Goal: Task Accomplishment & Management: Use online tool/utility

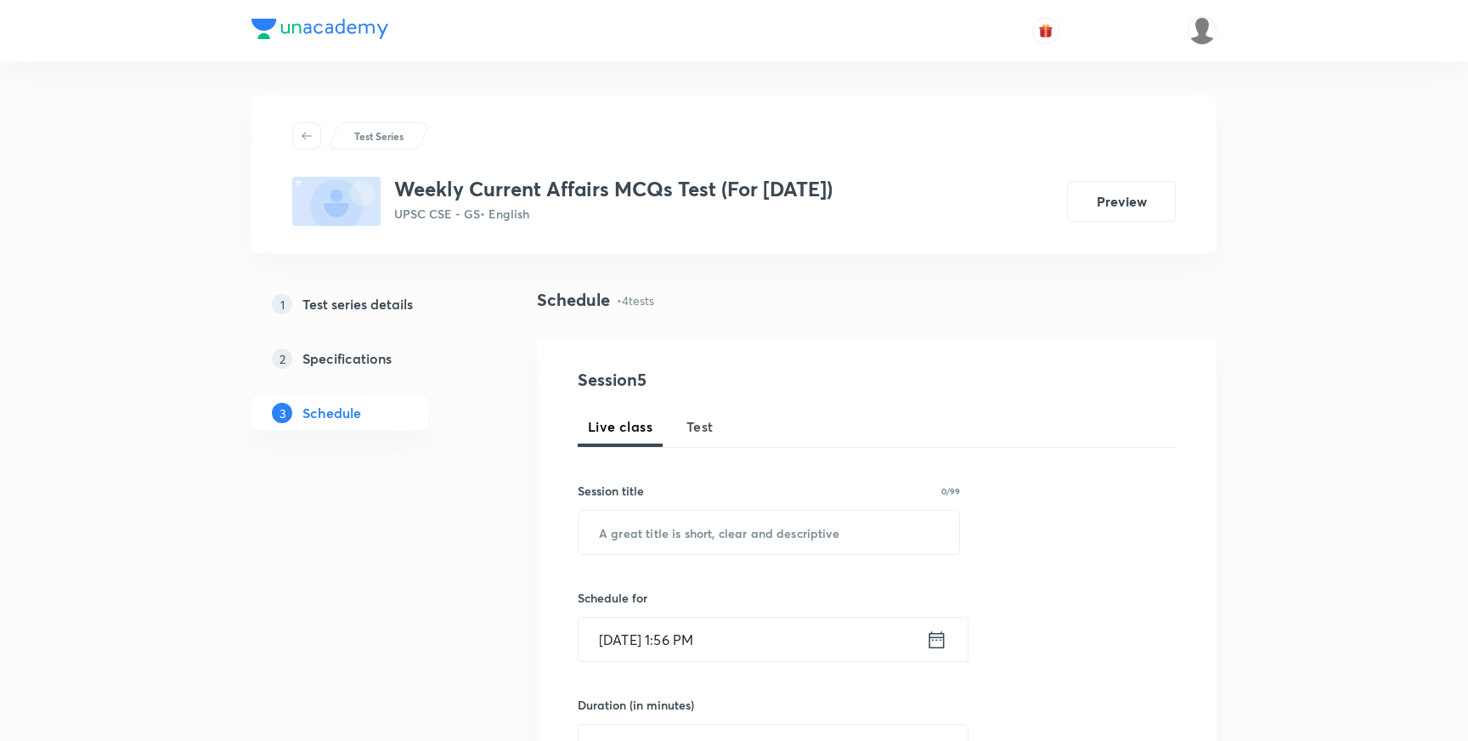
click at [387, 301] on h5 "Test series details" at bounding box center [357, 304] width 110 height 20
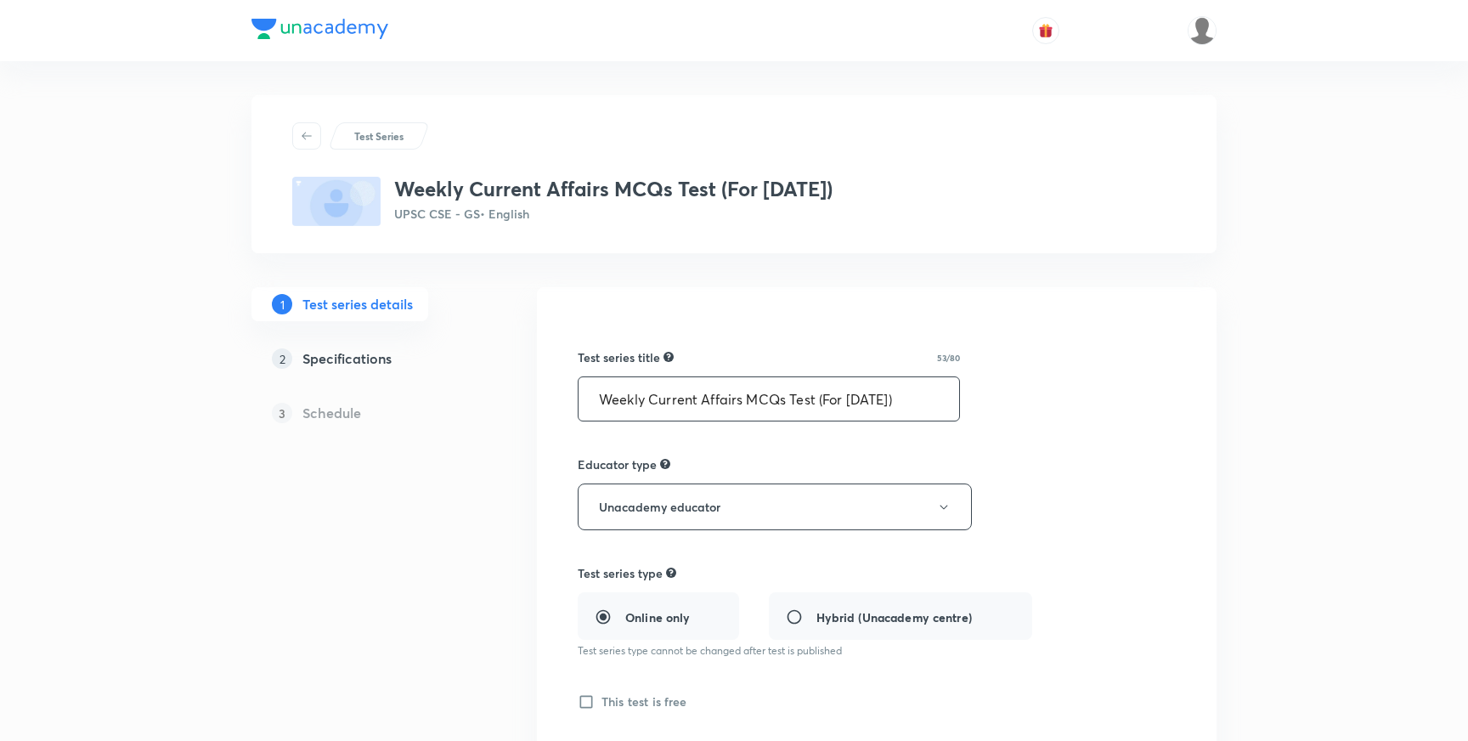
click at [732, 400] on input "Weekly Current Affairs MCQs Test (For September 2025)" at bounding box center [768, 398] width 381 height 43
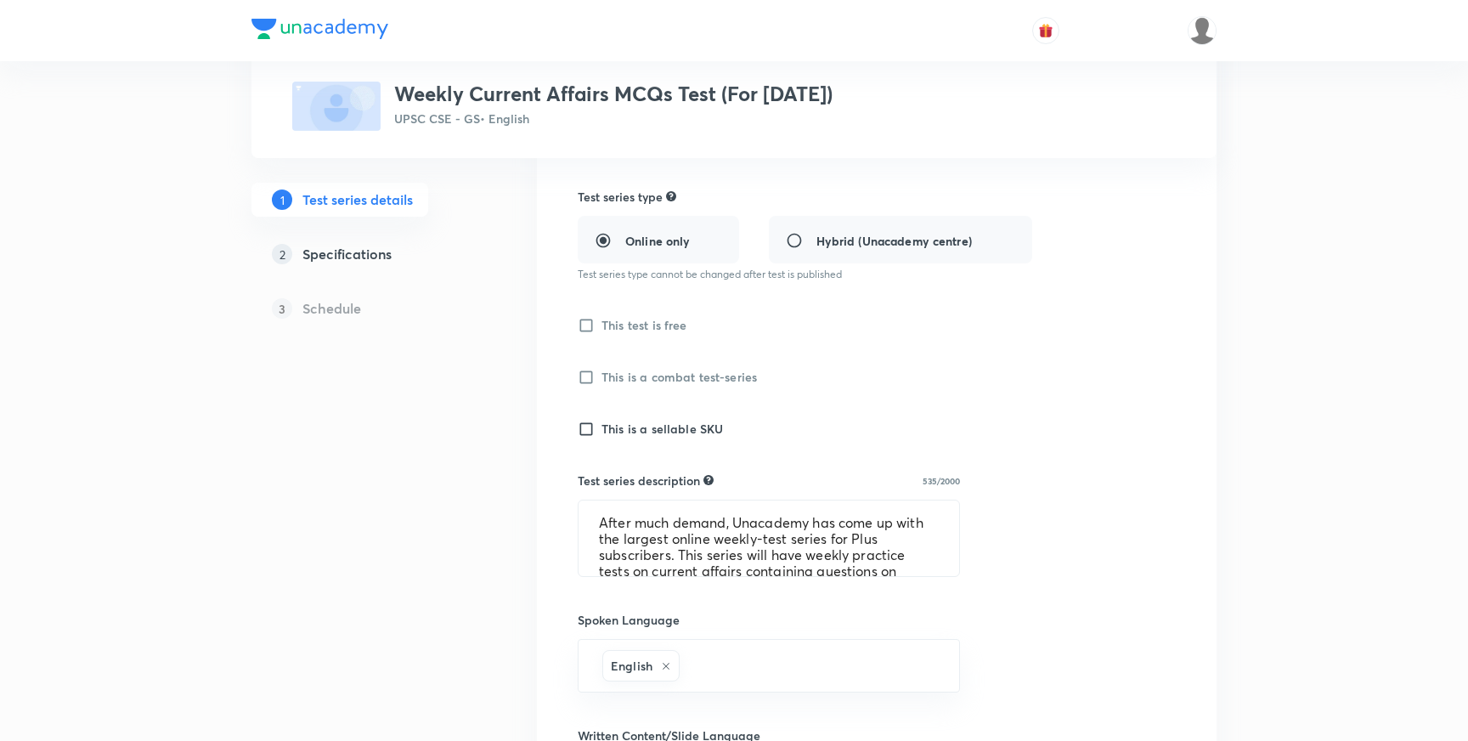
scroll to position [377, 0]
click at [668, 527] on textarea "After much demand, Unacademy has come up with the largest online weekly-test se…" at bounding box center [768, 537] width 381 height 76
click at [471, 450] on div "1 Test series details 2 Specifications 3 Schedule" at bounding box center [366, 583] width 231 height 1347
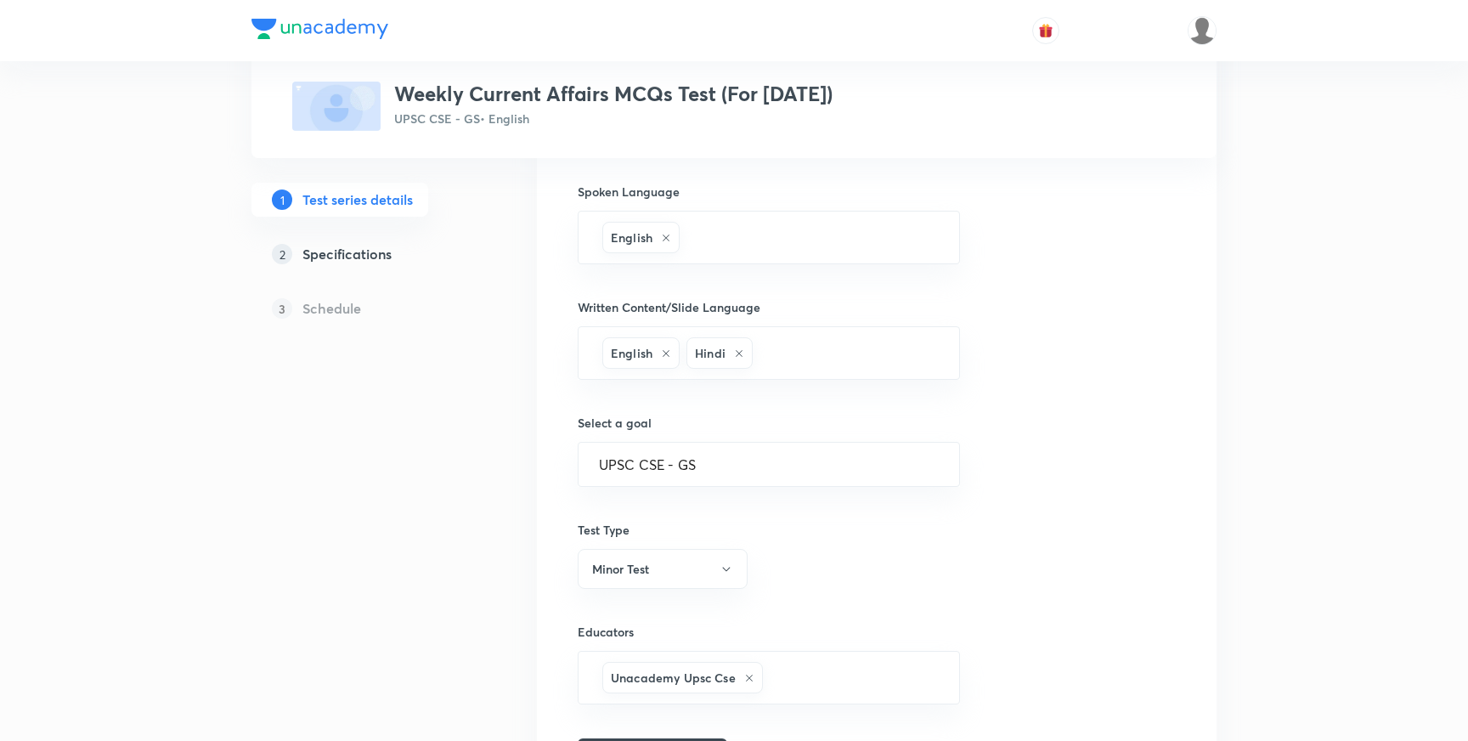
scroll to position [809, 0]
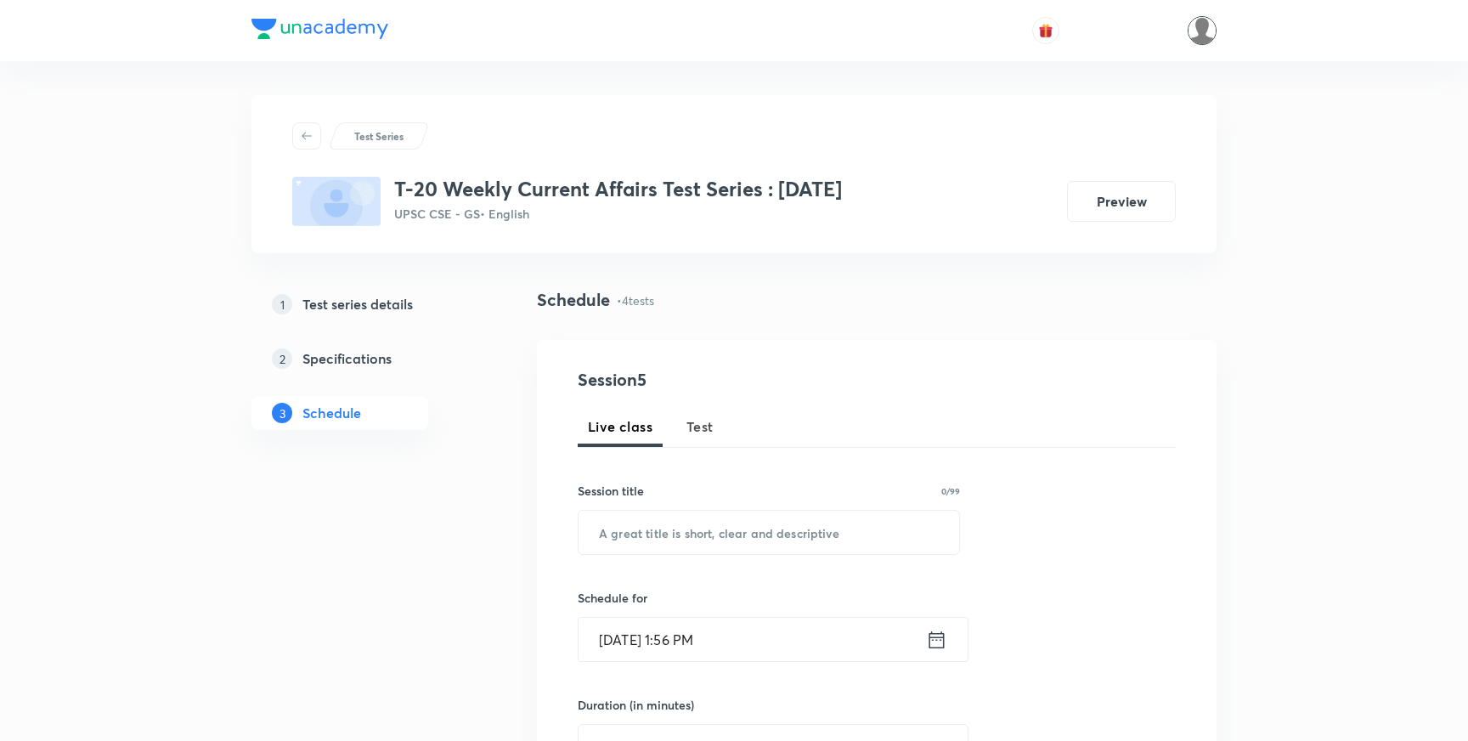
click at [1201, 31] on img at bounding box center [1201, 30] width 29 height 29
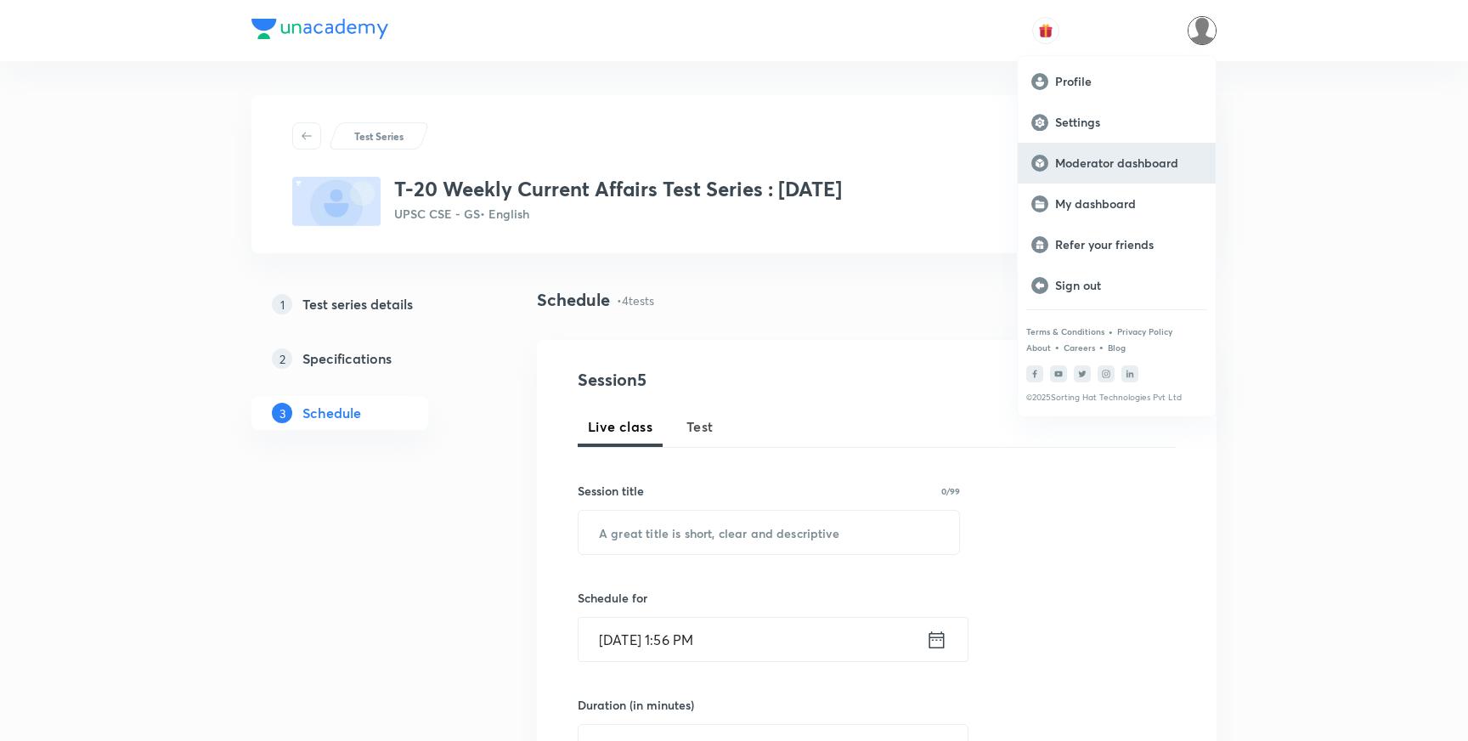
click at [1066, 164] on p "Moderator dashboard" at bounding box center [1128, 162] width 147 height 15
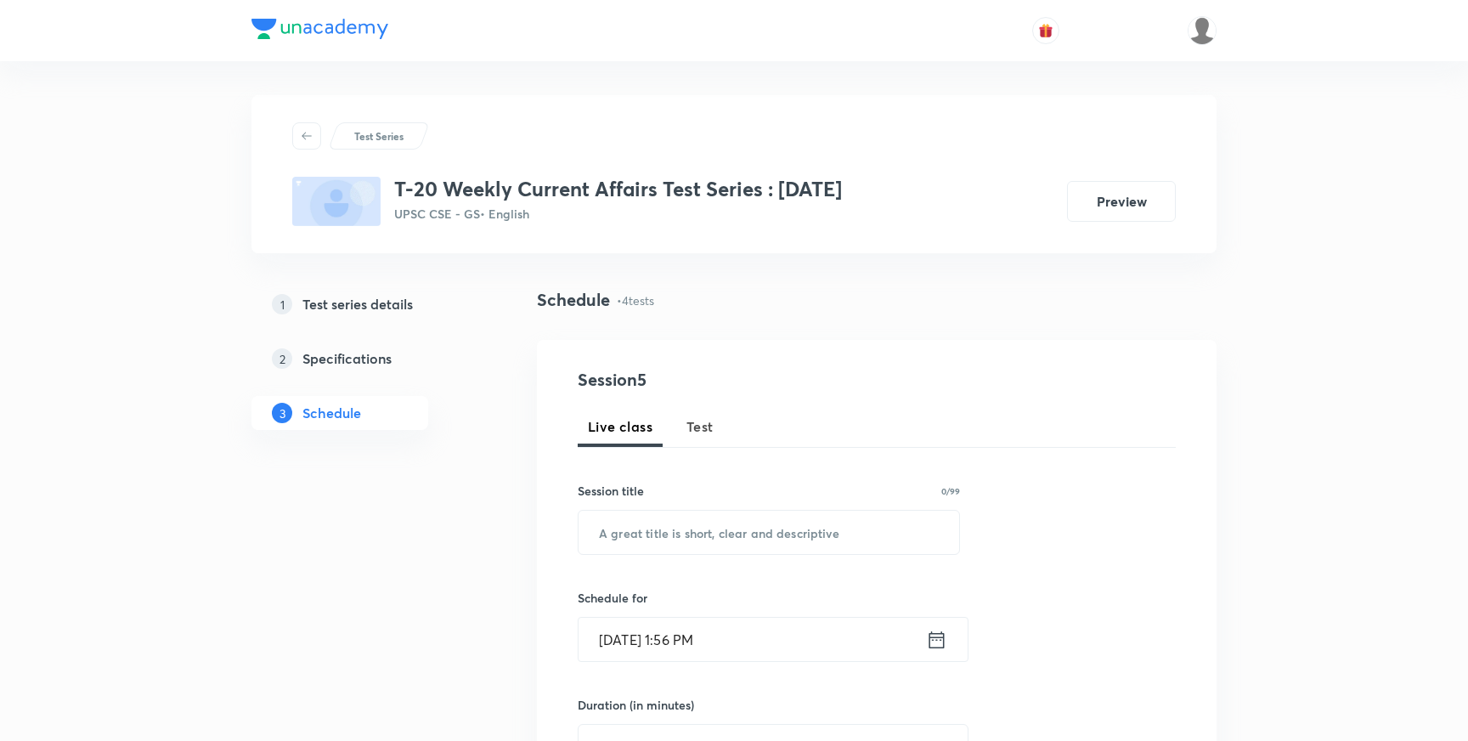
click at [356, 303] on h5 "Test series details" at bounding box center [357, 304] width 110 height 20
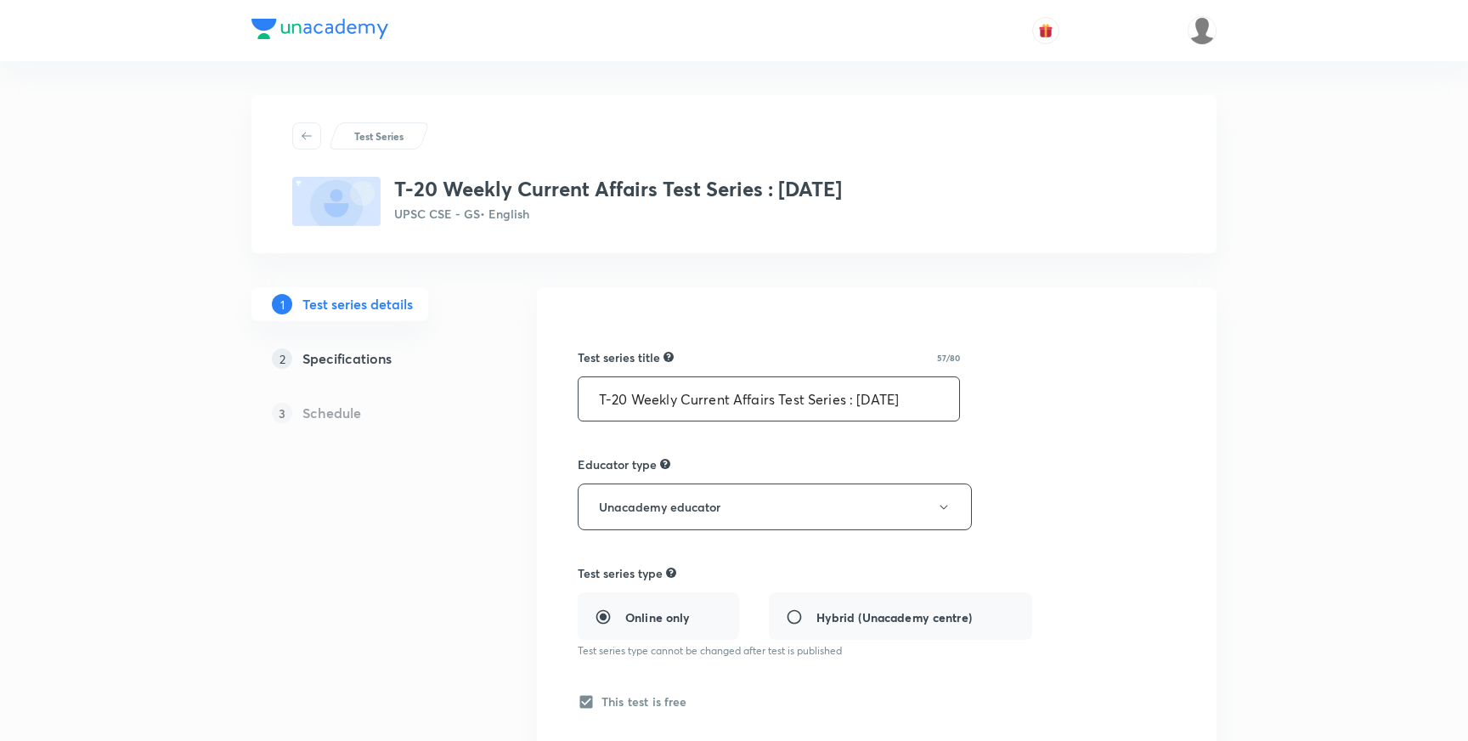
click at [796, 406] on input "T-20 Weekly Current Affairs Test Series : [DATE]" at bounding box center [768, 398] width 381 height 43
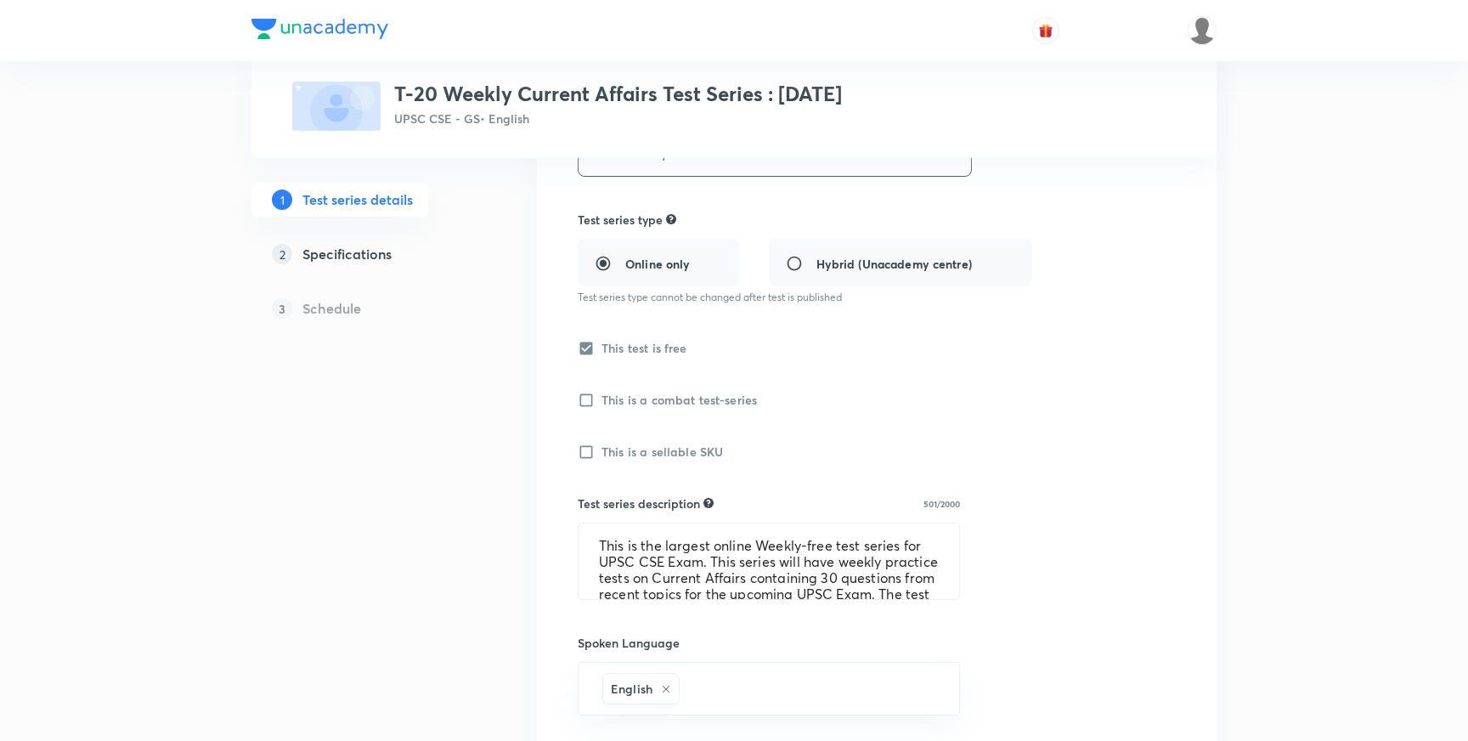
scroll to position [379, 0]
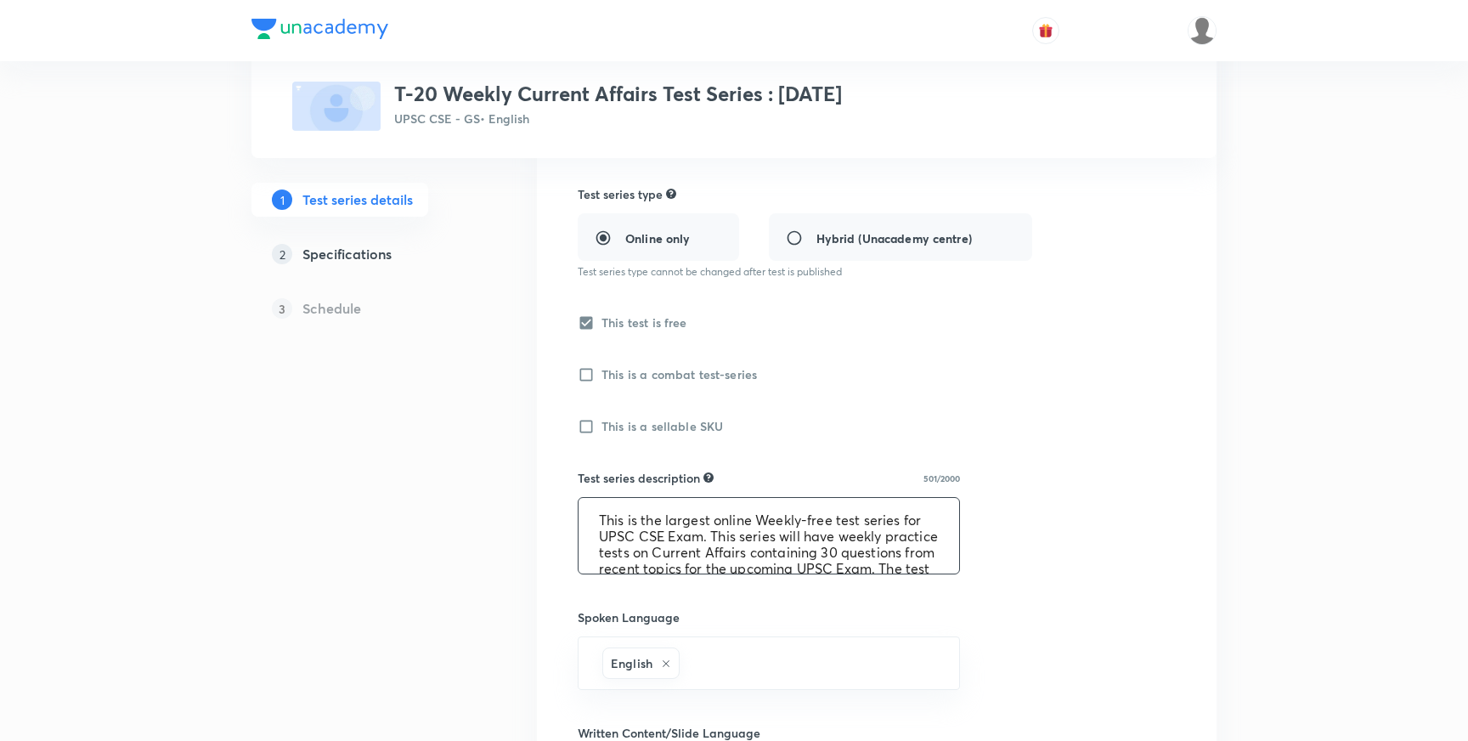
click at [674, 533] on textarea "This is the largest online Weekly-free test series for UPSC CSE Exam. This seri…" at bounding box center [768, 536] width 381 height 76
drag, startPoint x: 401, startPoint y: 392, endPoint x: 444, endPoint y: 274, distance: 125.8
click at [401, 392] on div "1 Test series details 2 Specifications 3 Schedule" at bounding box center [366, 581] width 231 height 1347
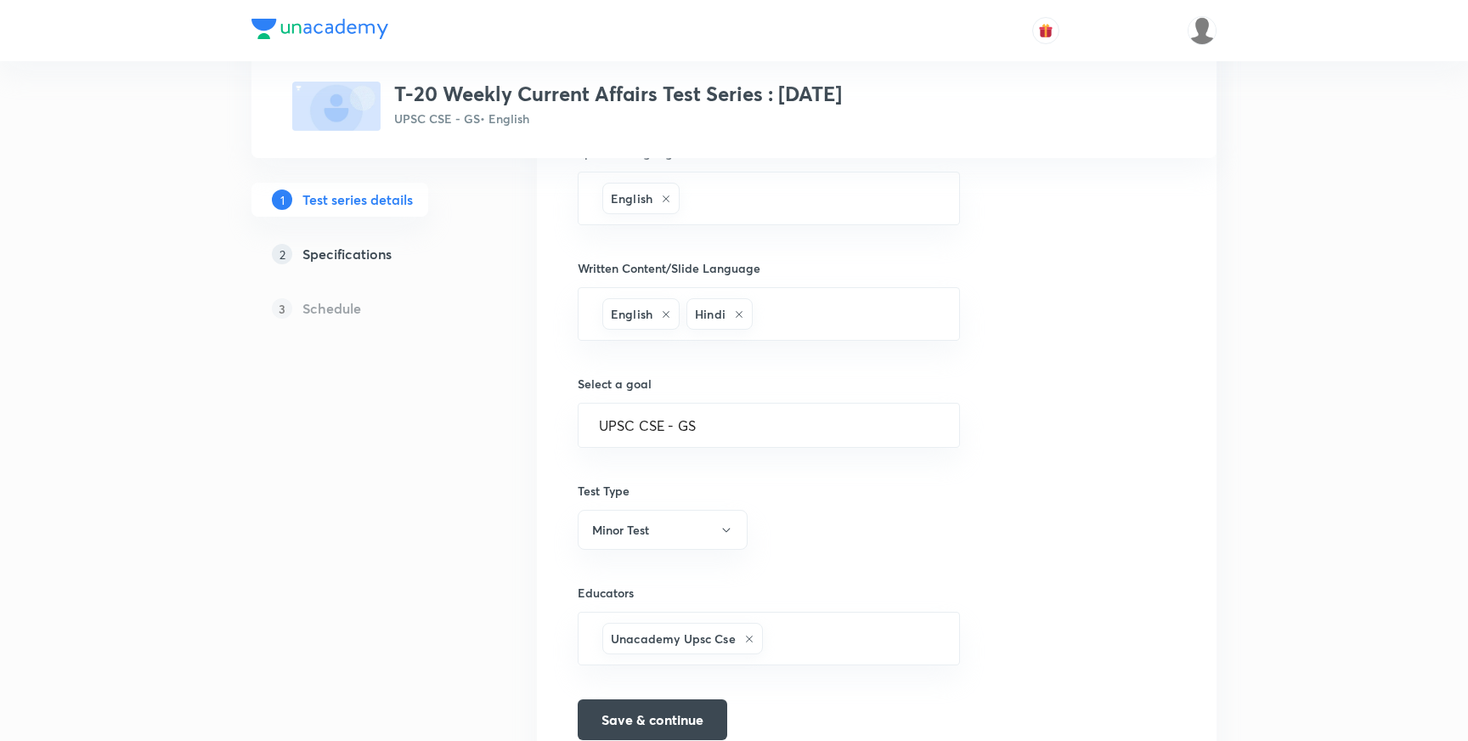
scroll to position [924, 0]
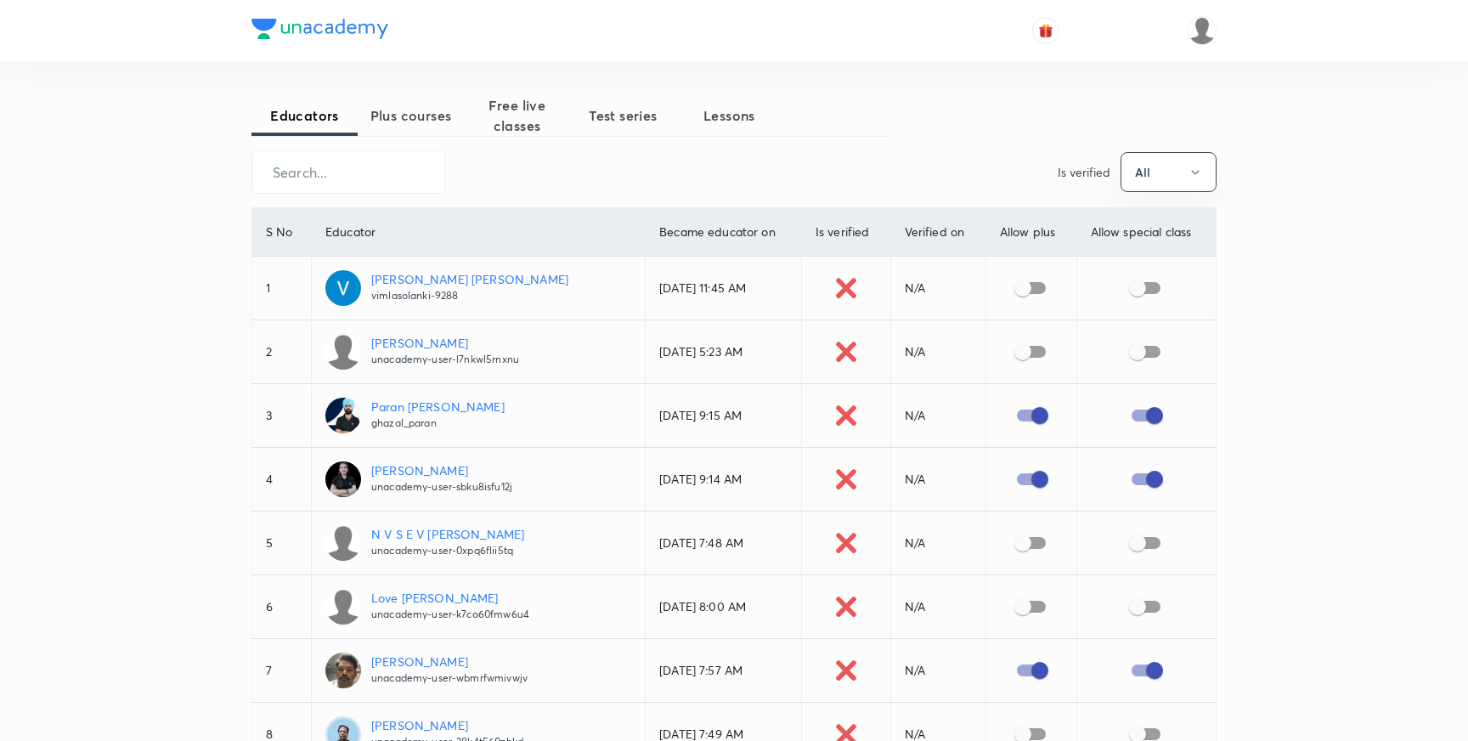
click at [623, 110] on span "Test series" at bounding box center [623, 115] width 106 height 20
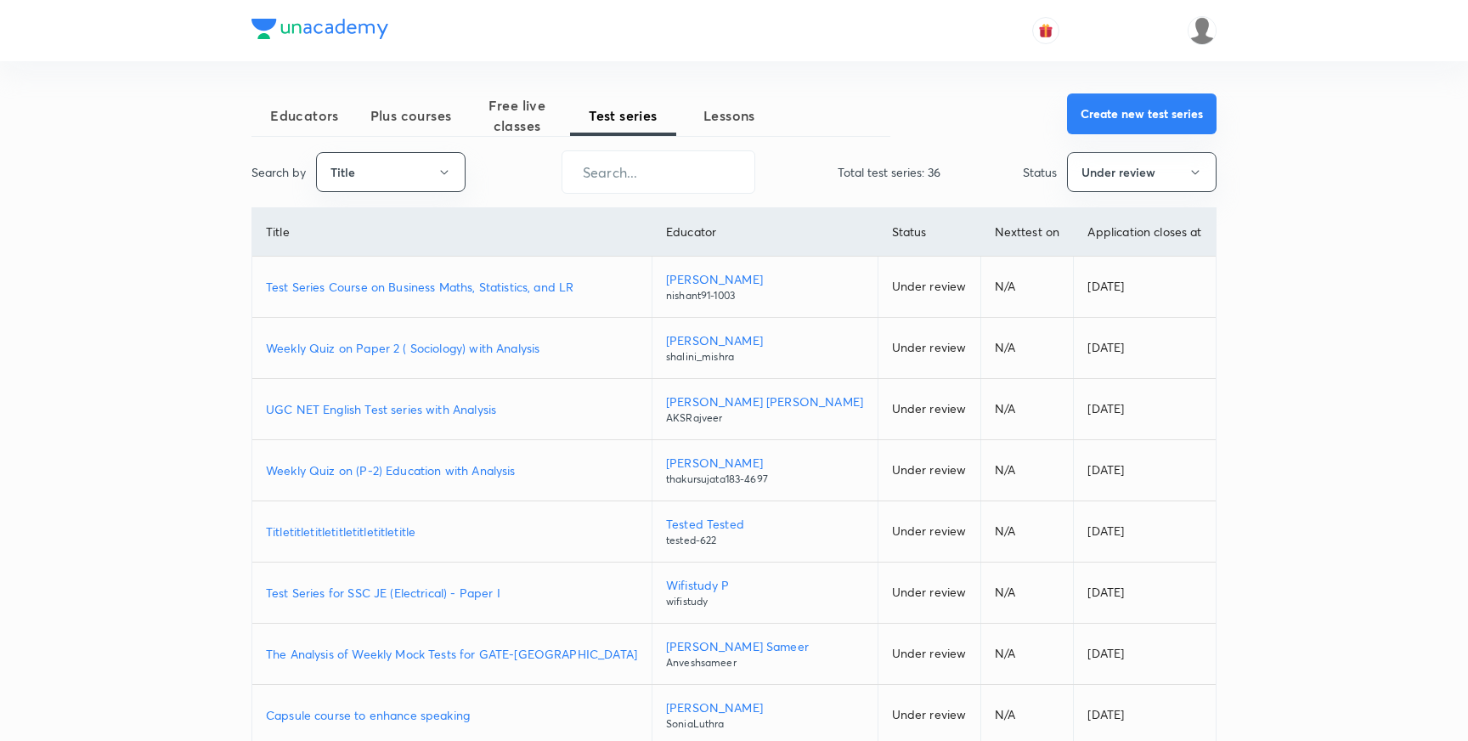
click at [1123, 118] on button "Create new test series" at bounding box center [1141, 113] width 149 height 41
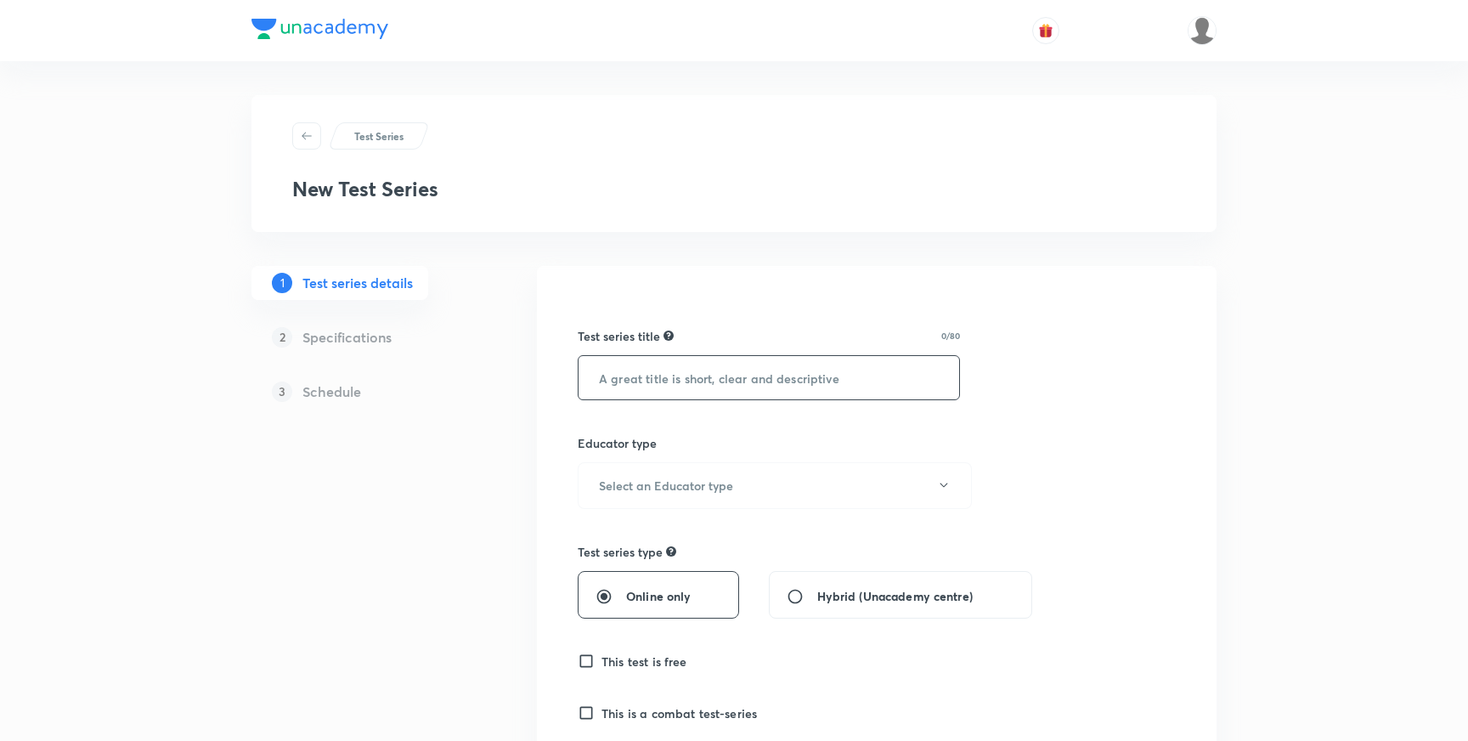
click at [714, 390] on input "text" at bounding box center [768, 377] width 381 height 43
paste input "T-20 Weekly Current Affairs Test Series : [DATE]"
click at [860, 379] on input "T-20 Weekly Current Affairs Test Series : September, 2025" at bounding box center [768, 377] width 381 height 43
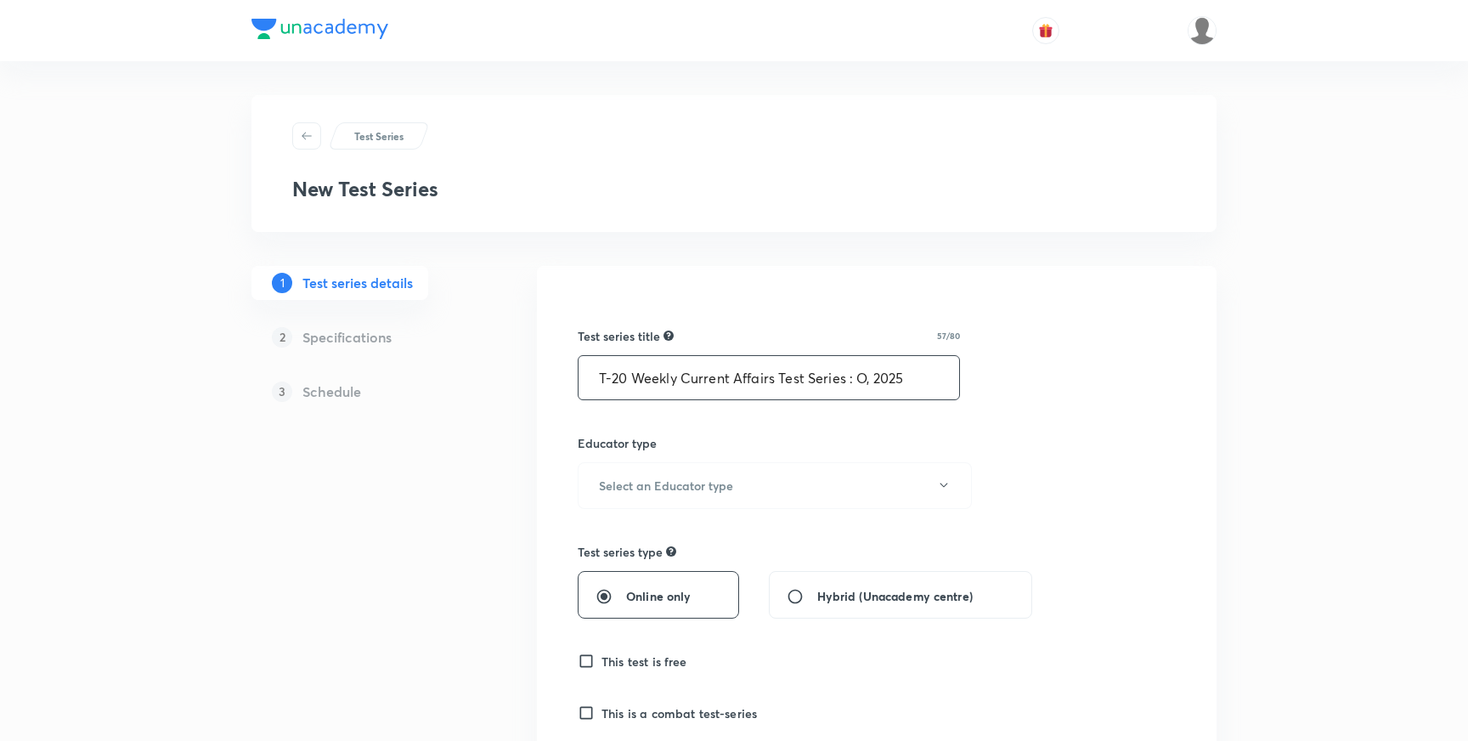
scroll to position [0, 0]
type input "T-20 Weekly Current Affairs Test Series : October, 2025"
click at [794, 488] on button "Select an Educator type" at bounding box center [775, 485] width 394 height 47
click at [662, 545] on span "Unacademy educator" at bounding box center [775, 541] width 372 height 18
click at [605, 596] on input "Online only" at bounding box center [610, 596] width 31 height 17
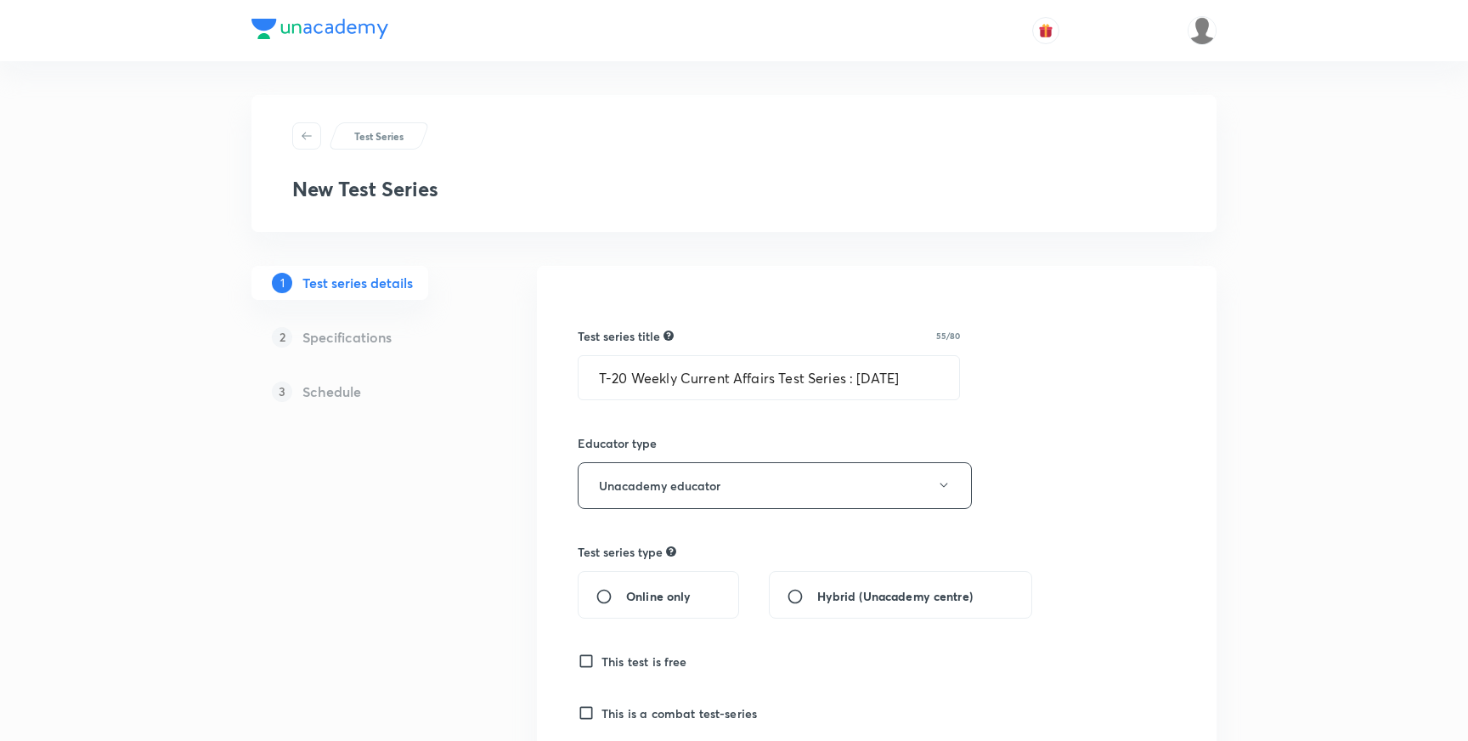
radio input "true"
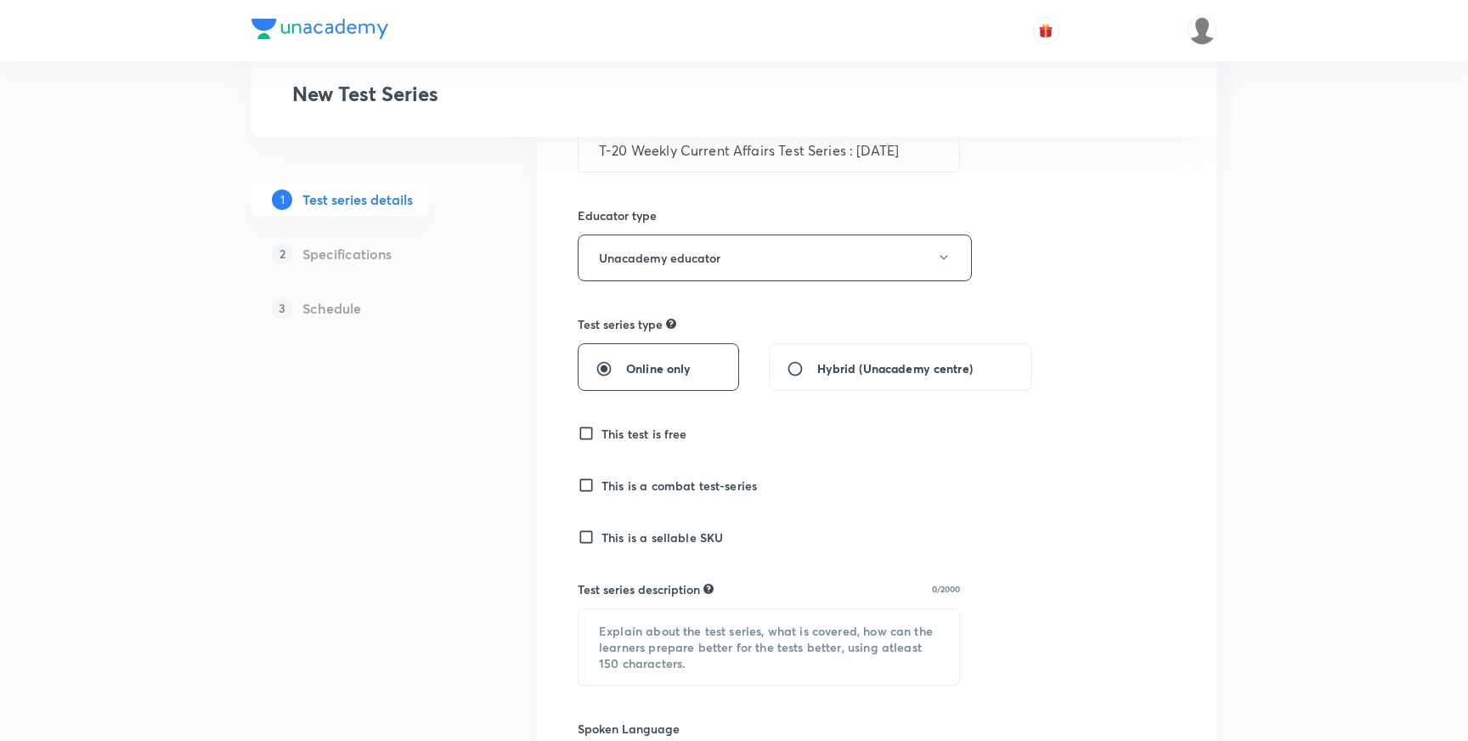
scroll to position [276, 0]
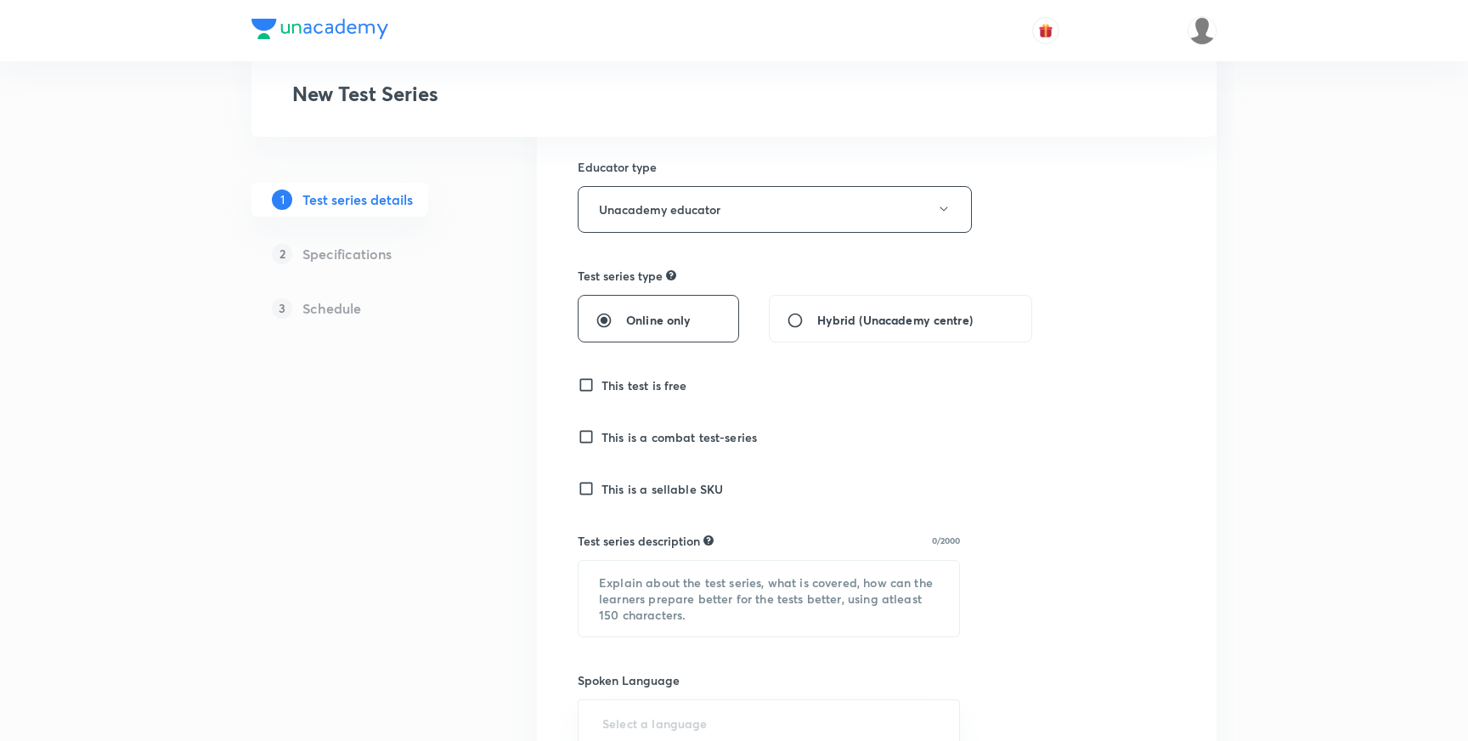
click at [589, 386] on input "This test is free" at bounding box center [590, 384] width 24 height 17
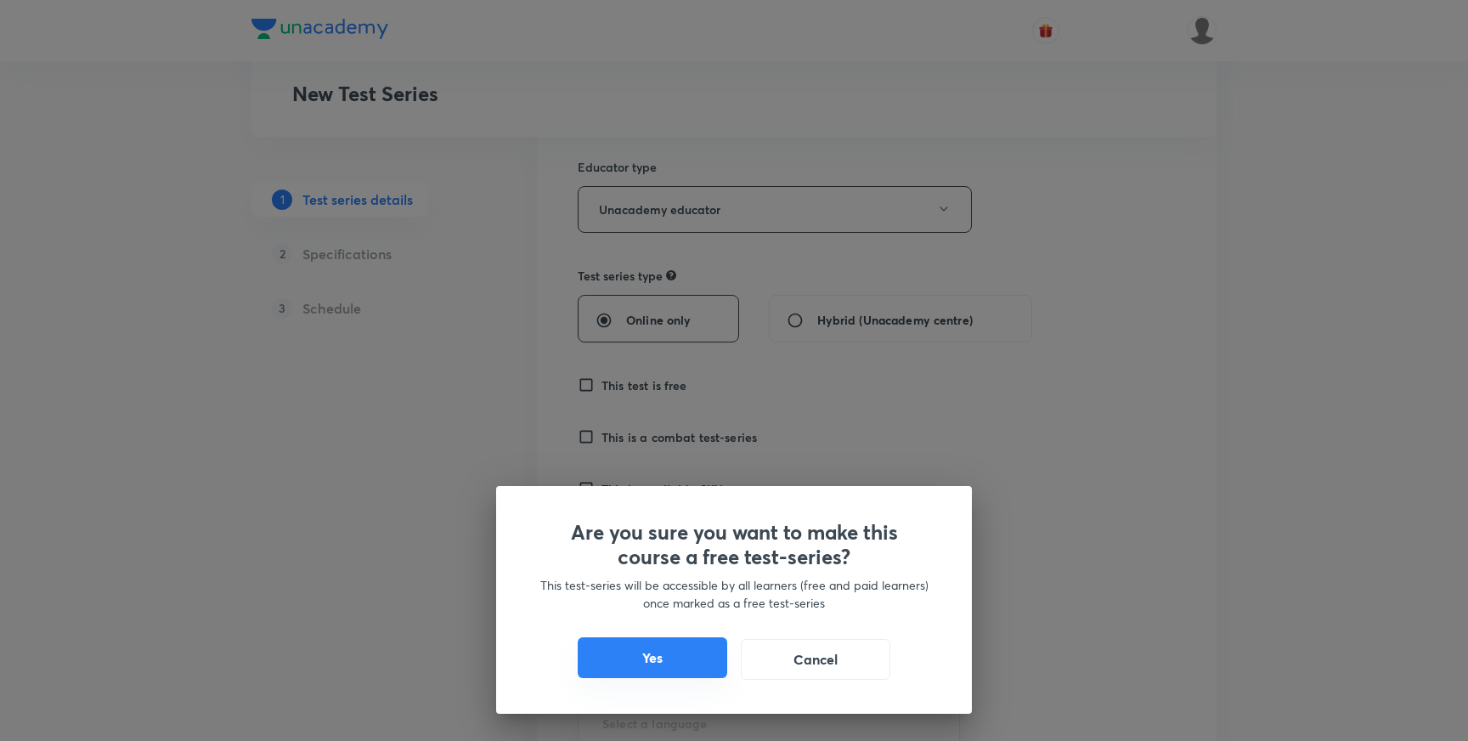
click at [680, 651] on button "Yes" at bounding box center [652, 657] width 149 height 41
checkbox input "true"
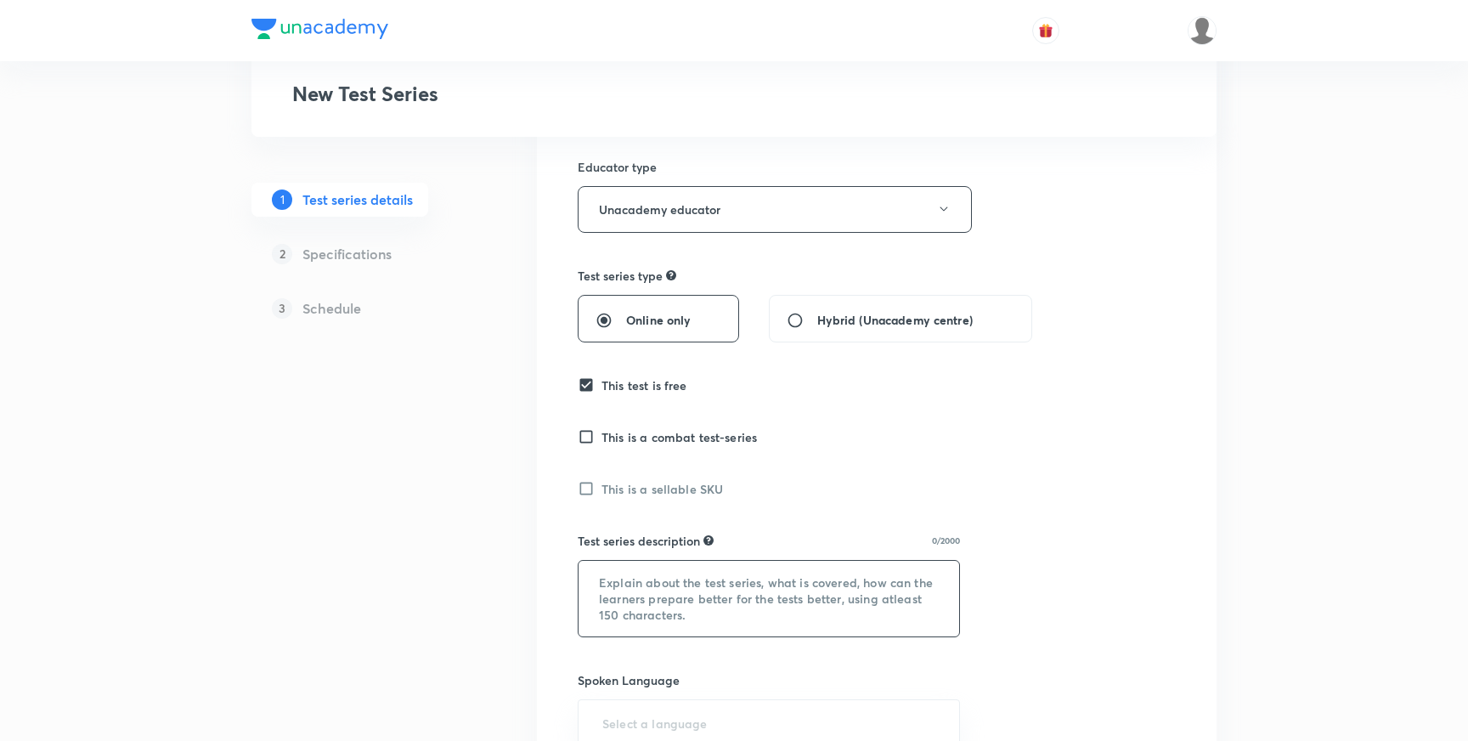
click at [732, 606] on textarea at bounding box center [768, 599] width 381 height 76
paste textarea "This is the largest online Weekly-free test series for UPSC CSE Exam. This seri…"
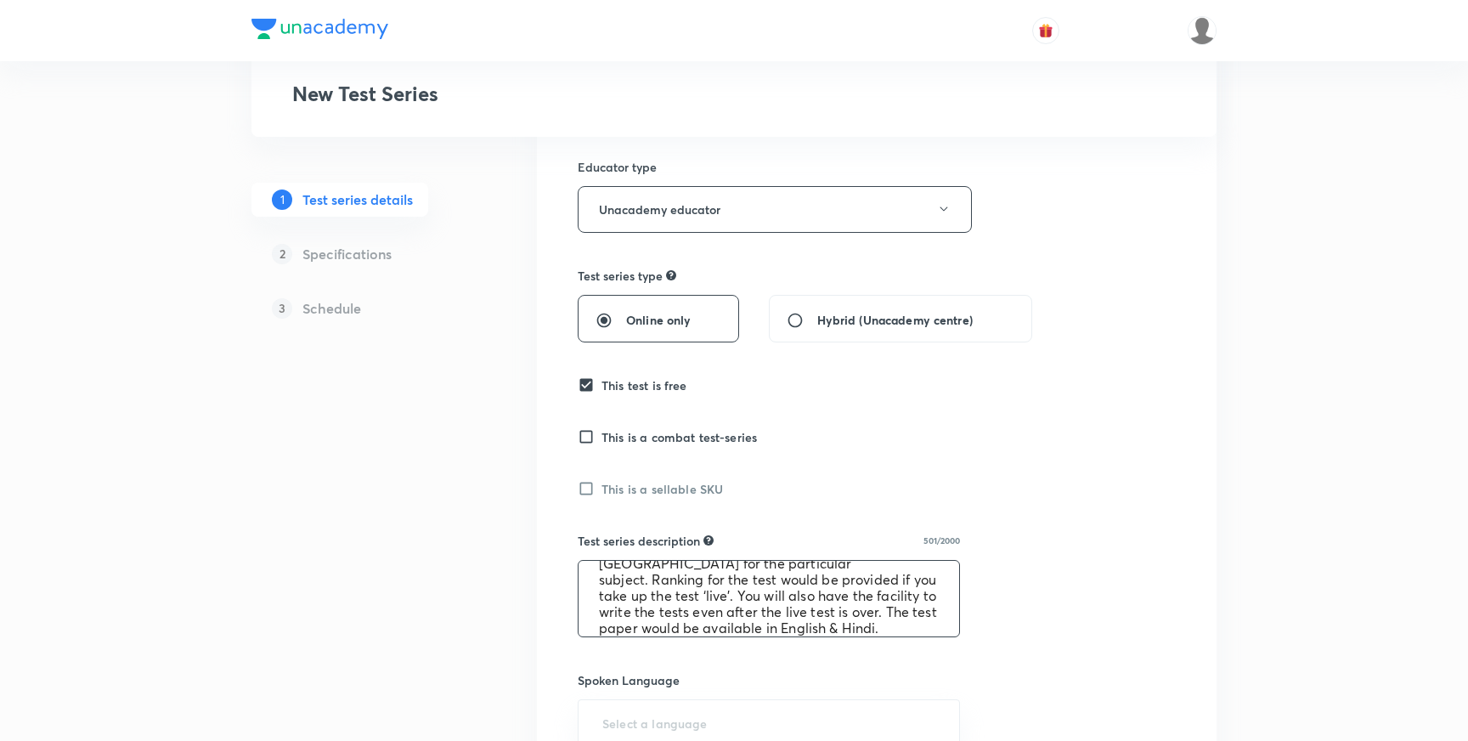
scroll to position [0, 0]
click at [597, 585] on textarea "This is the largest online Weekly-free test series for UPSC CSE Exam. This seri…" at bounding box center [768, 599] width 381 height 76
type textarea "This is the largest online Weekly-free test series for UPSC CSE Exam. This seri…"
click at [488, 575] on div "Test Series New Test Series 1 Test series details 2 Specifications 3 Schedule T…" at bounding box center [733, 558] width 965 height 1479
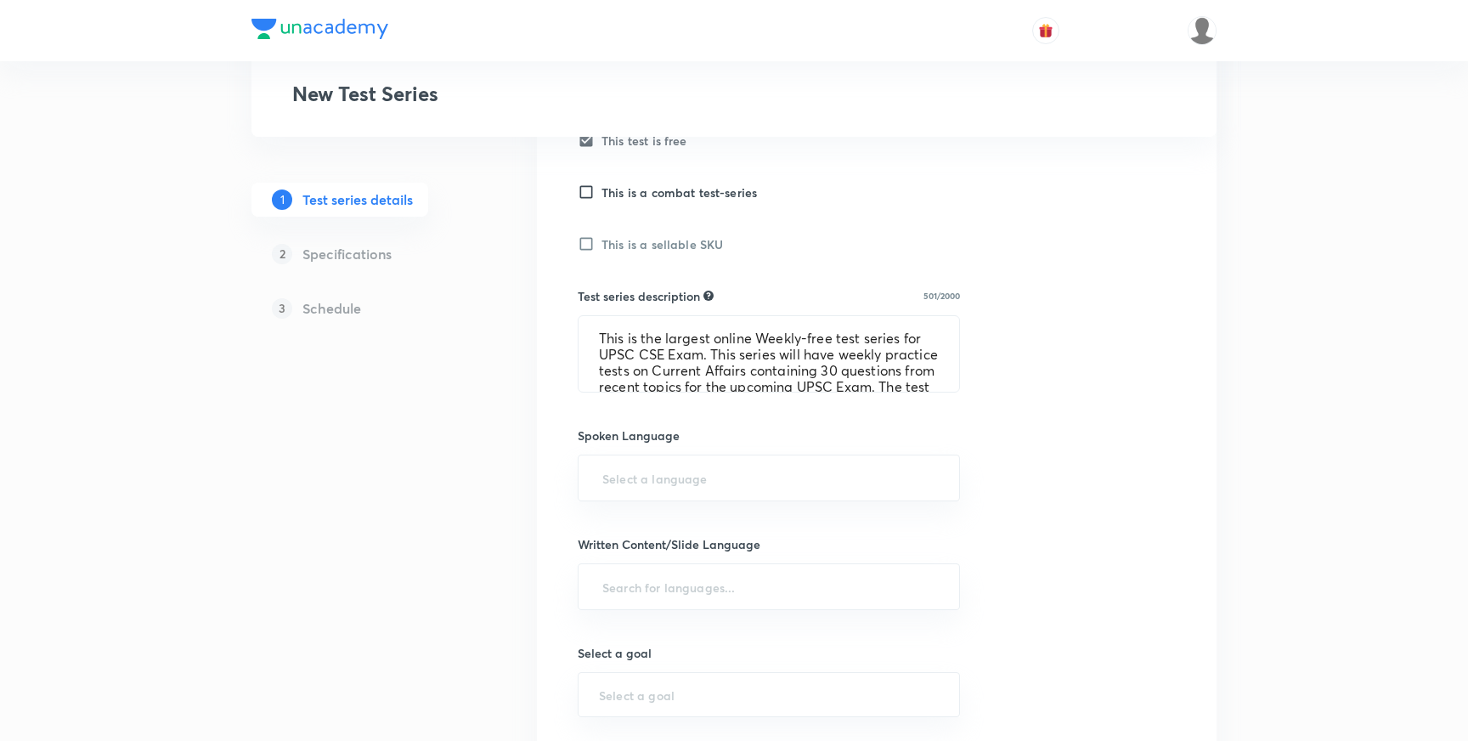
scroll to position [520, 0]
click at [683, 483] on input "text" at bounding box center [769, 478] width 340 height 31
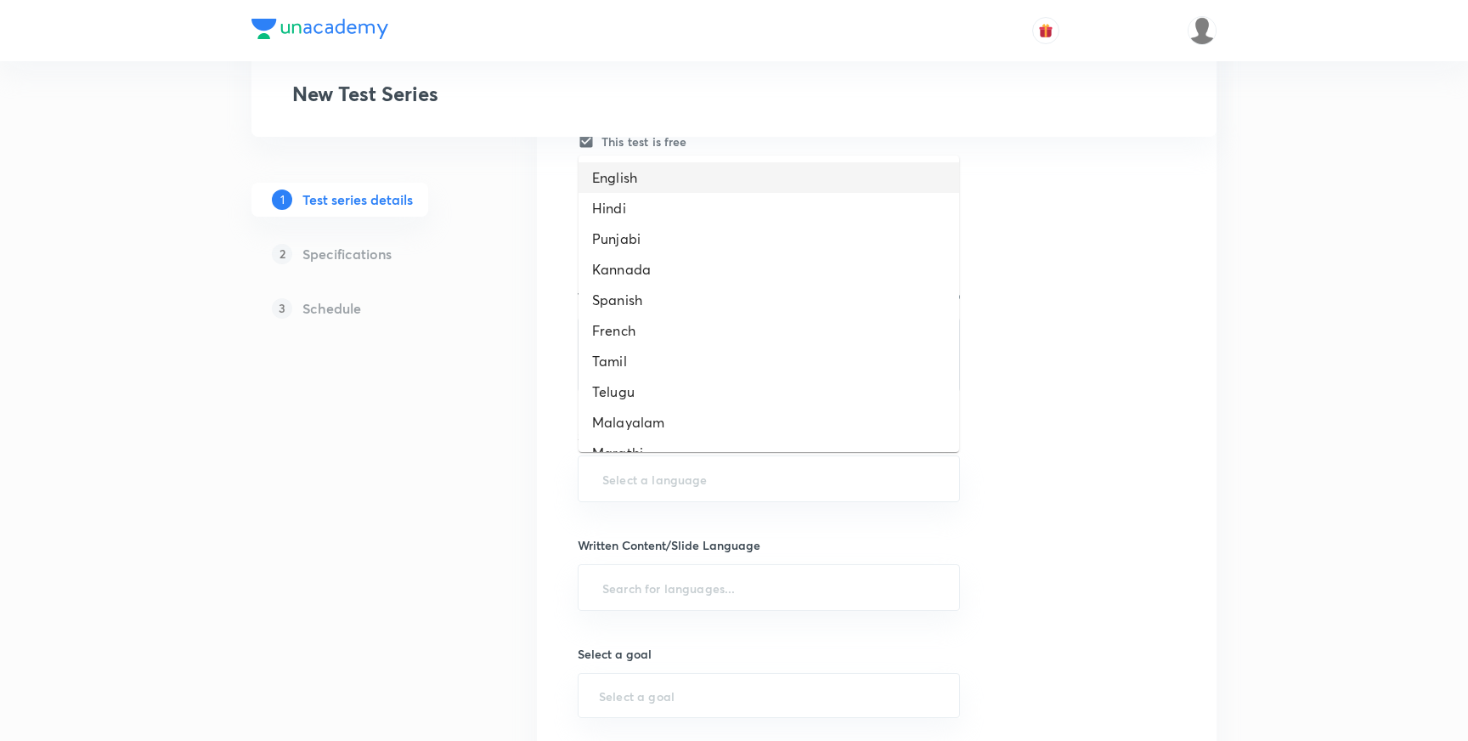
click at [633, 172] on li "English" at bounding box center [768, 177] width 381 height 31
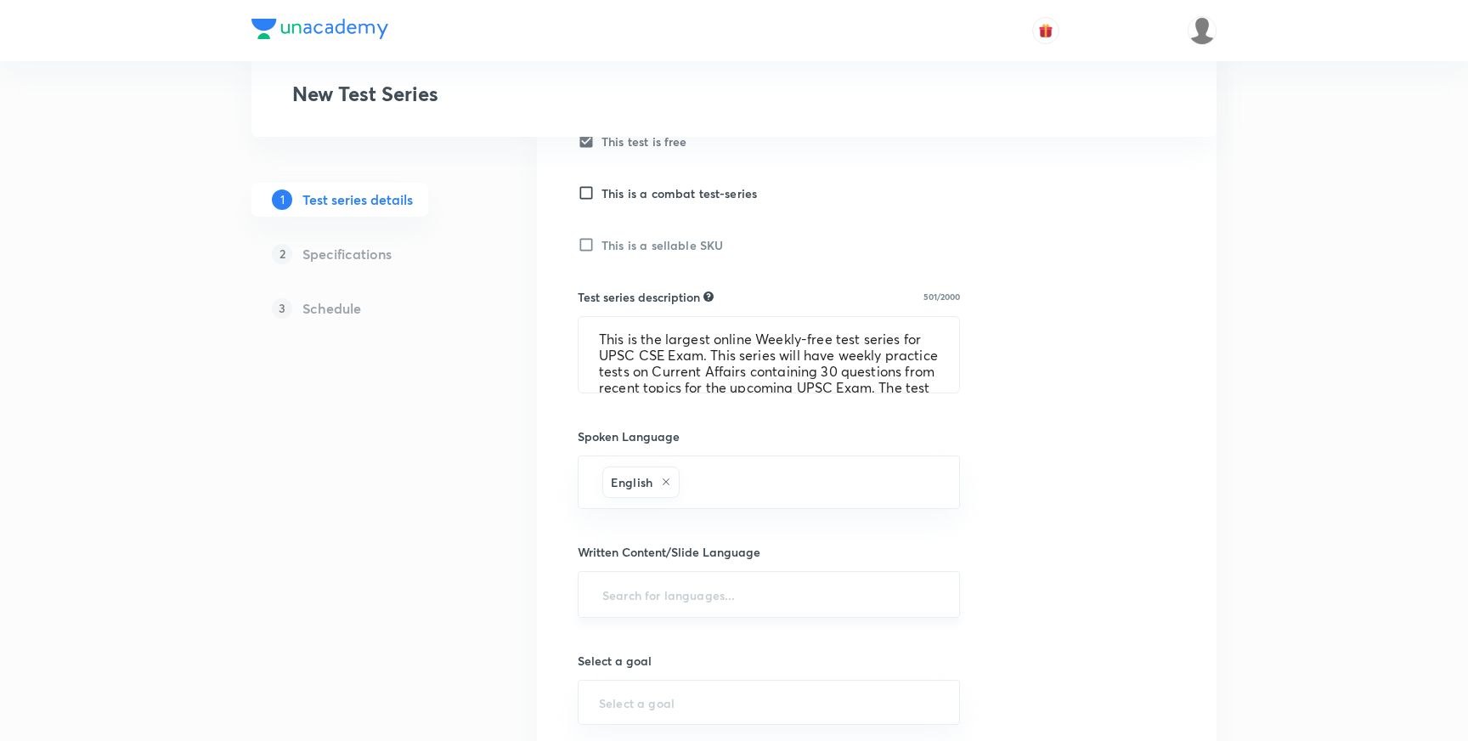
click at [634, 601] on input "text" at bounding box center [769, 593] width 340 height 31
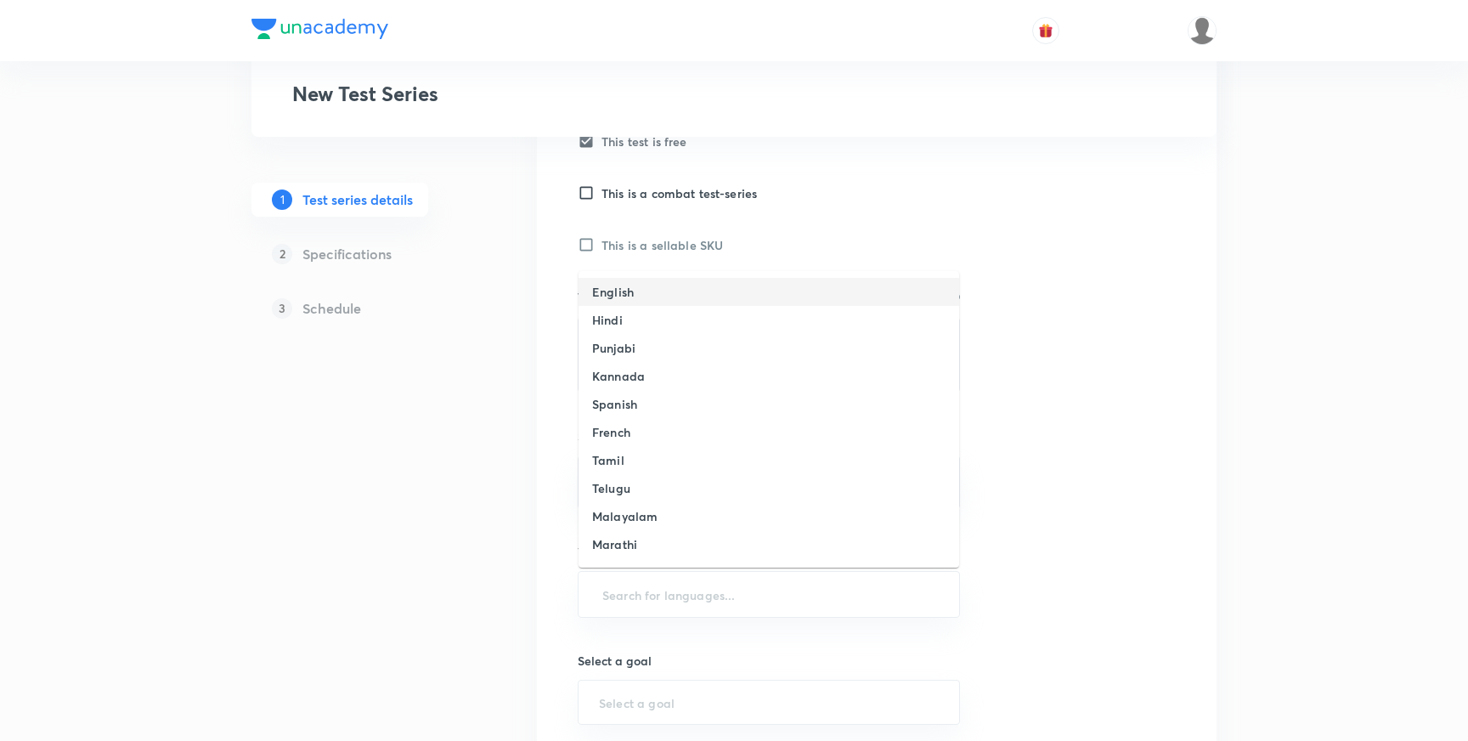
click at [623, 294] on h6 "English" at bounding box center [613, 292] width 42 height 18
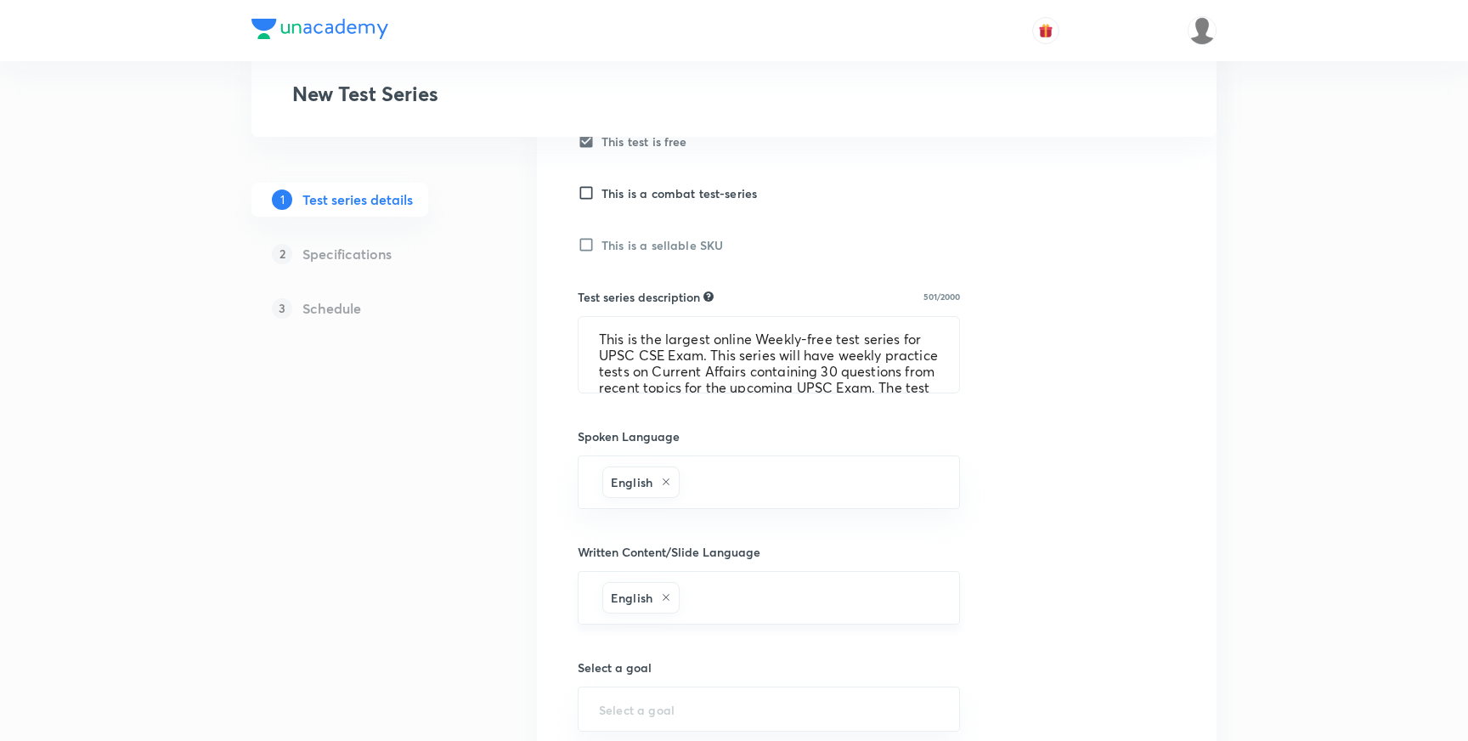
click at [737, 612] on div "English ​" at bounding box center [769, 598] width 382 height 54
click at [725, 599] on input "text" at bounding box center [811, 597] width 256 height 31
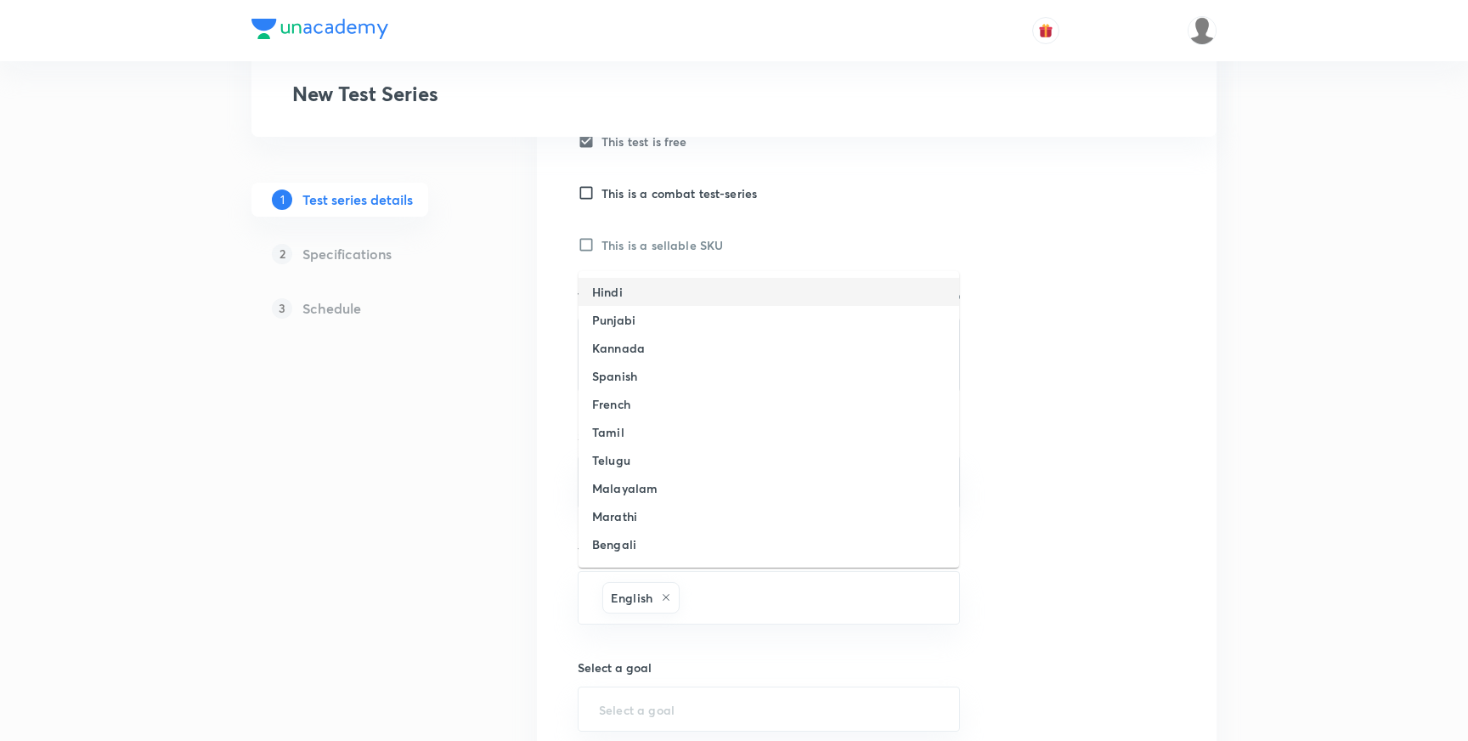
click at [636, 286] on li "Hindi" at bounding box center [768, 292] width 381 height 28
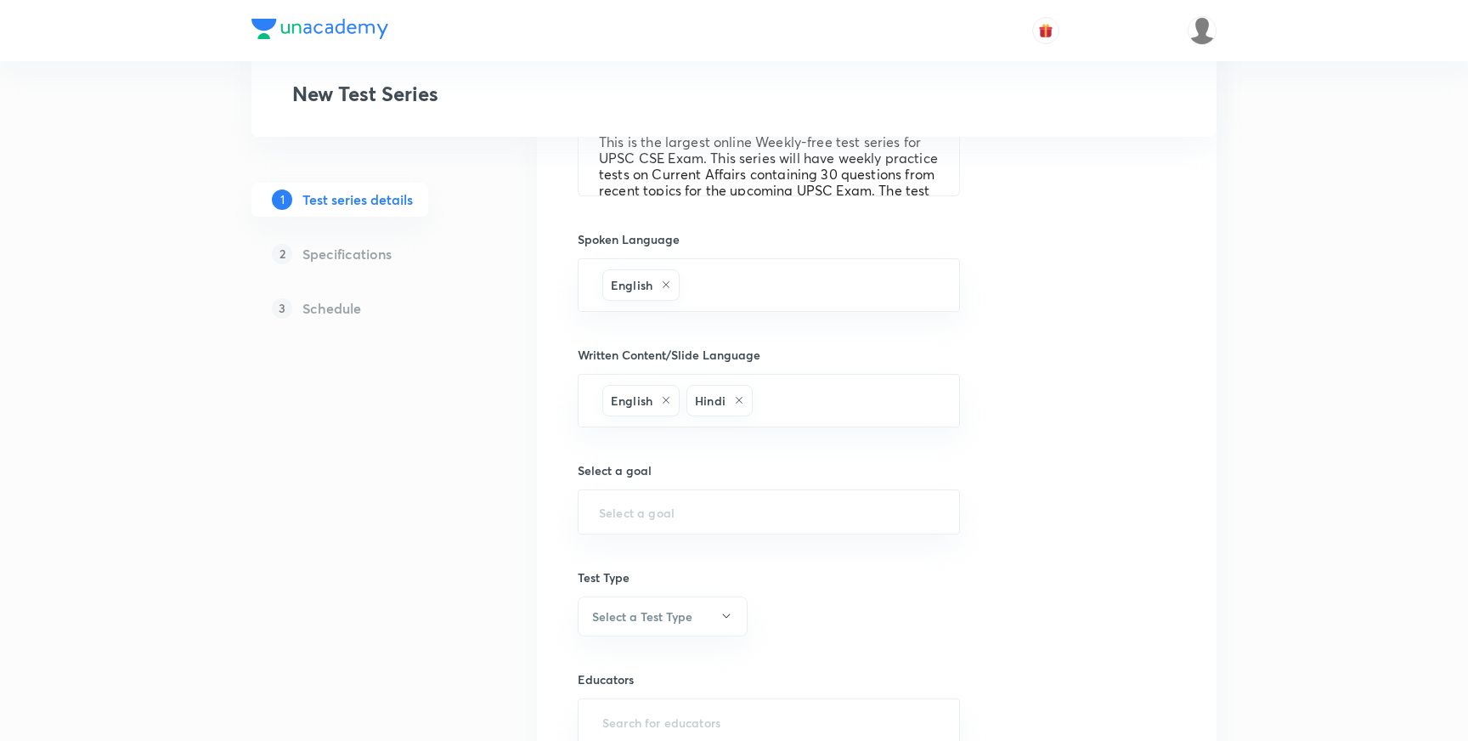
scroll to position [727, 0]
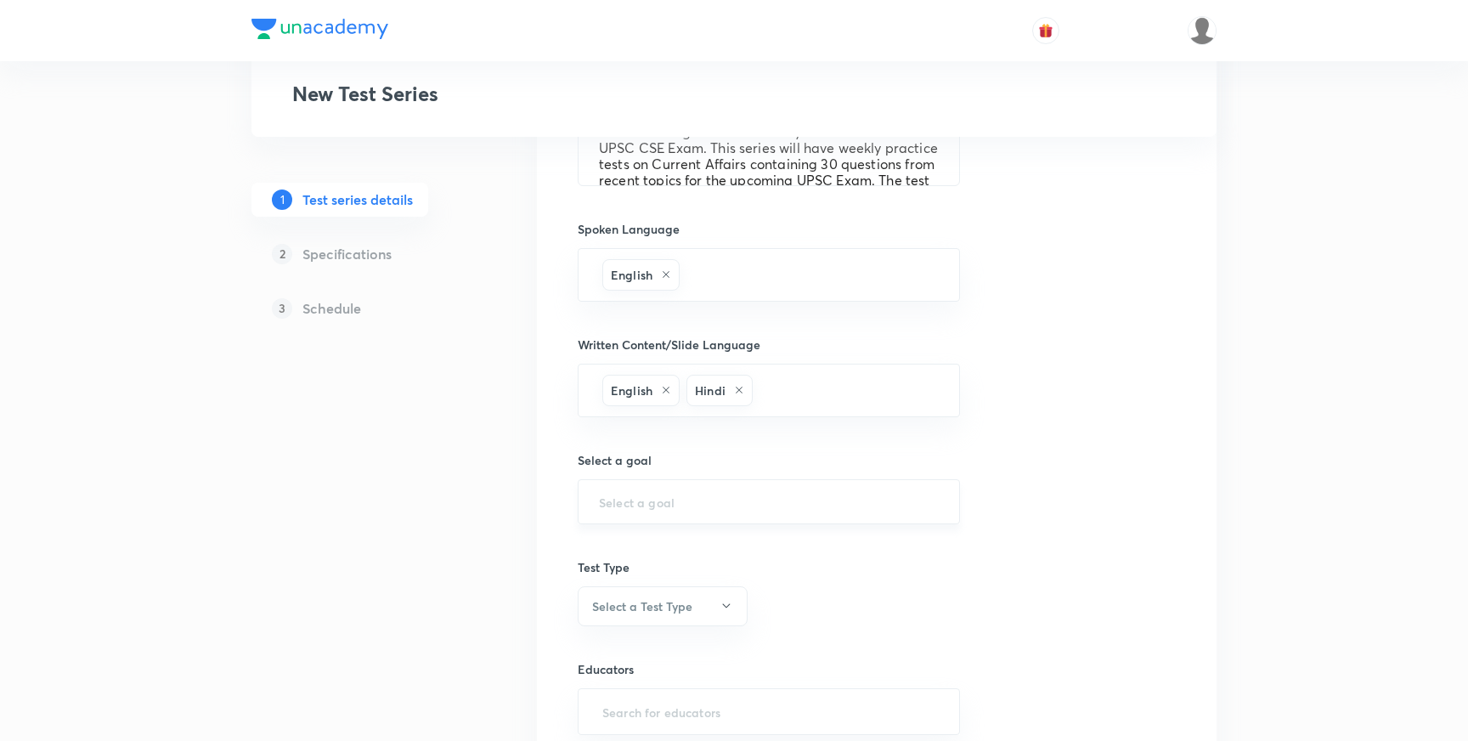
click at [623, 499] on input "text" at bounding box center [769, 501] width 340 height 16
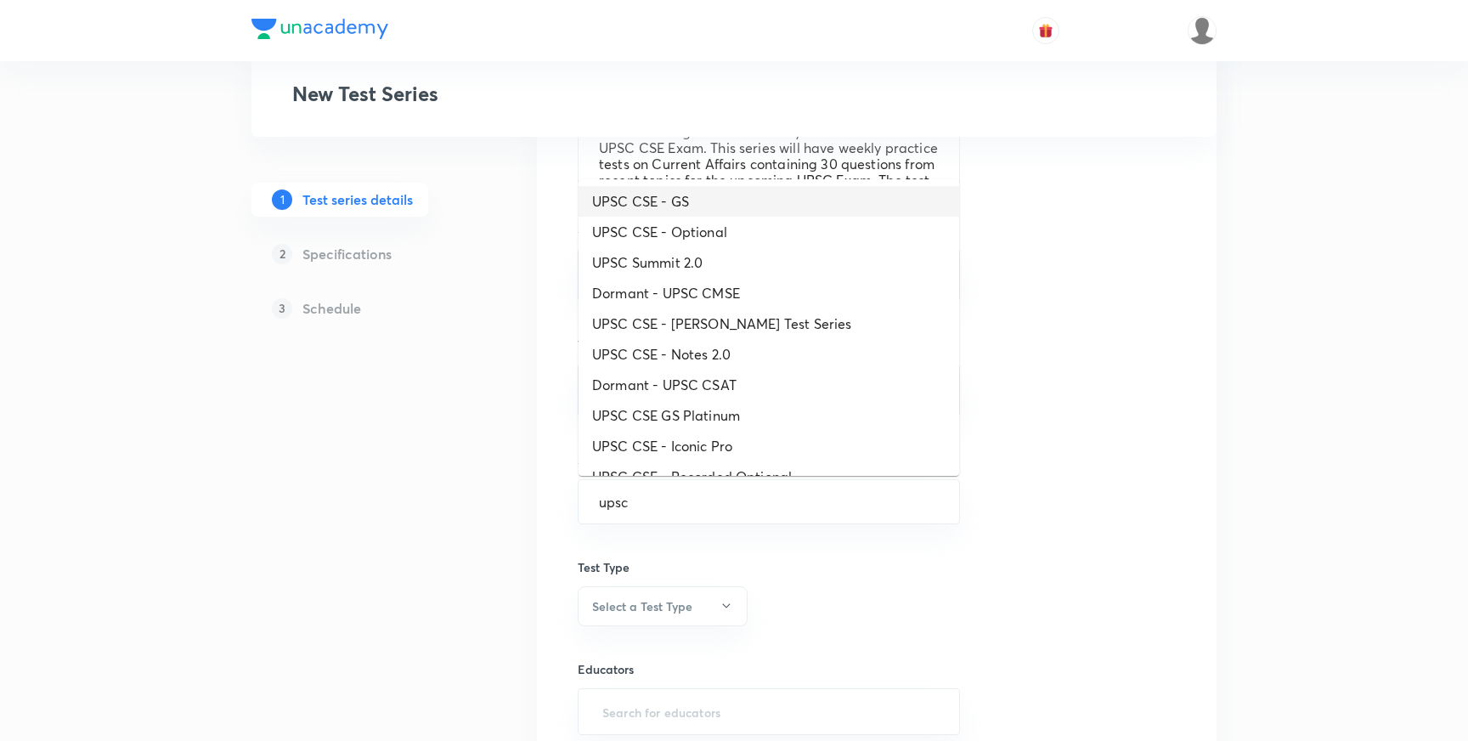
click at [681, 200] on li "UPSC CSE - GS" at bounding box center [768, 201] width 381 height 31
type input "UPSC CSE - GS"
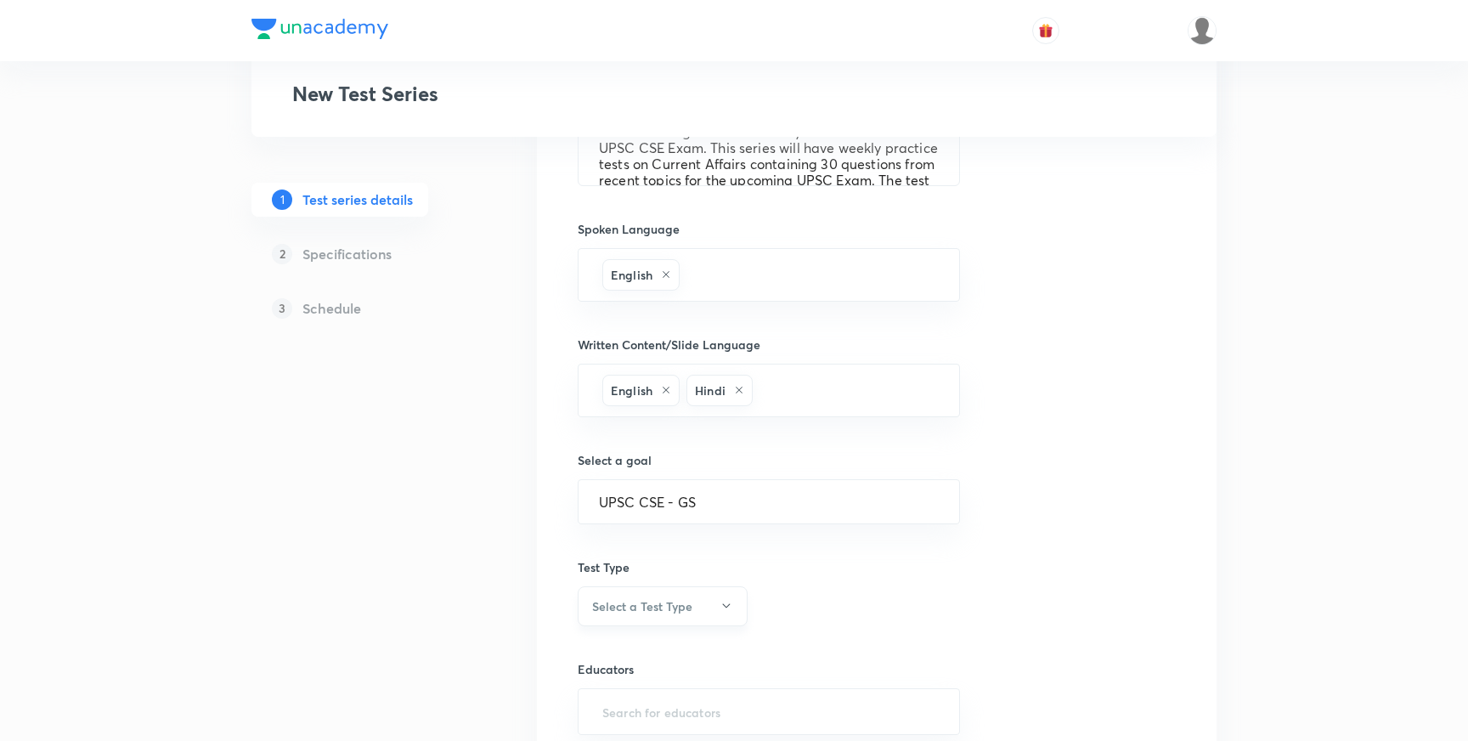
click at [728, 608] on icon "button" at bounding box center [726, 606] width 14 height 14
click at [454, 542] on div at bounding box center [734, 370] width 1468 height 741
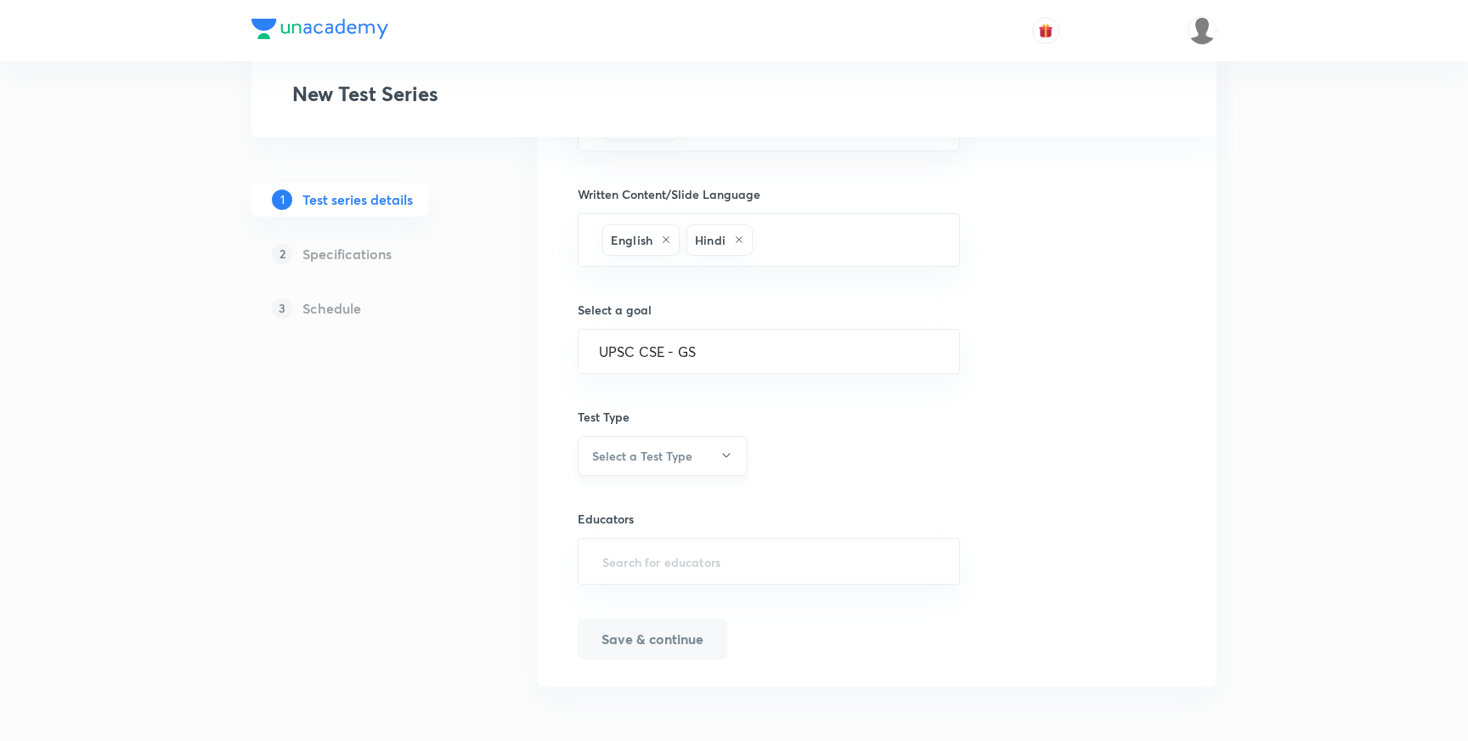
click at [725, 454] on icon "button" at bounding box center [726, 455] width 14 height 14
click at [628, 539] on span "Minor Test" at bounding box center [663, 539] width 148 height 18
click at [747, 572] on input "text" at bounding box center [769, 560] width 340 height 31
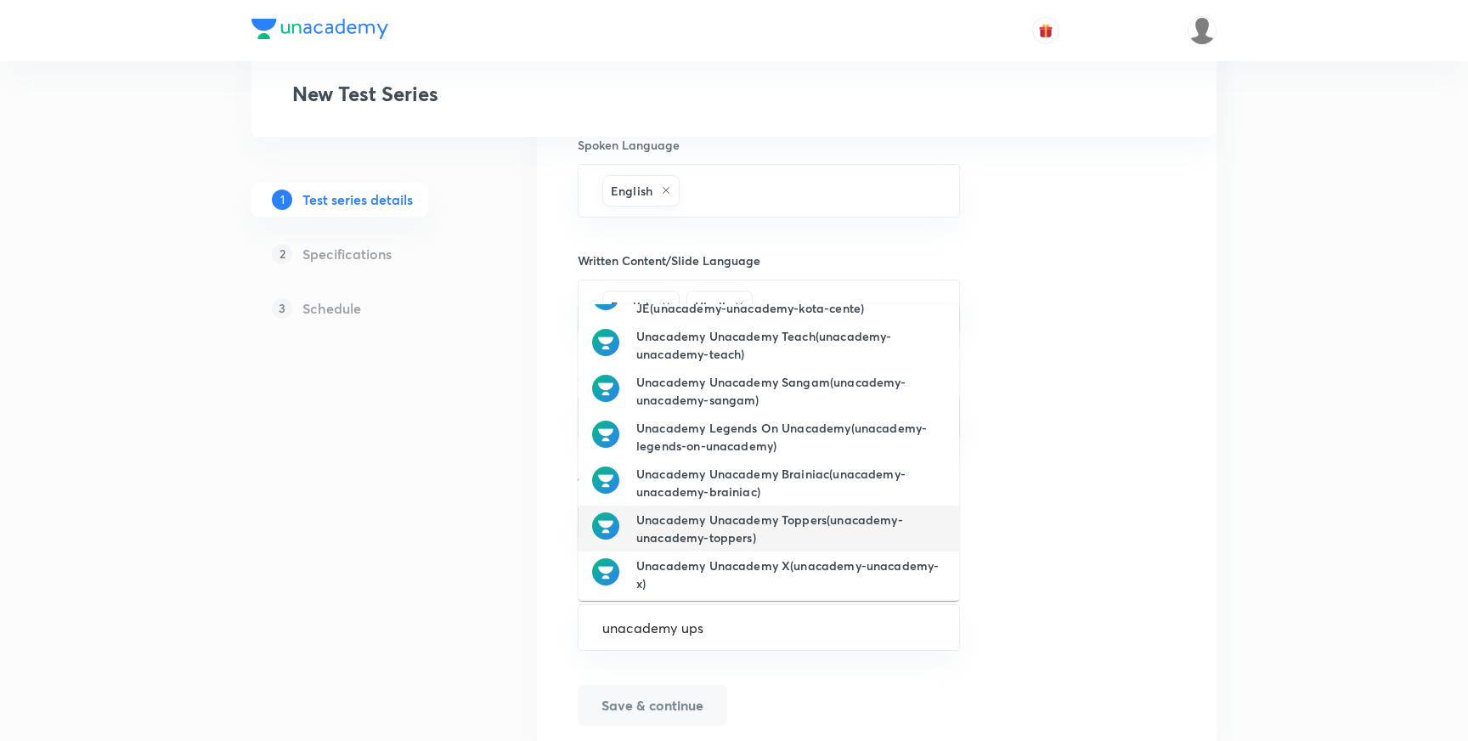
scroll to position [0, 0]
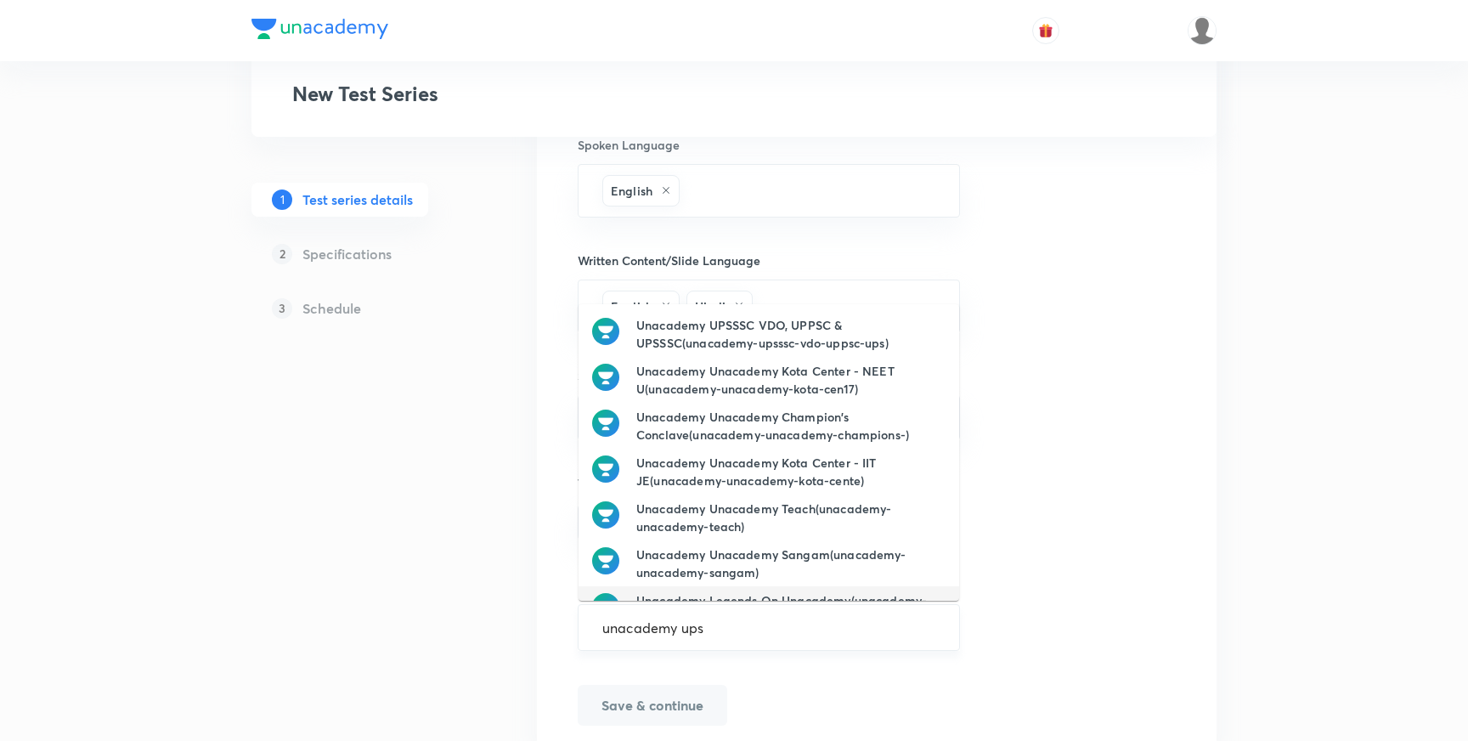
click at [753, 634] on input "unacademy ups" at bounding box center [769, 627] width 340 height 31
type input "unacademy"
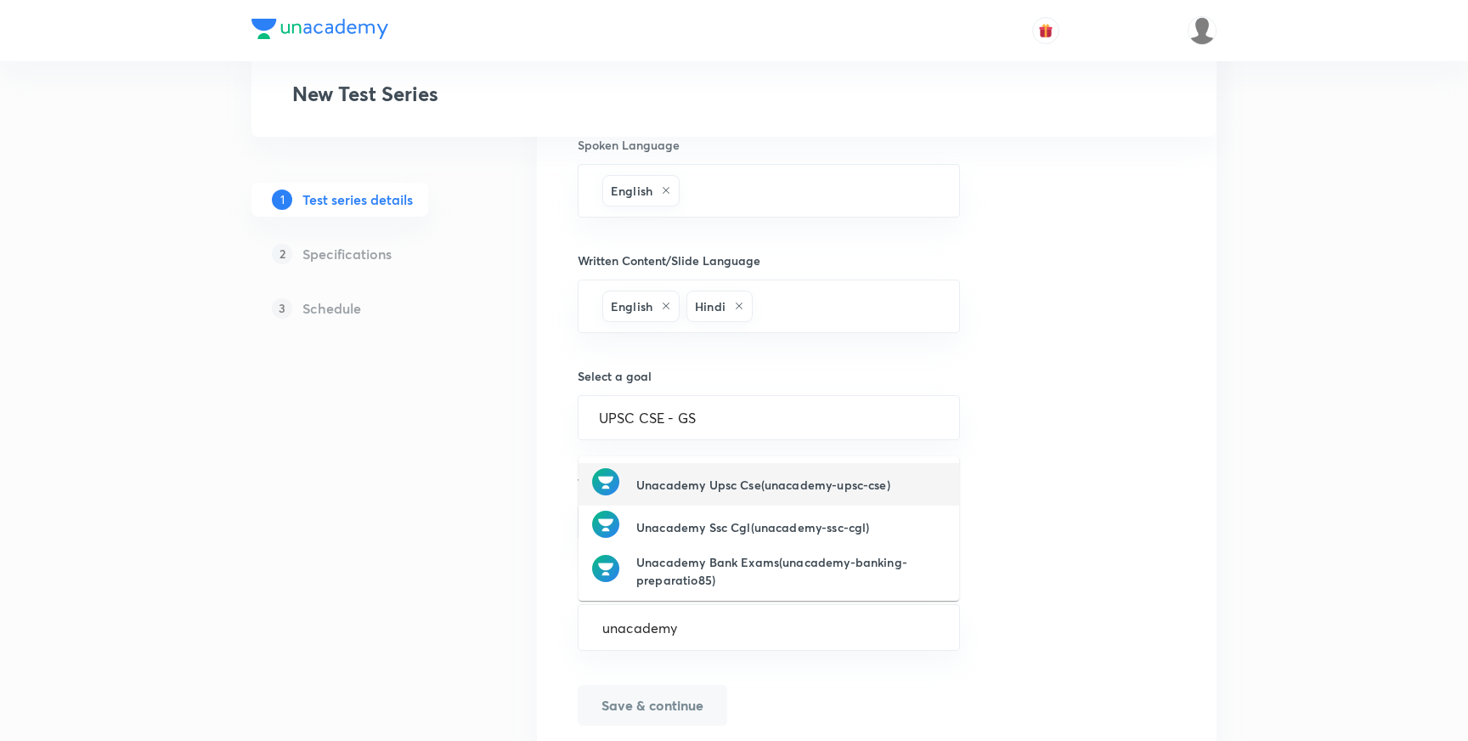
click at [758, 494] on div "Unacademy Upsc Cse(unacademy-upsc-cse)" at bounding box center [741, 484] width 298 height 32
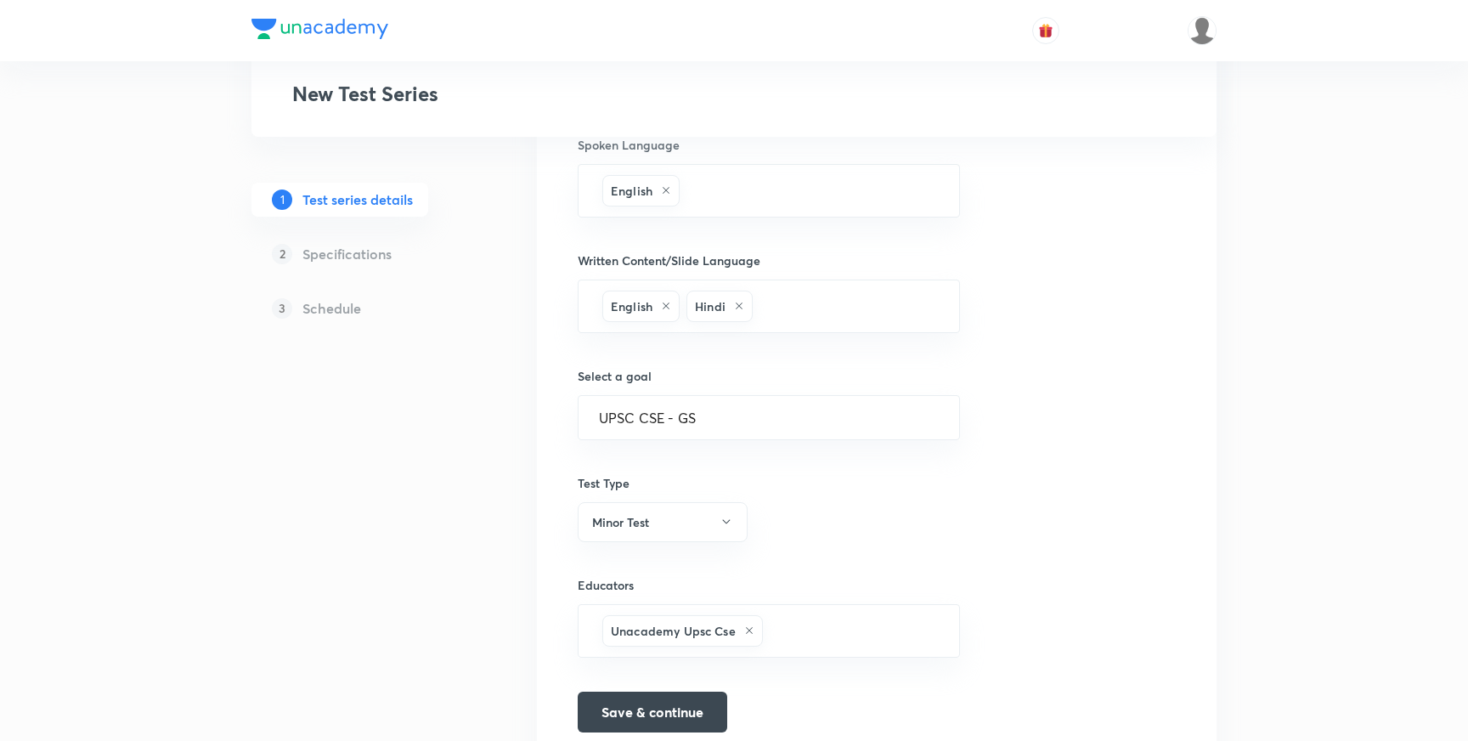
click at [1085, 571] on div "Test series title 55/80 T-20 Weekly Current Affairs Test Series : October, 2025…" at bounding box center [877, 107] width 598 height 1250
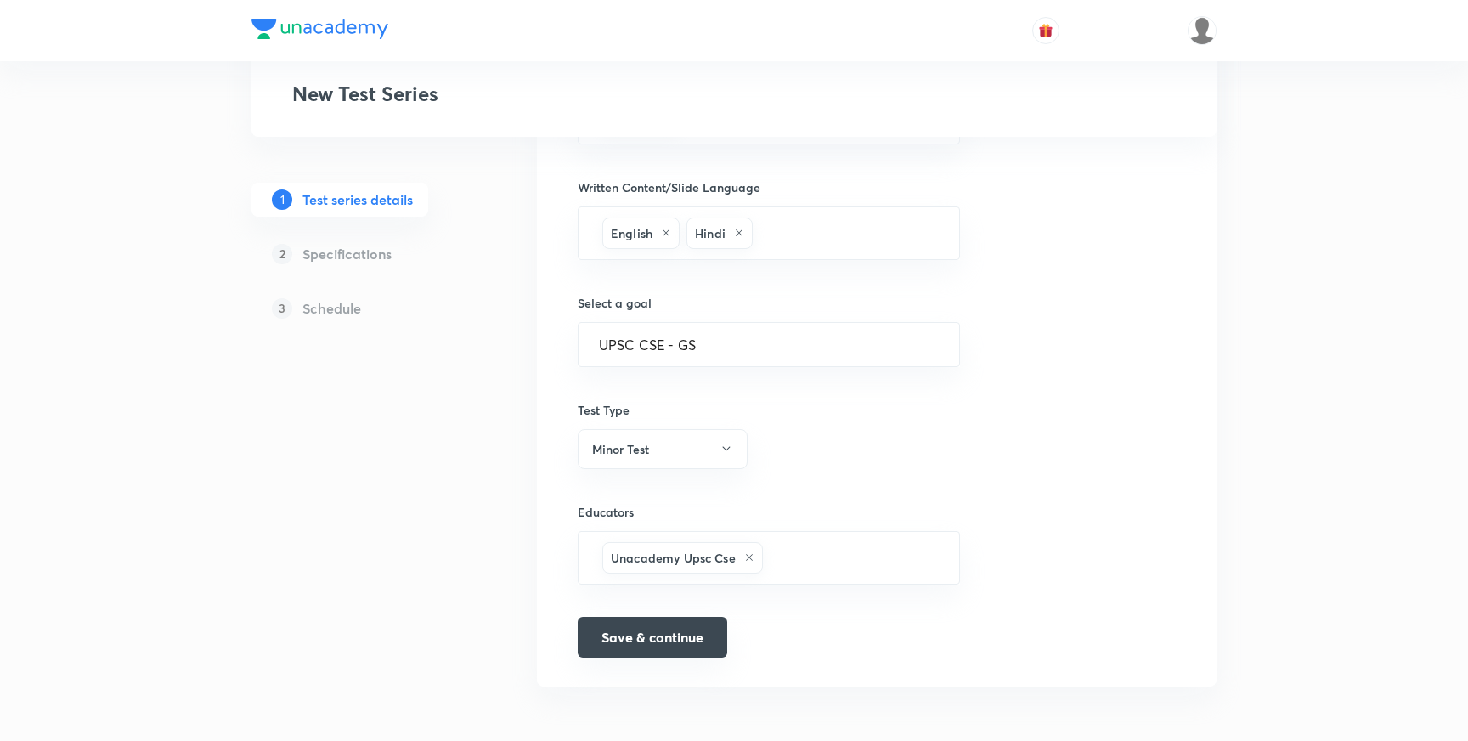
click at [696, 644] on button "Save & continue" at bounding box center [652, 637] width 149 height 41
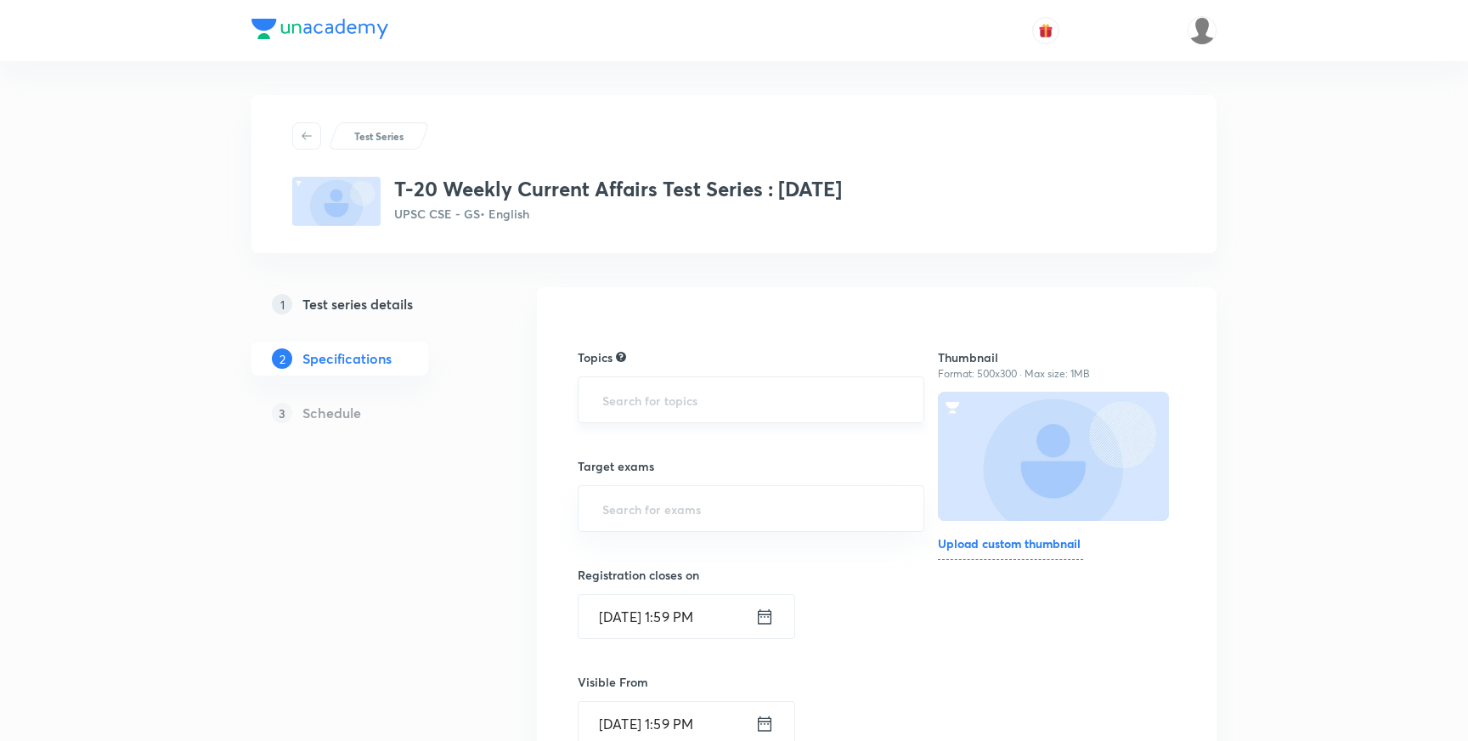
click at [650, 409] on input "text" at bounding box center [751, 399] width 304 height 31
type input "curr"
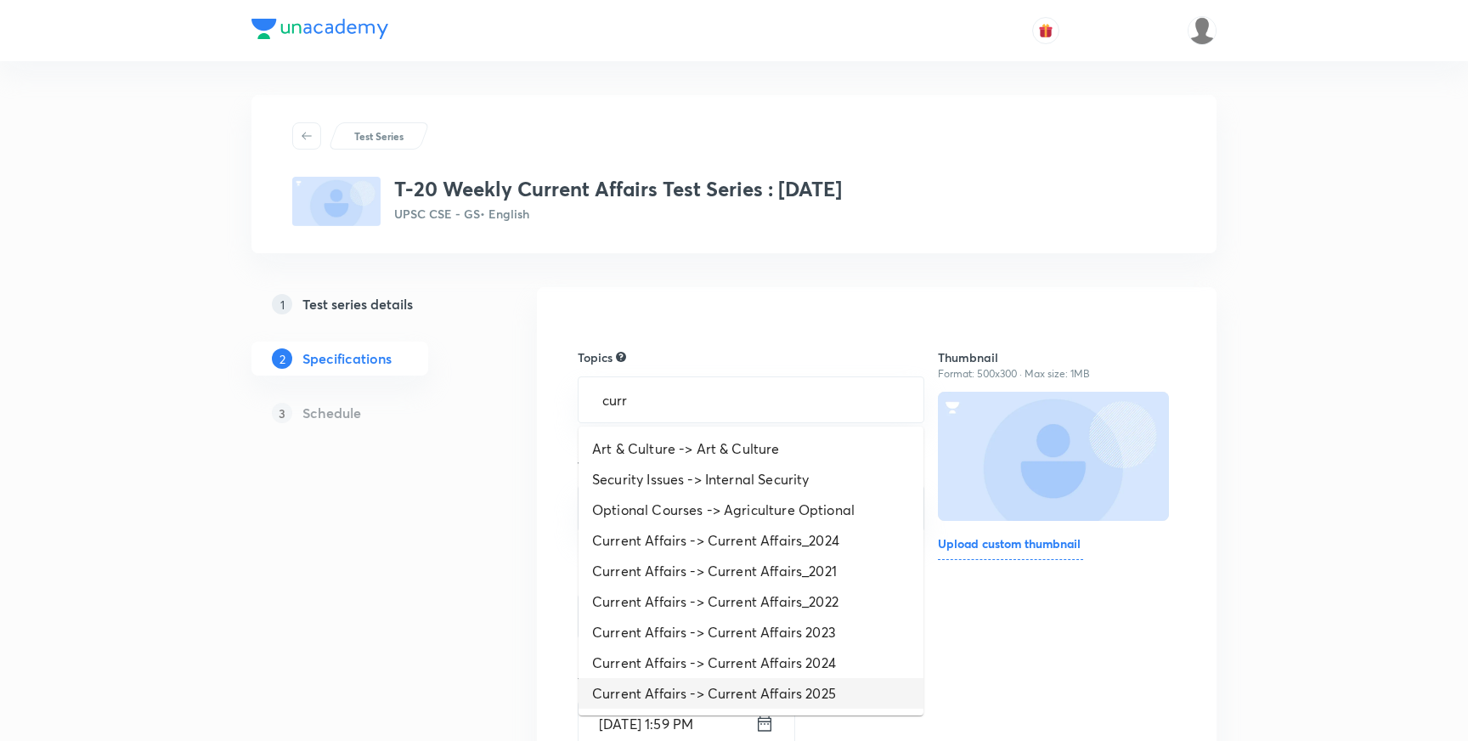
click at [747, 691] on li "Current Affairs -> Current Affairs 2025" at bounding box center [750, 693] width 345 height 31
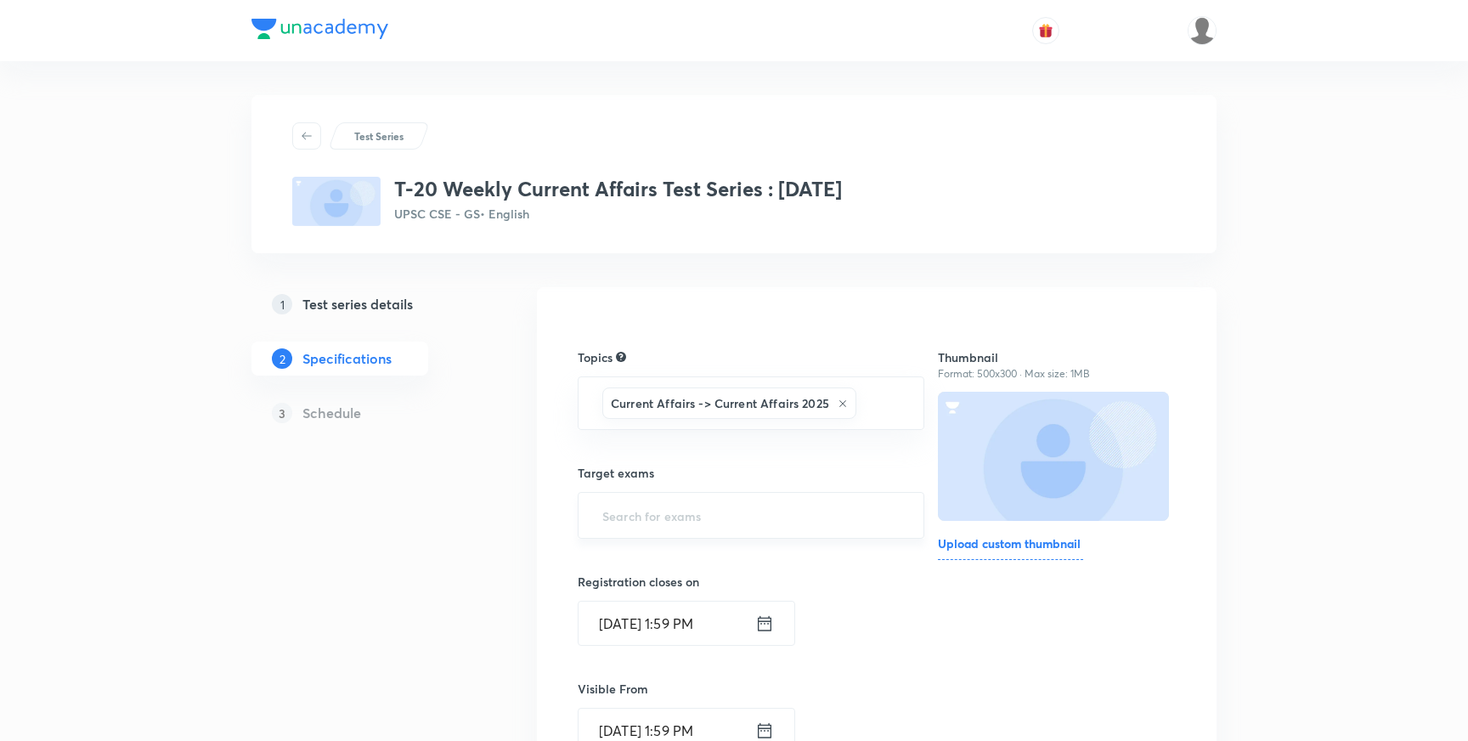
click at [710, 523] on input "text" at bounding box center [751, 514] width 304 height 31
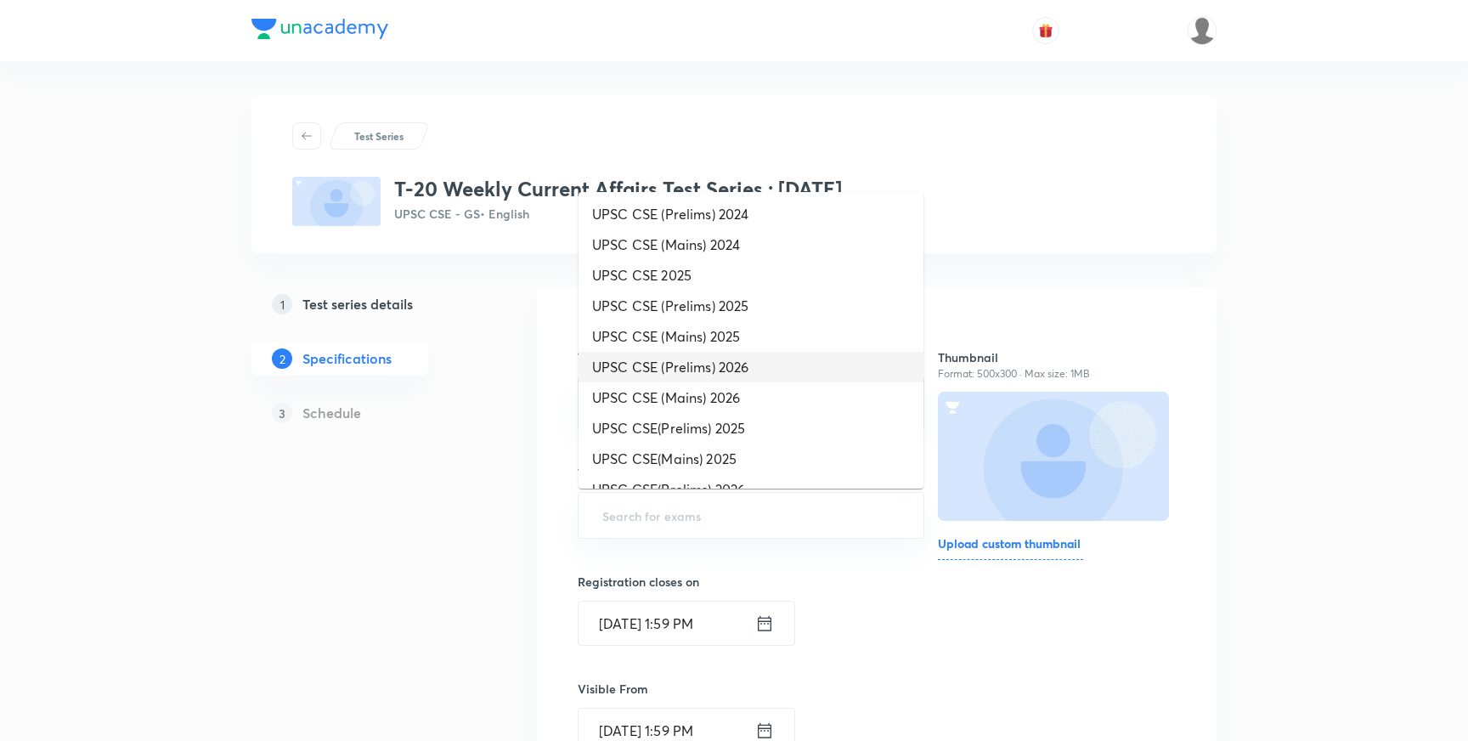
click at [727, 371] on li "UPSC CSE (Prelims) 2026" at bounding box center [750, 367] width 345 height 31
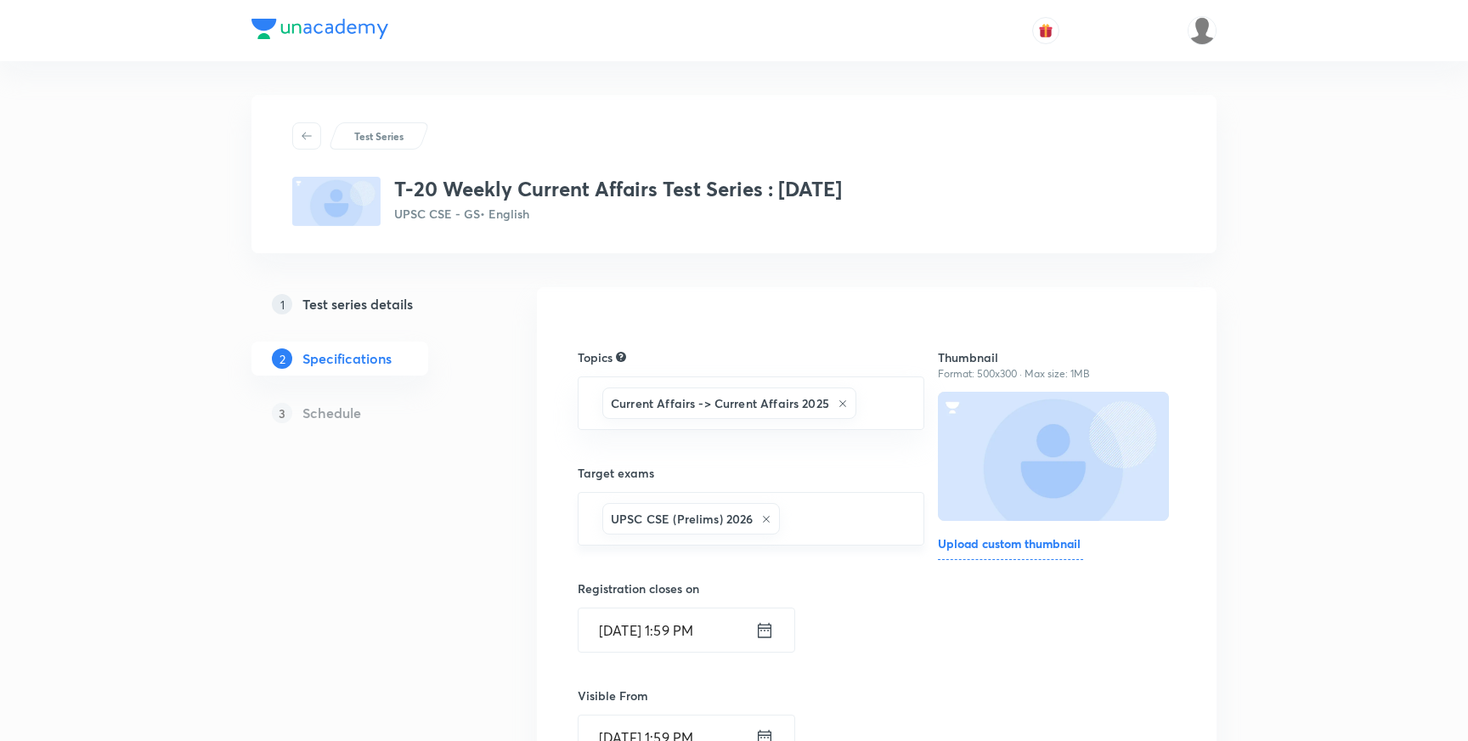
click at [816, 519] on input "text" at bounding box center [842, 518] width 119 height 31
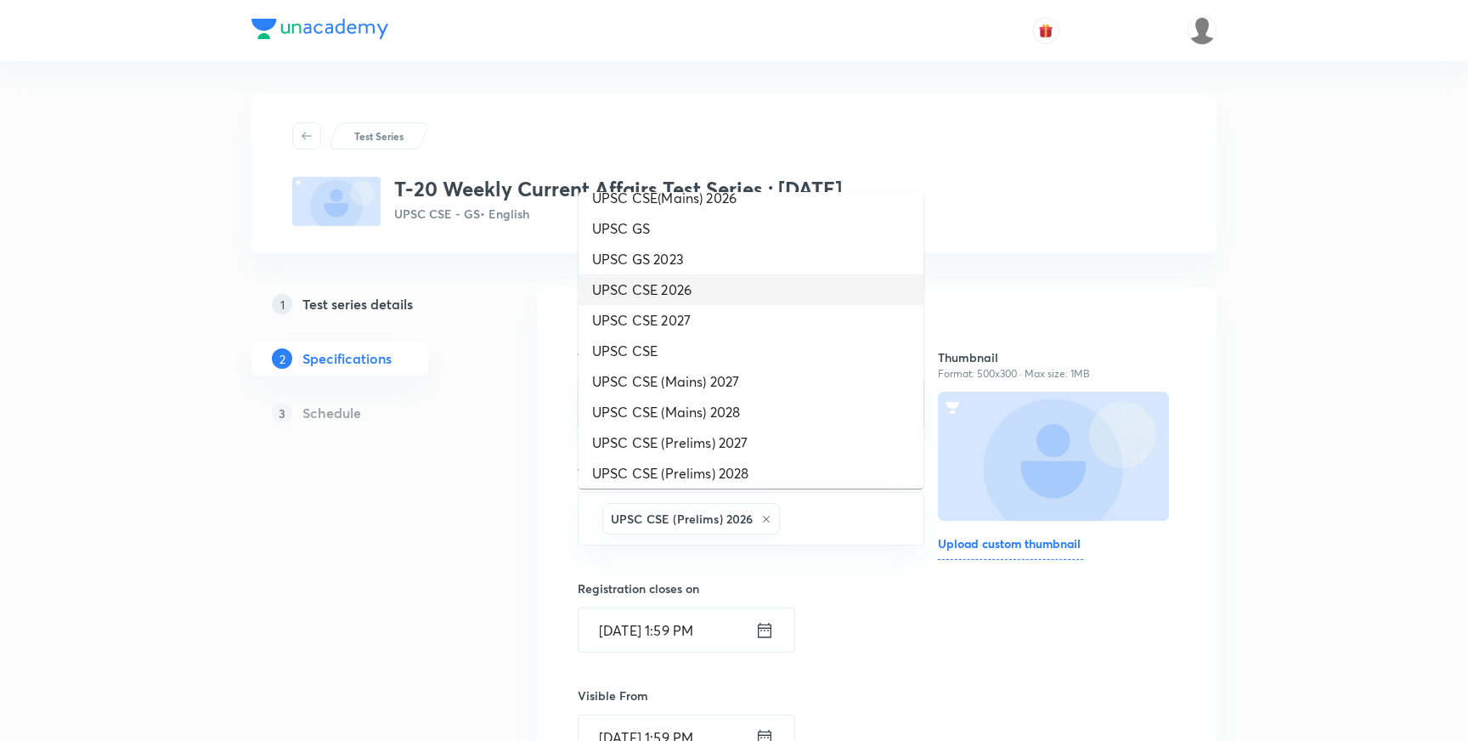
scroll to position [298, 0]
click at [731, 437] on li "UPSC CSE (Prelims) 2027" at bounding box center [750, 435] width 345 height 31
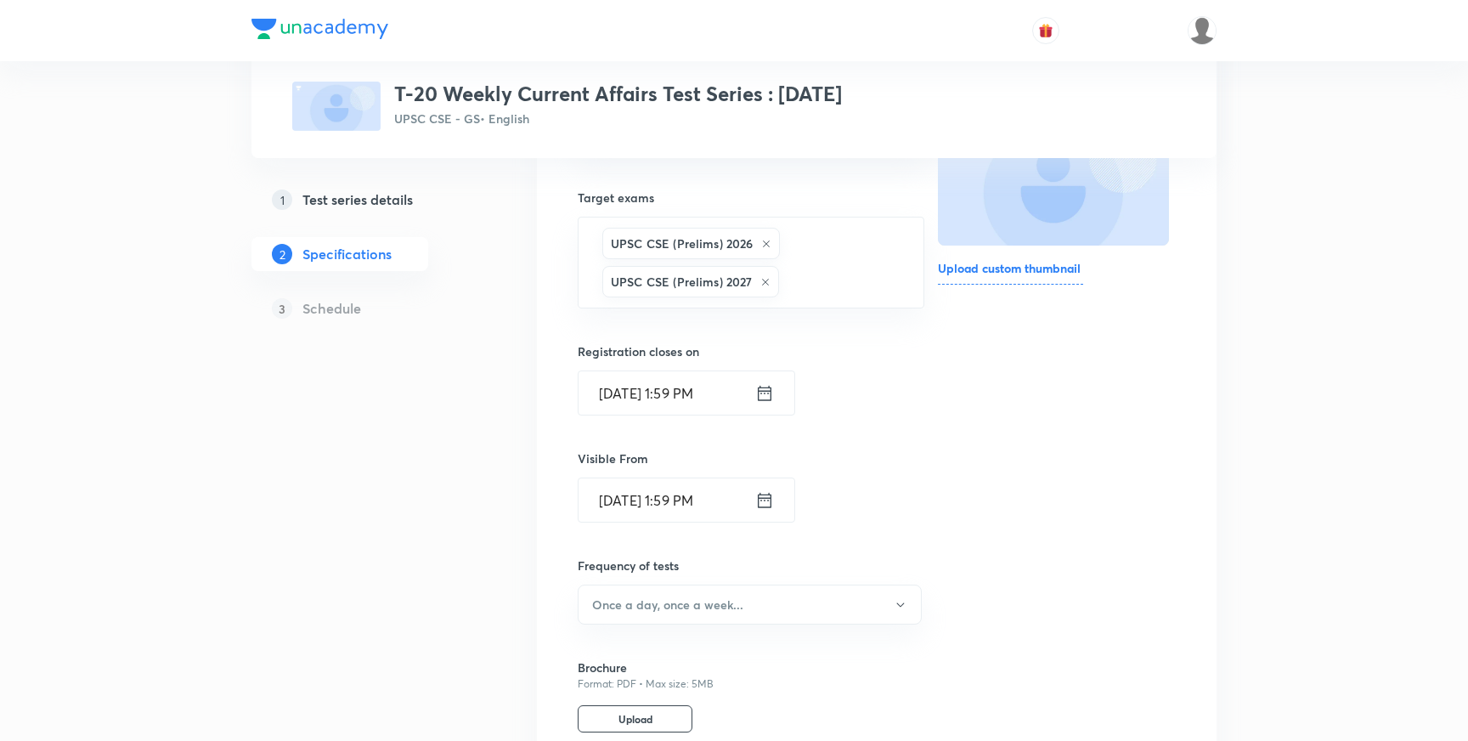
scroll to position [290, 0]
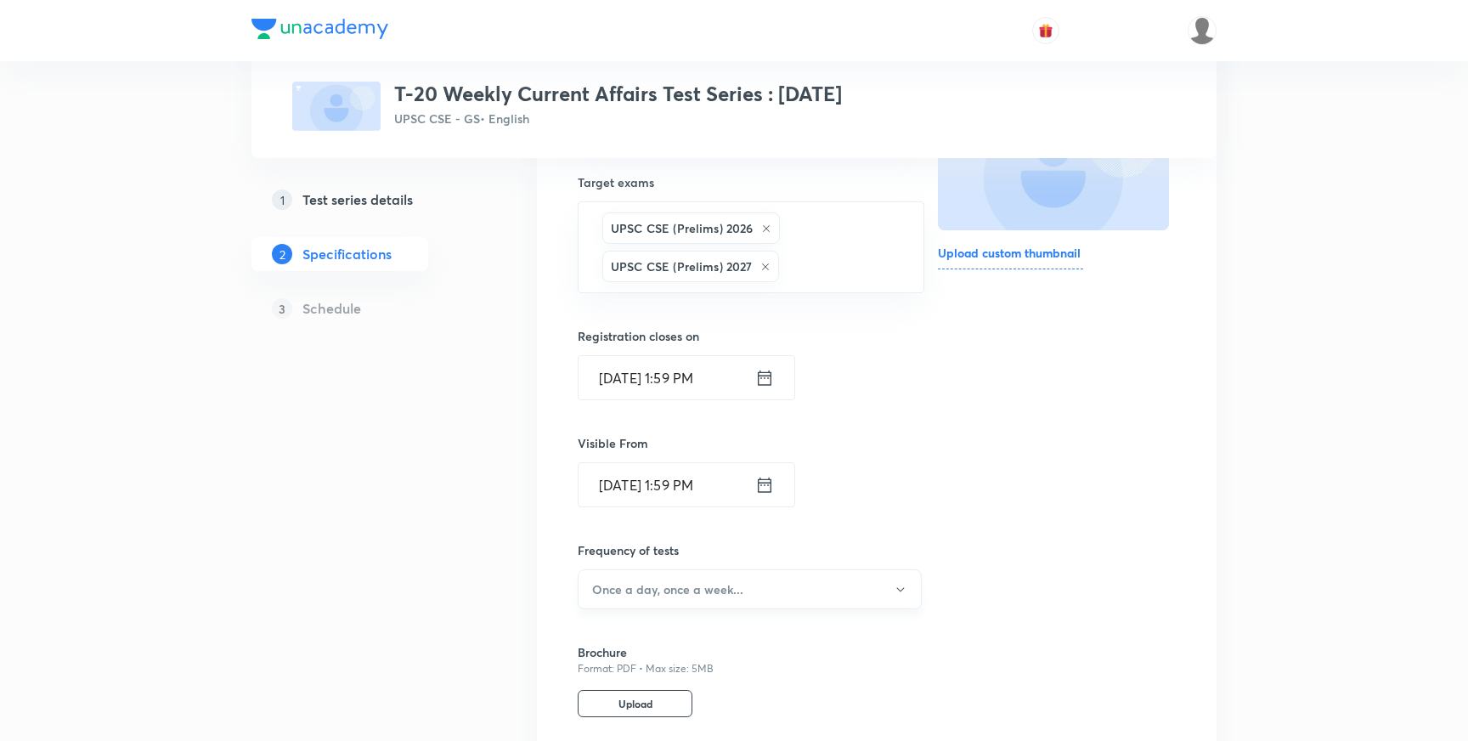
click at [797, 593] on button "Once a day, once a week..." at bounding box center [750, 589] width 344 height 40
click at [643, 556] on span "Once a week" at bounding box center [750, 556] width 322 height 18
click at [483, 519] on div "Test Series T-20 Weekly Current Affairs Test Series : October, 2025 UPSC CSE - …" at bounding box center [733, 377] width 965 height 1145
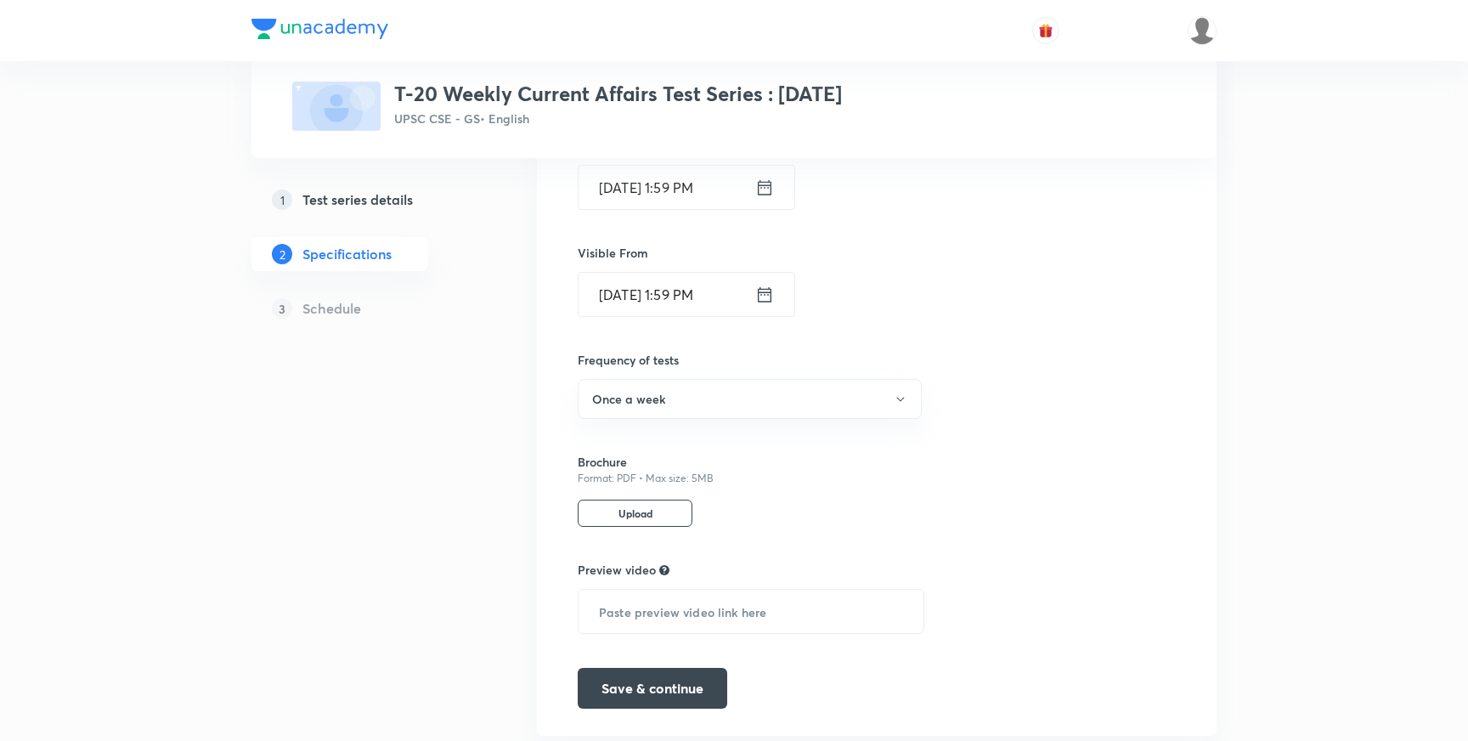
scroll to position [530, 0]
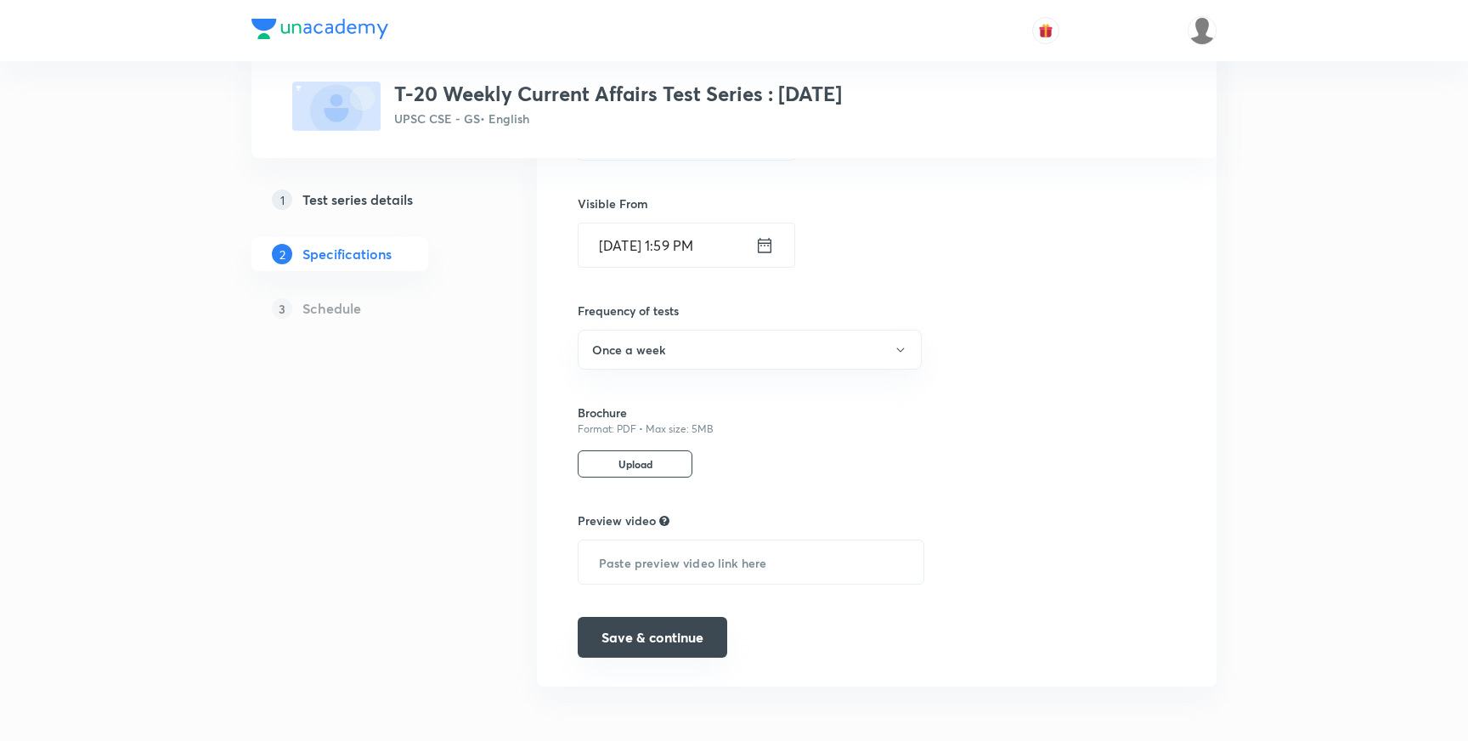
click at [673, 640] on button "Save & continue" at bounding box center [652, 637] width 149 height 41
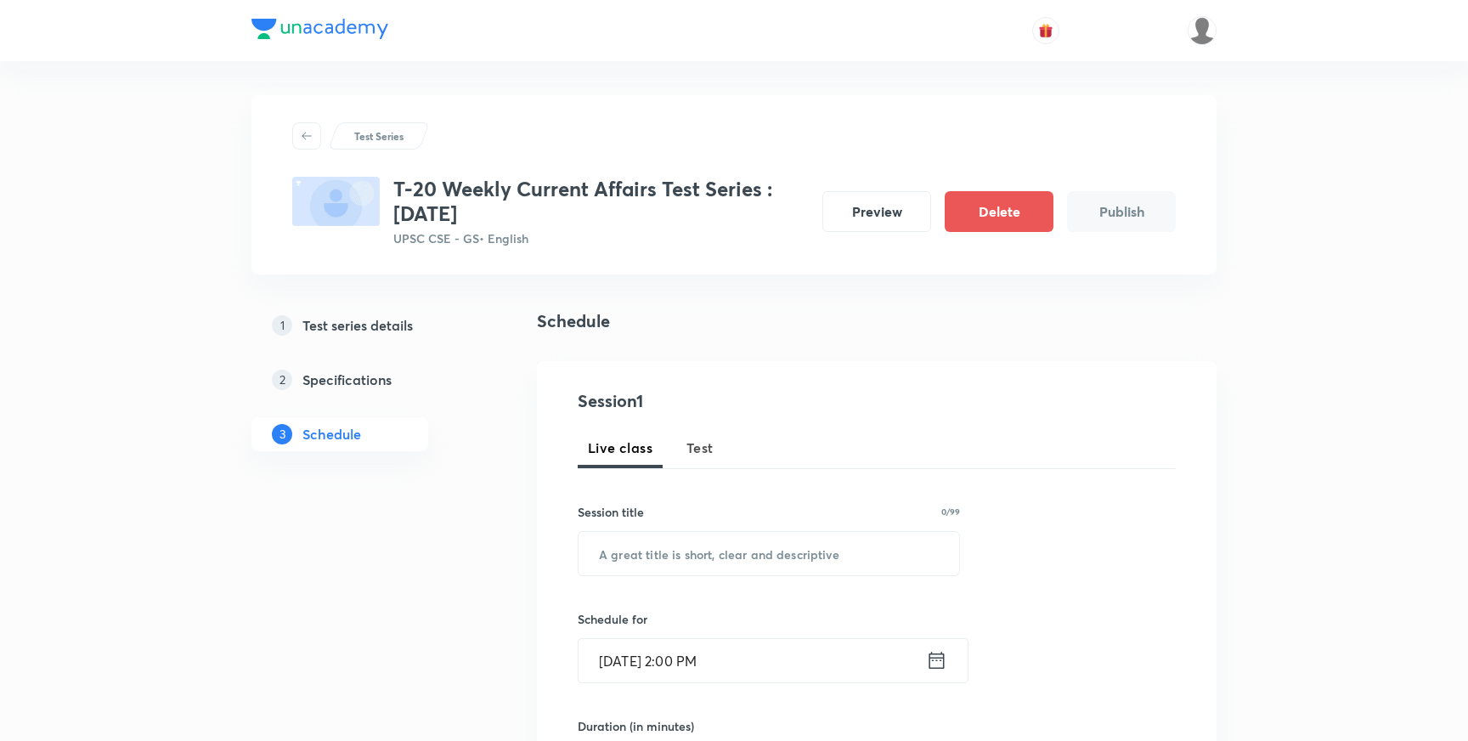
click at [701, 449] on span "Test" at bounding box center [699, 447] width 27 height 20
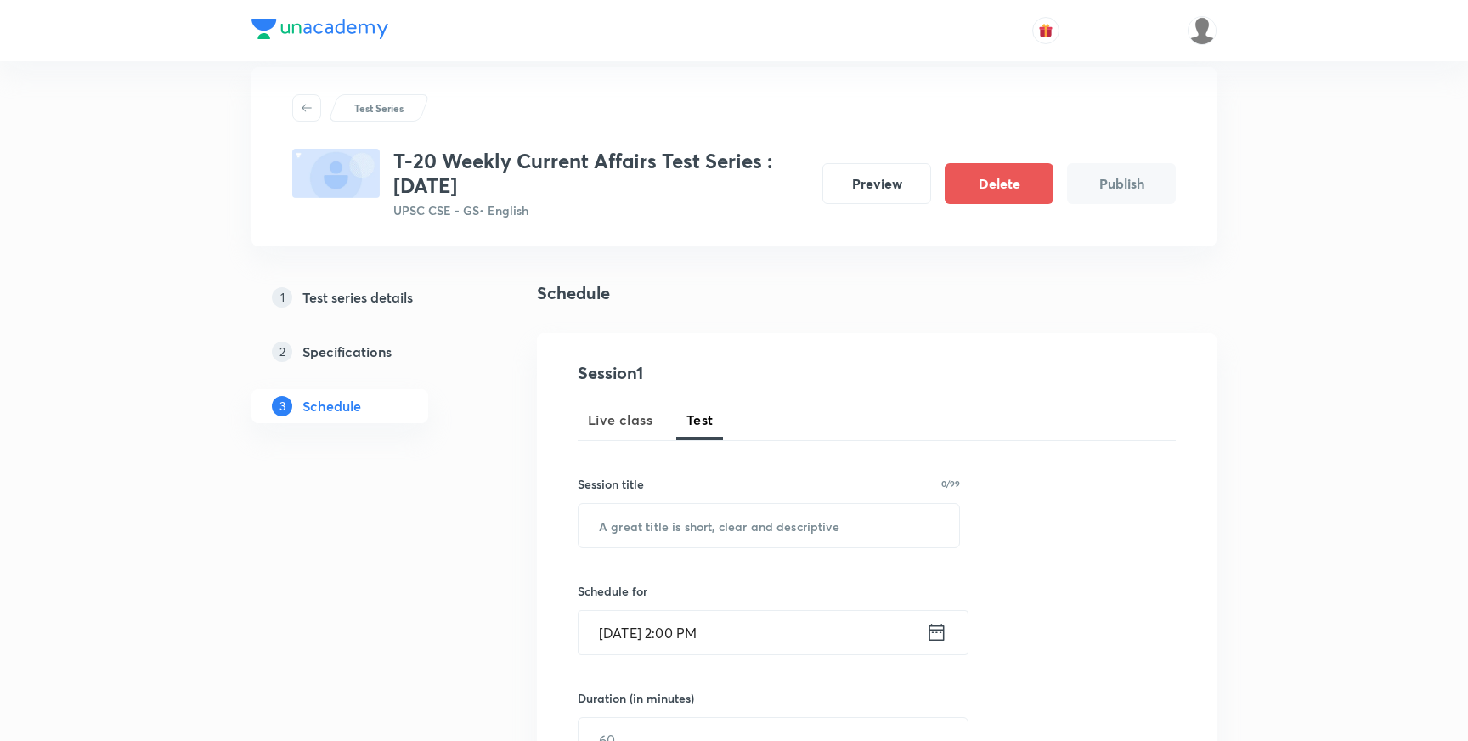
scroll to position [4, 0]
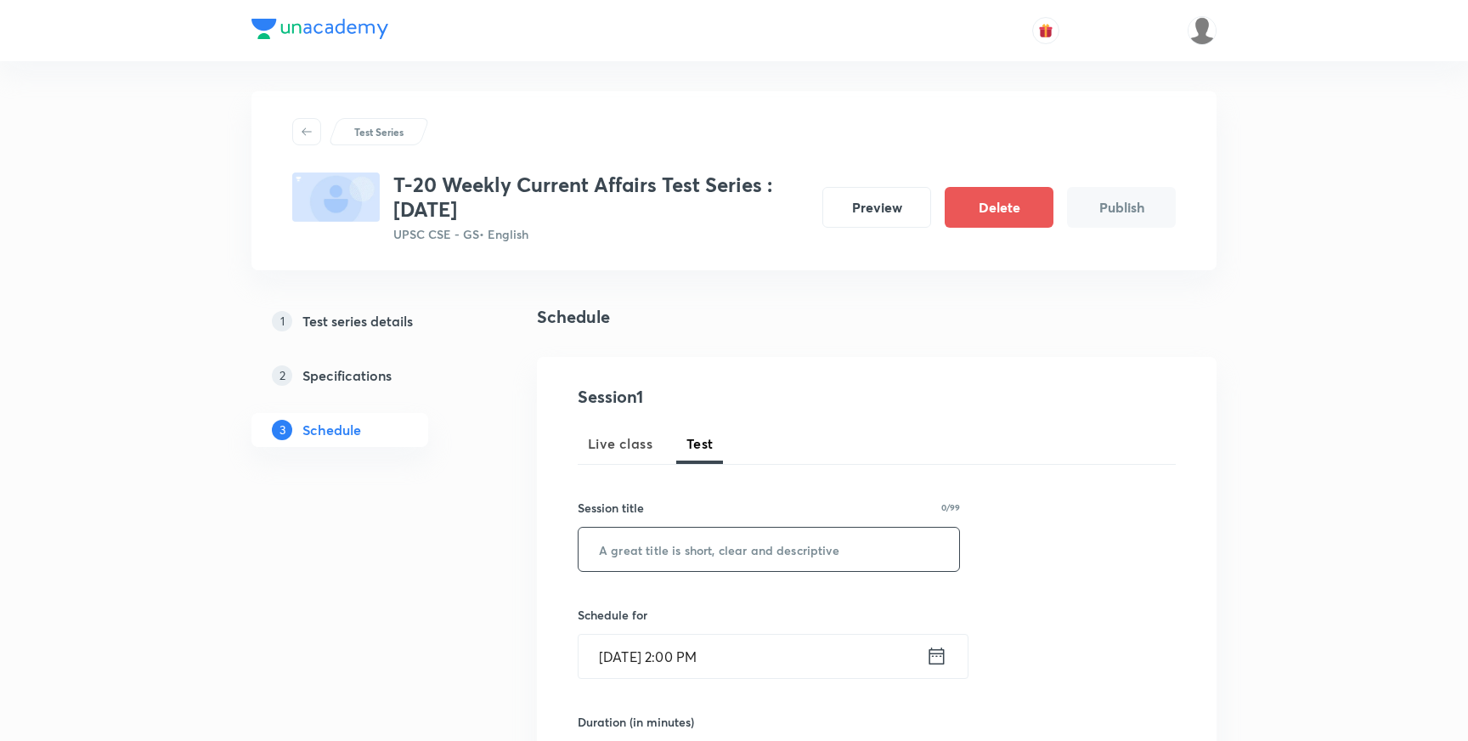
click at [669, 547] on input "text" at bounding box center [768, 548] width 381 height 43
paste input "T-20 Weekly Mock Test 44"
type input "T-20 Weekly Mock Test 45"
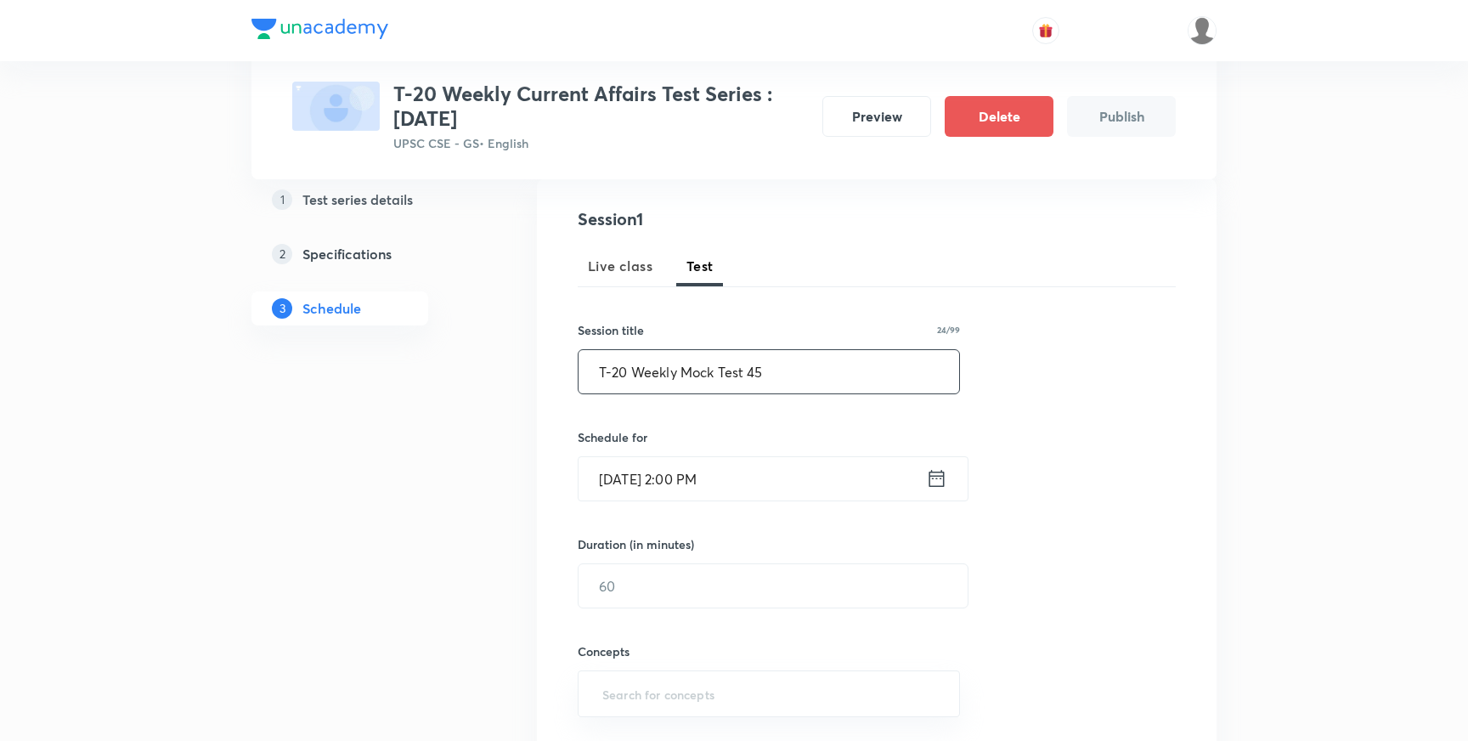
scroll to position [196, 0]
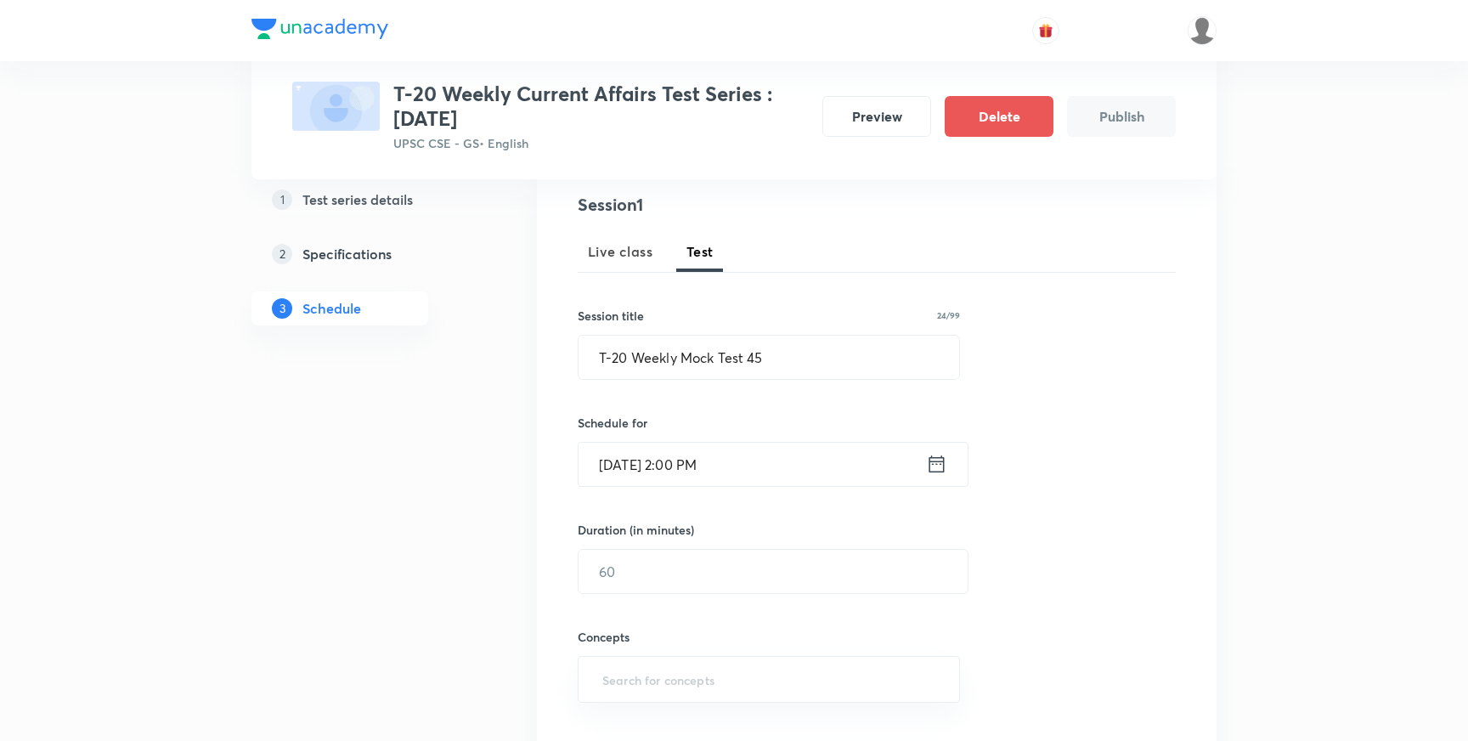
click at [713, 466] on input "Sept 30, 2025, 2:00 PM" at bounding box center [751, 464] width 347 height 43
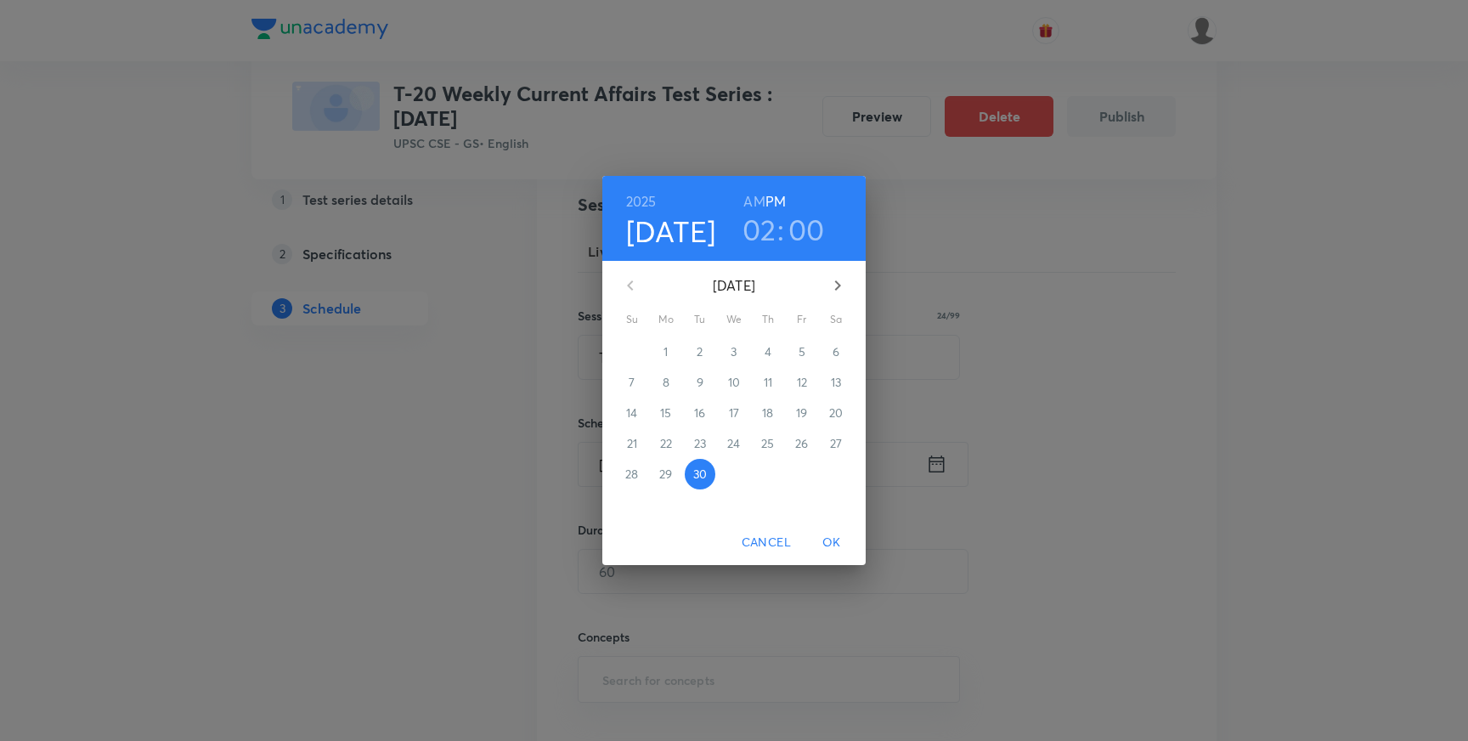
click at [838, 285] on icon "button" at bounding box center [838, 285] width 6 height 10
click at [835, 349] on p "4" at bounding box center [835, 351] width 7 height 17
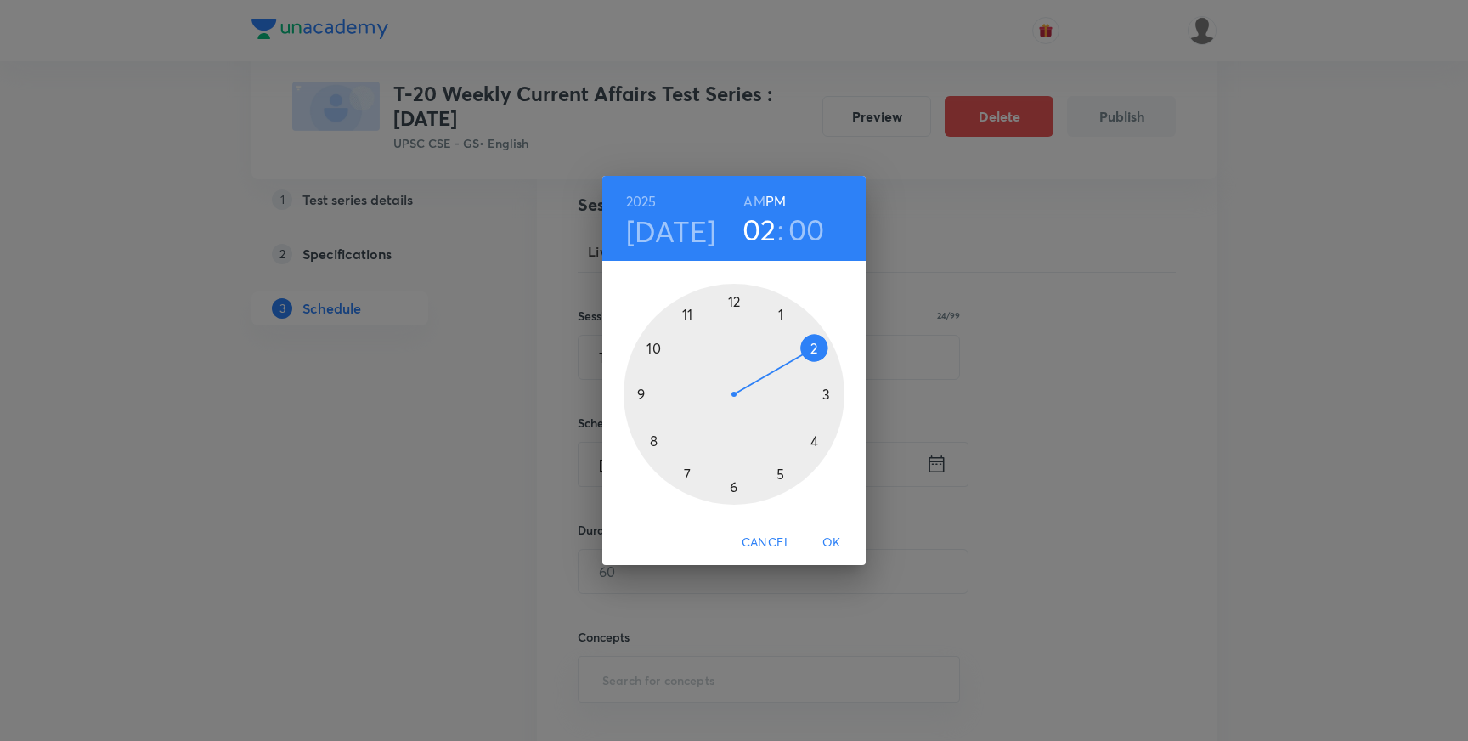
click at [780, 473] on div at bounding box center [733, 394] width 221 height 221
click at [834, 539] on span "OK" at bounding box center [831, 542] width 41 height 21
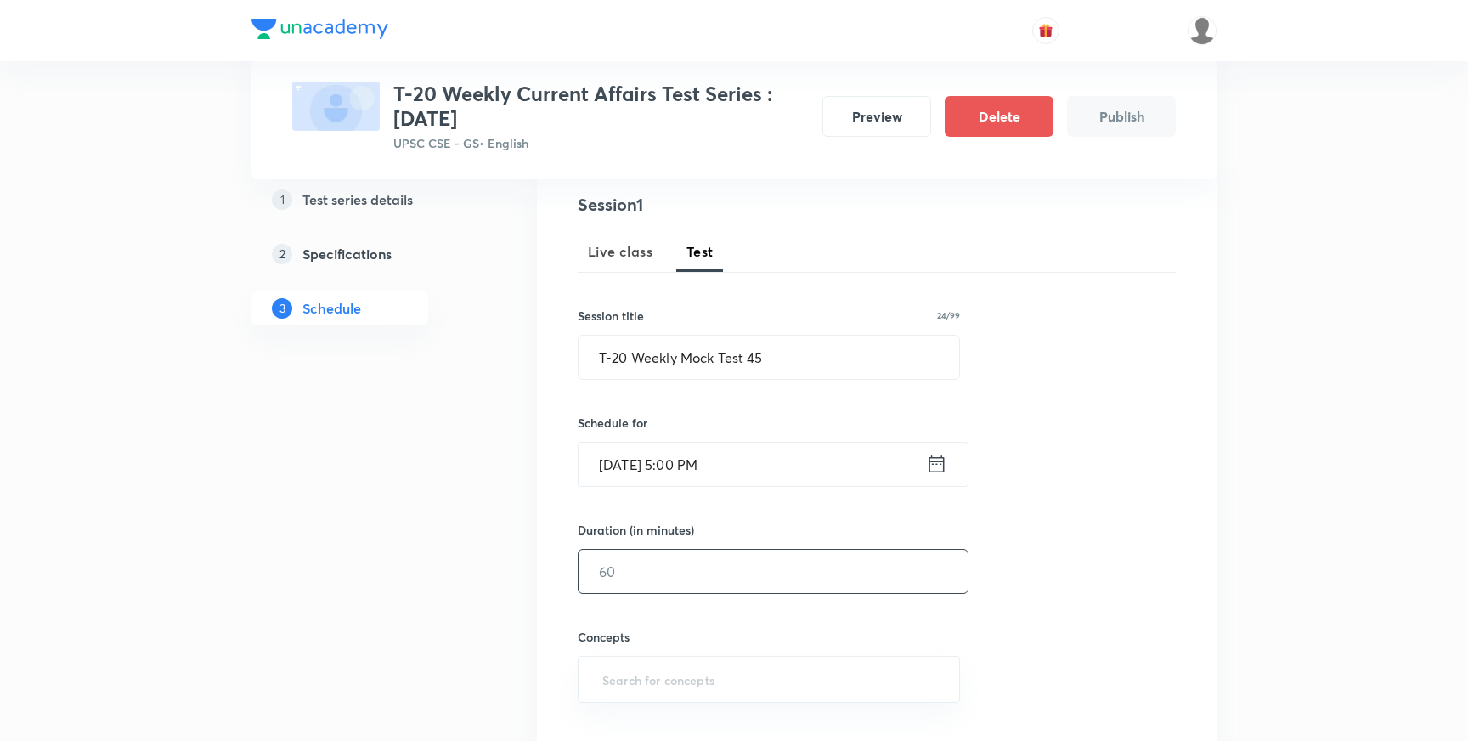
click at [654, 563] on input "text" at bounding box center [772, 571] width 389 height 43
type input "45"
click at [713, 464] on input "Oct 4, 2025, 5:00 PM" at bounding box center [751, 464] width 347 height 43
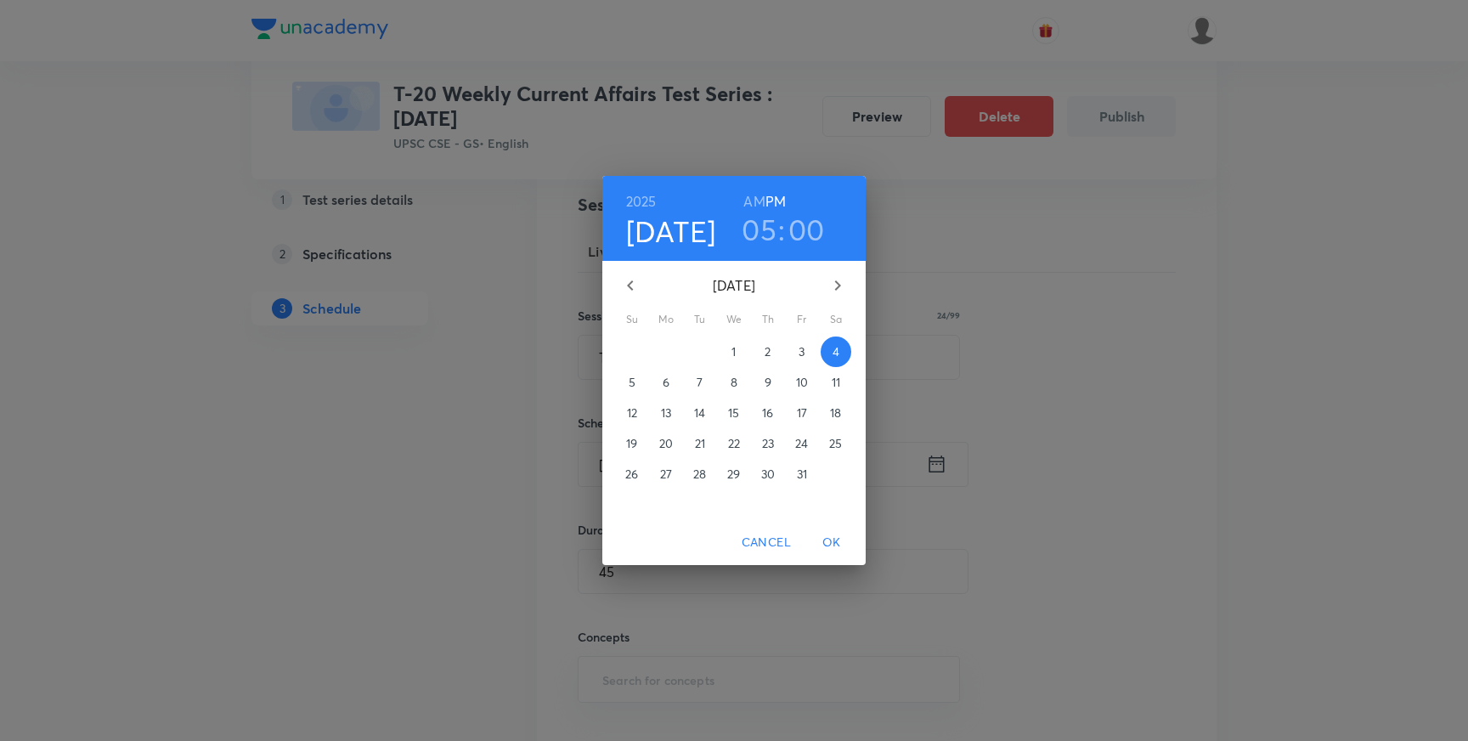
click at [764, 233] on h3 "05" at bounding box center [759, 229] width 35 height 36
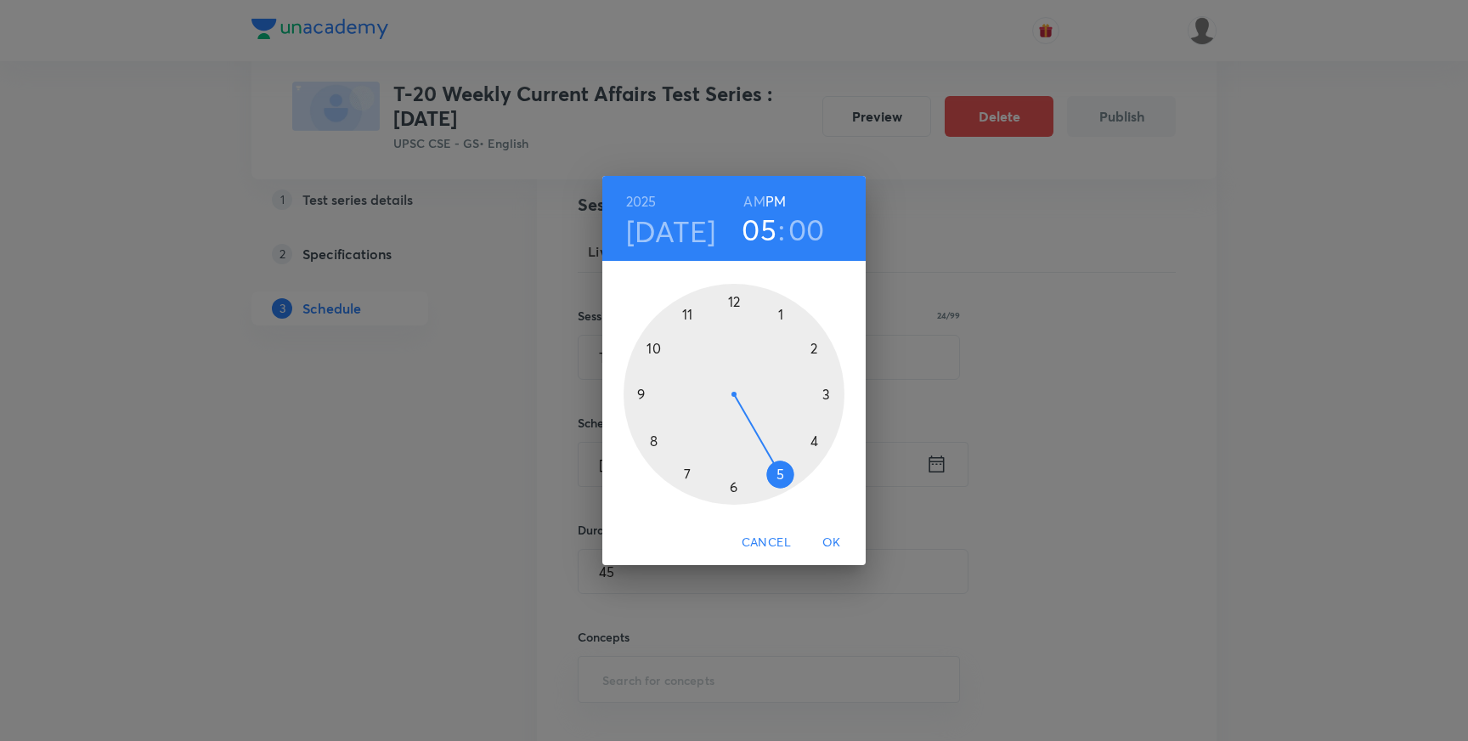
click at [755, 201] on h6 "AM" at bounding box center [753, 201] width 21 height 24
click at [685, 311] on div at bounding box center [733, 394] width 221 height 221
click at [833, 539] on span "OK" at bounding box center [831, 542] width 41 height 21
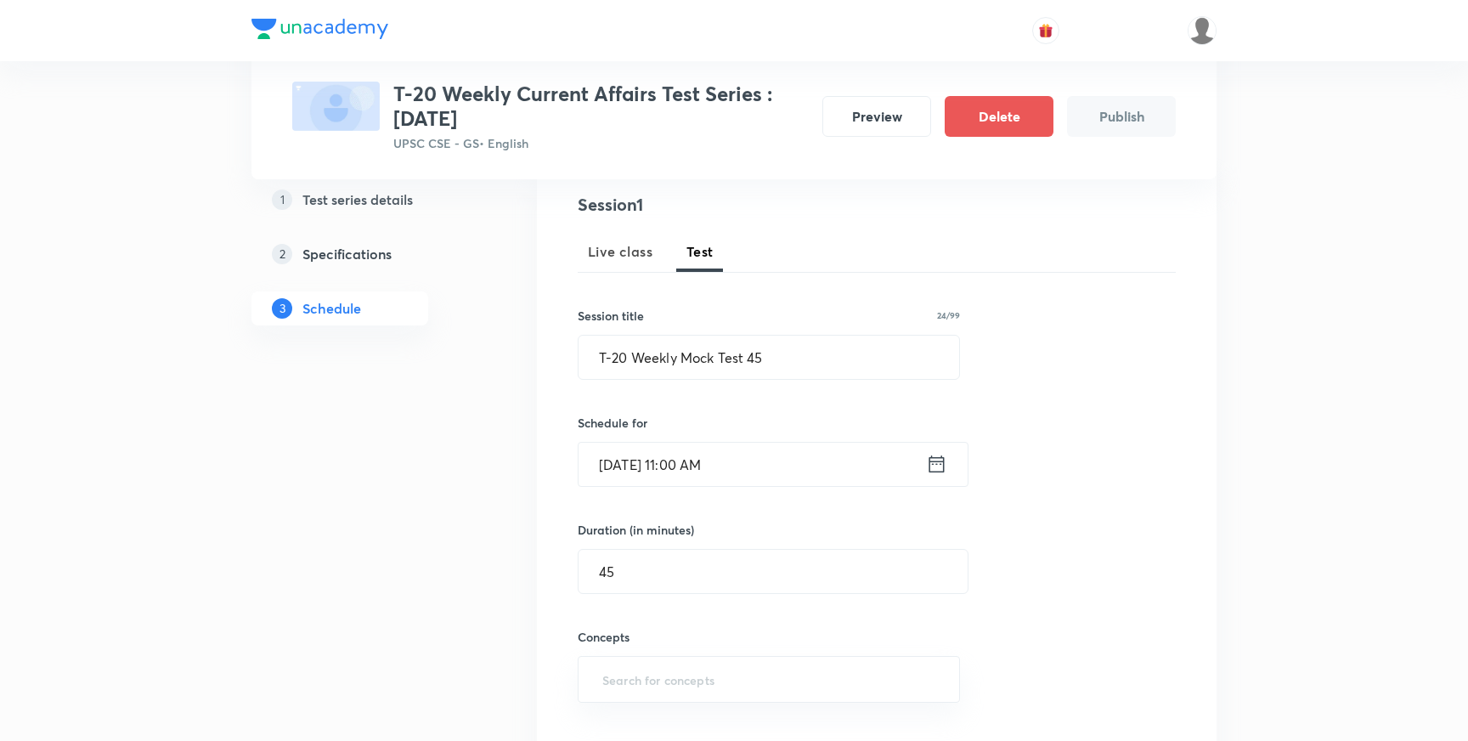
click at [493, 520] on div "Test Series T-20 Weekly Current Affairs Test Series : October, 2025 UPSC CSE - …" at bounding box center [733, 557] width 965 height 1317
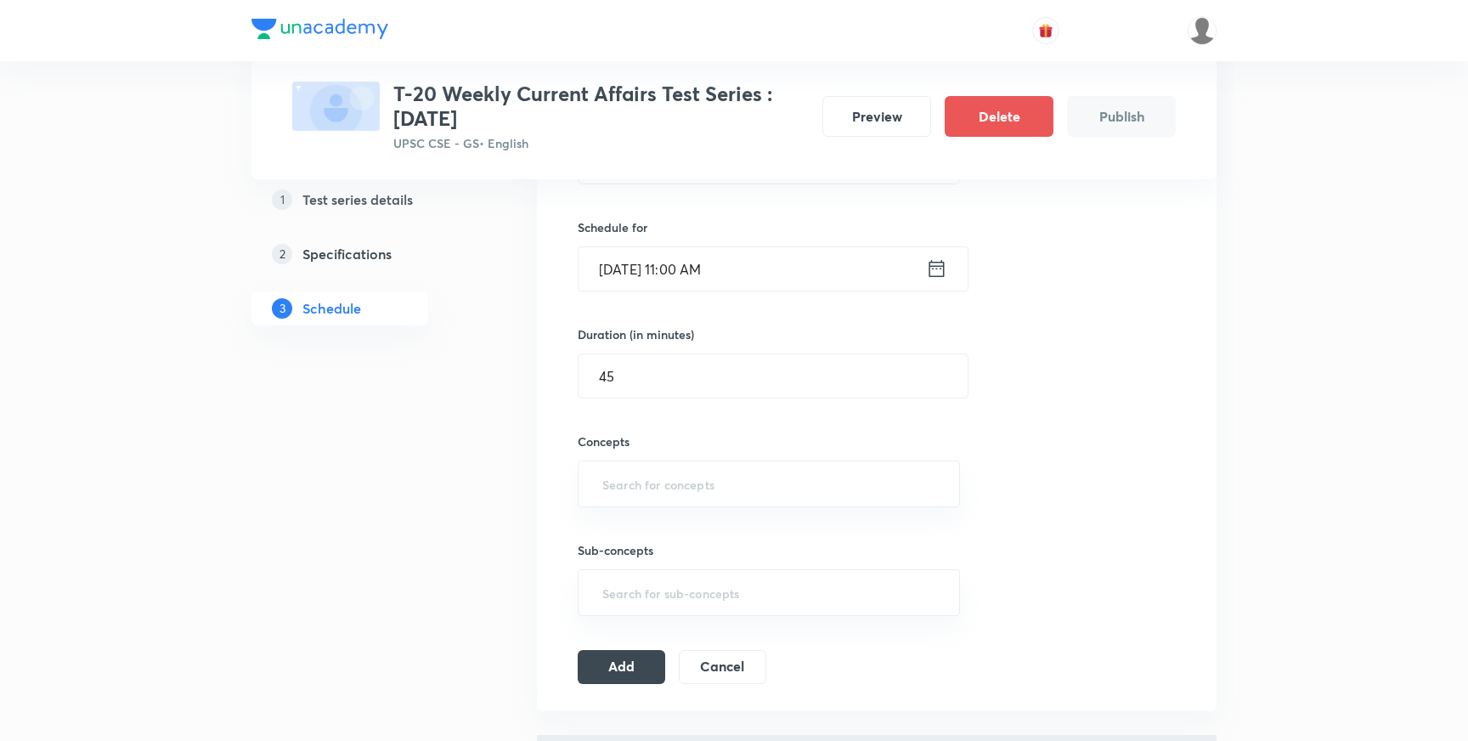
scroll to position [393, 0]
click at [656, 482] on input "text" at bounding box center [769, 481] width 340 height 31
type input "curr"
click at [684, 531] on li "Current Affairs 2025" at bounding box center [768, 531] width 381 height 31
click at [629, 666] on button "Add" at bounding box center [621, 670] width 87 height 34
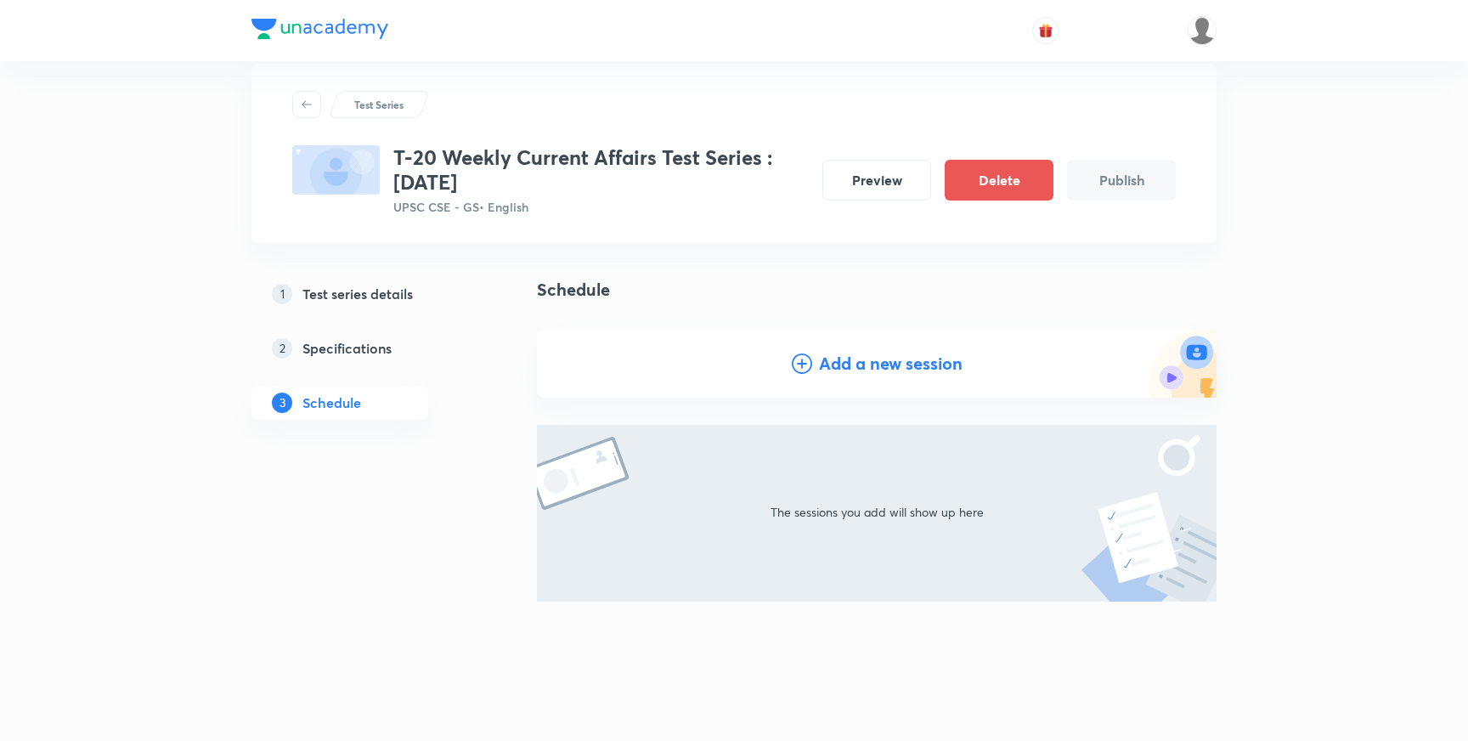
scroll to position [0, 0]
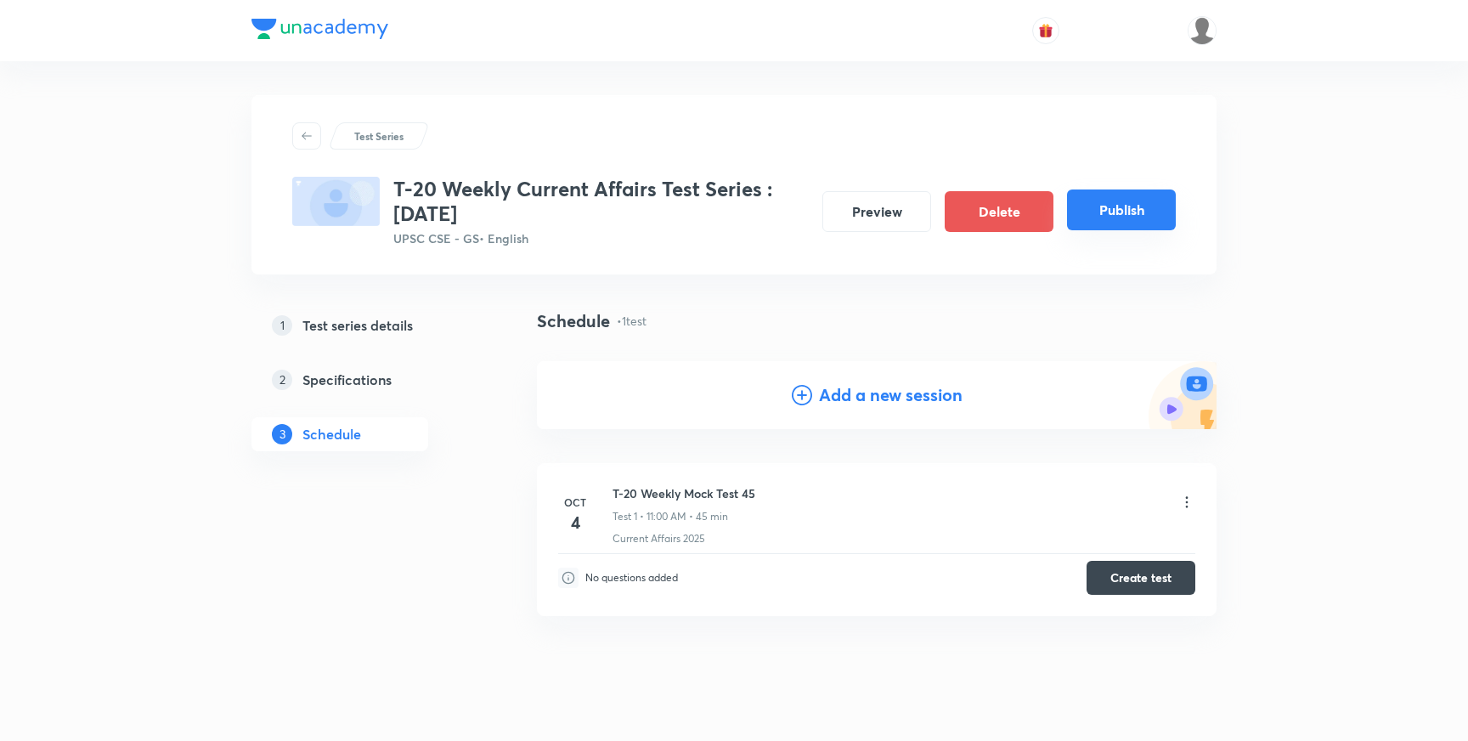
click at [1119, 215] on button "Publish" at bounding box center [1121, 209] width 109 height 41
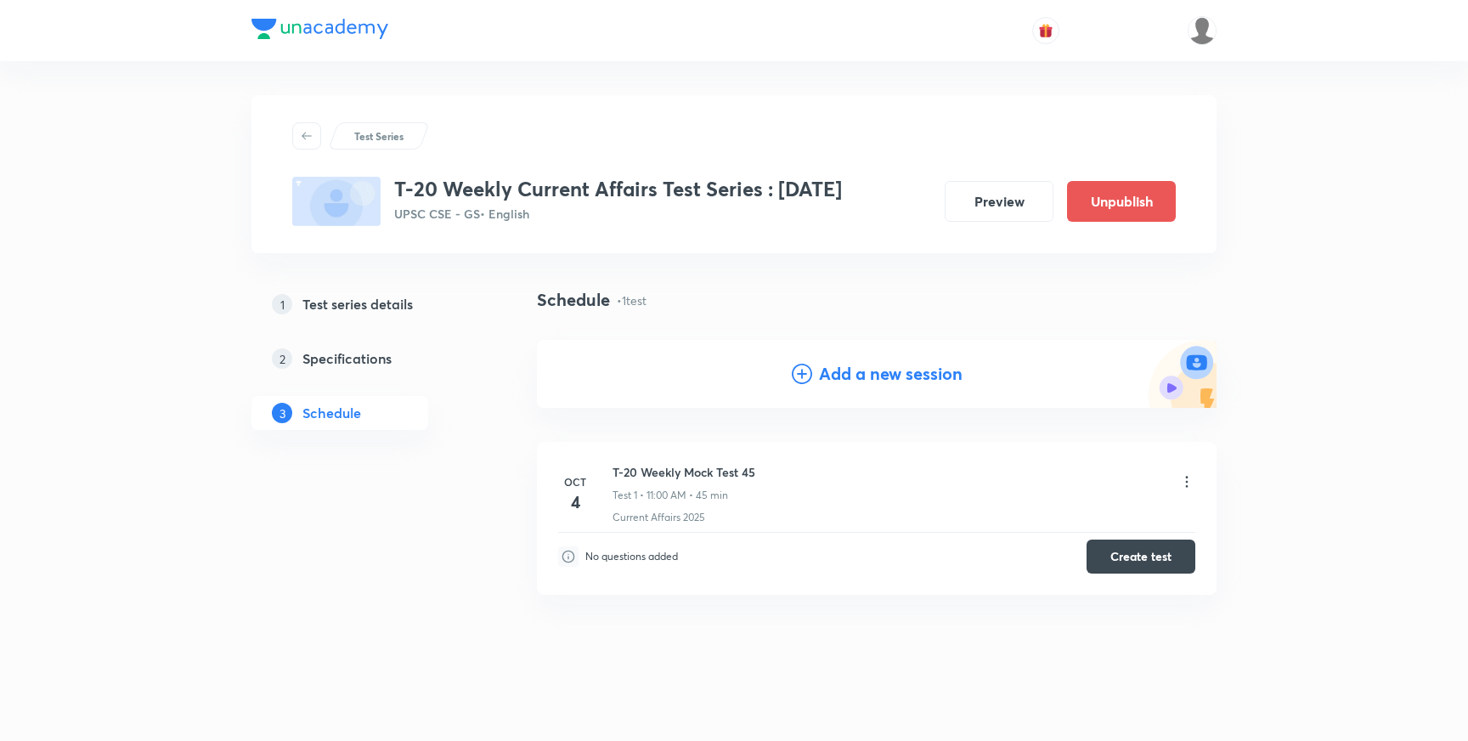
click at [161, 291] on div "Test Series T-20 Weekly Current Affairs Test Series : October, 2025 UPSC CSE - …" at bounding box center [734, 377] width 1468 height 754
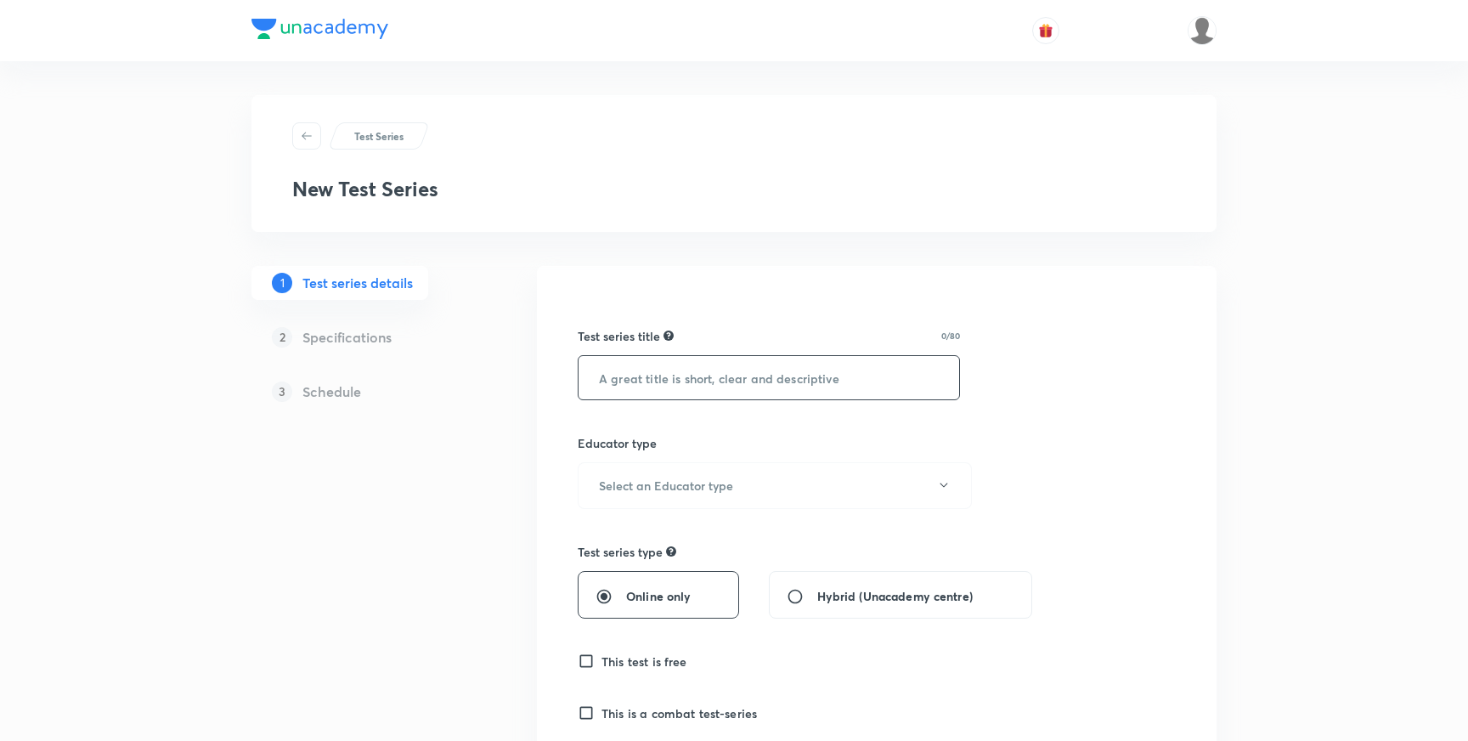
click at [728, 363] on input "text" at bounding box center [768, 377] width 381 height 43
paste input "Weekly Current Affairs MCQs Test (For [DATE])"
click at [860, 376] on input "Weekly Current Affairs MCQs Test (For [DATE])" at bounding box center [768, 377] width 381 height 43
click at [860, 376] on input "Weekly Current Affairs MCQs Test (For September 2025)" at bounding box center [768, 377] width 381 height 43
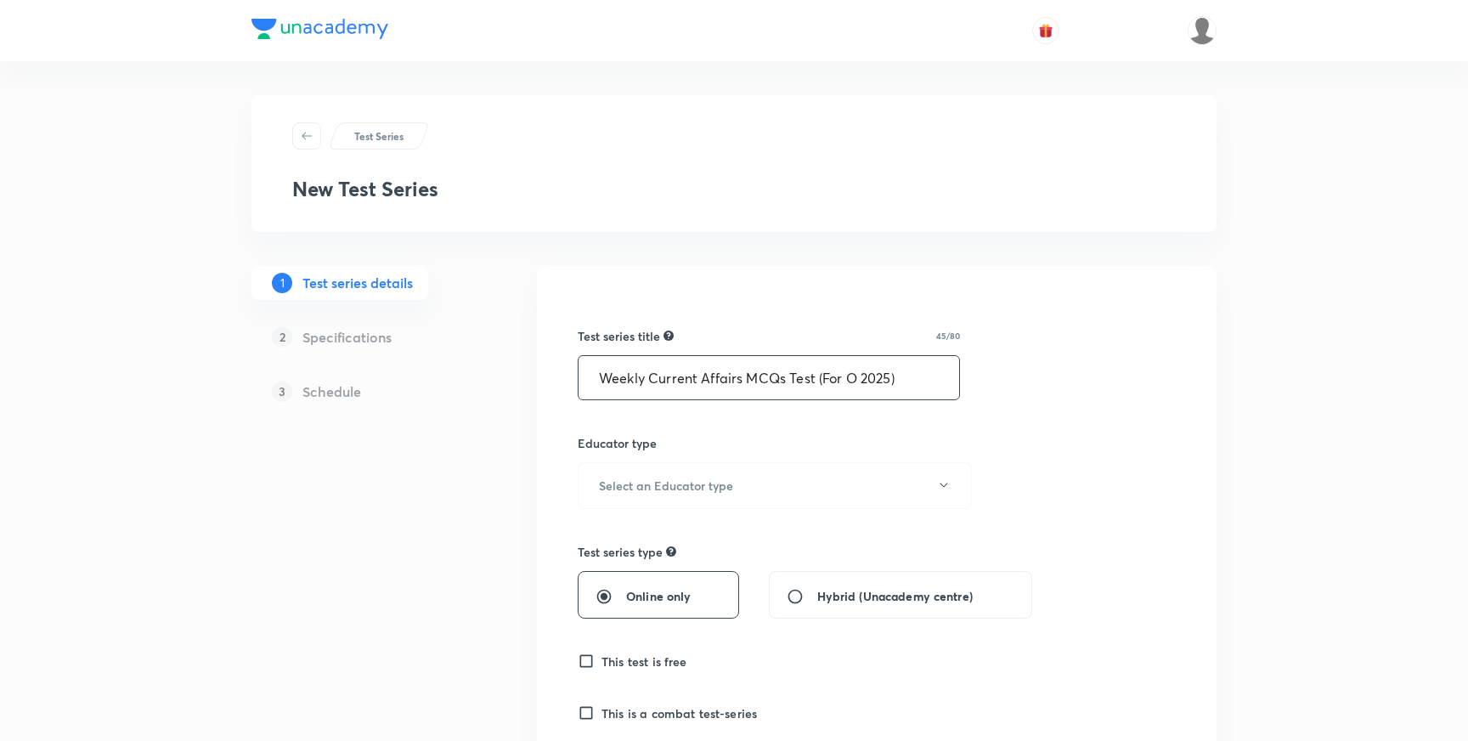
scroll to position [0, 0]
type input "Weekly Current Affairs MCQs Test (For October 2025)"
click at [786, 486] on button "Select an Educator type" at bounding box center [775, 485] width 394 height 47
click at [637, 540] on span "Unacademy educator" at bounding box center [775, 541] width 372 height 18
click at [604, 591] on input "Online only" at bounding box center [610, 596] width 31 height 17
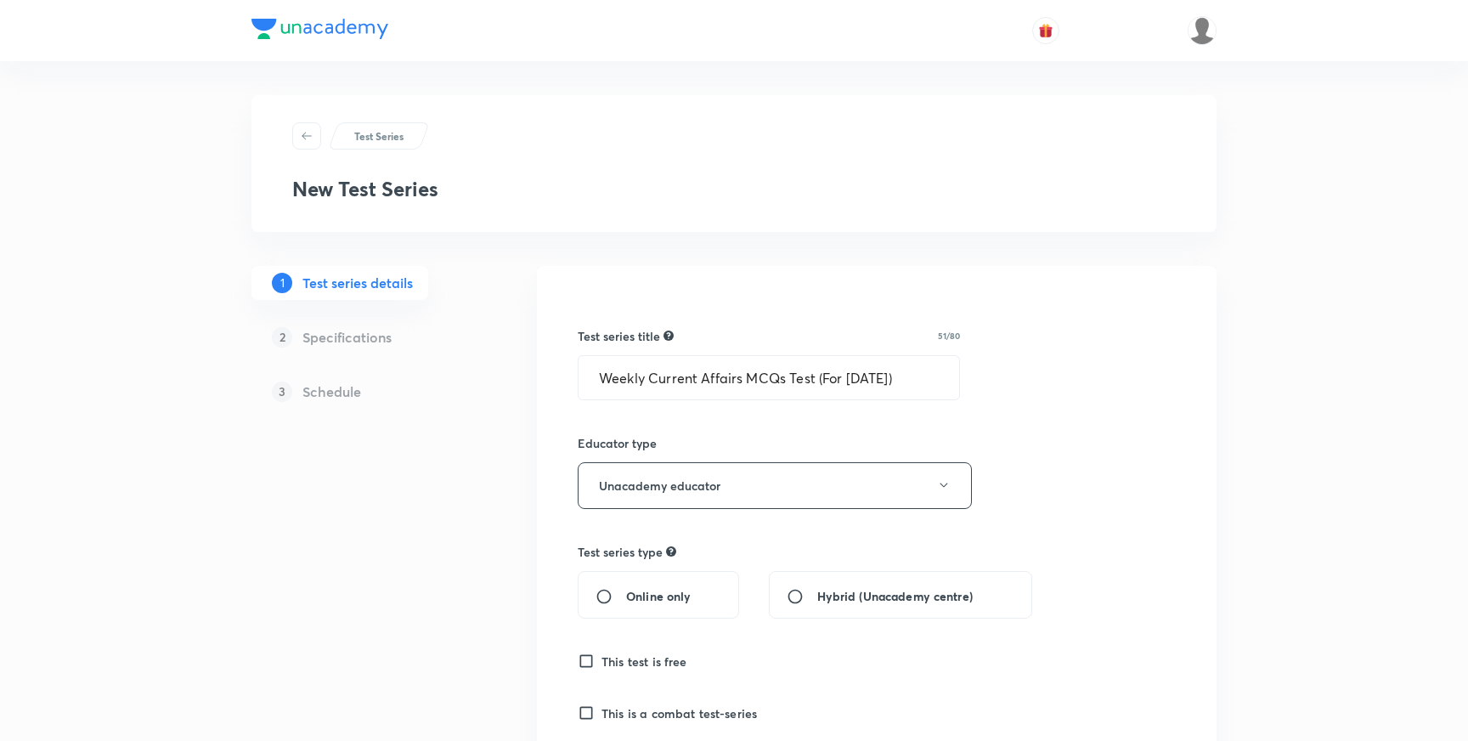
radio input "true"
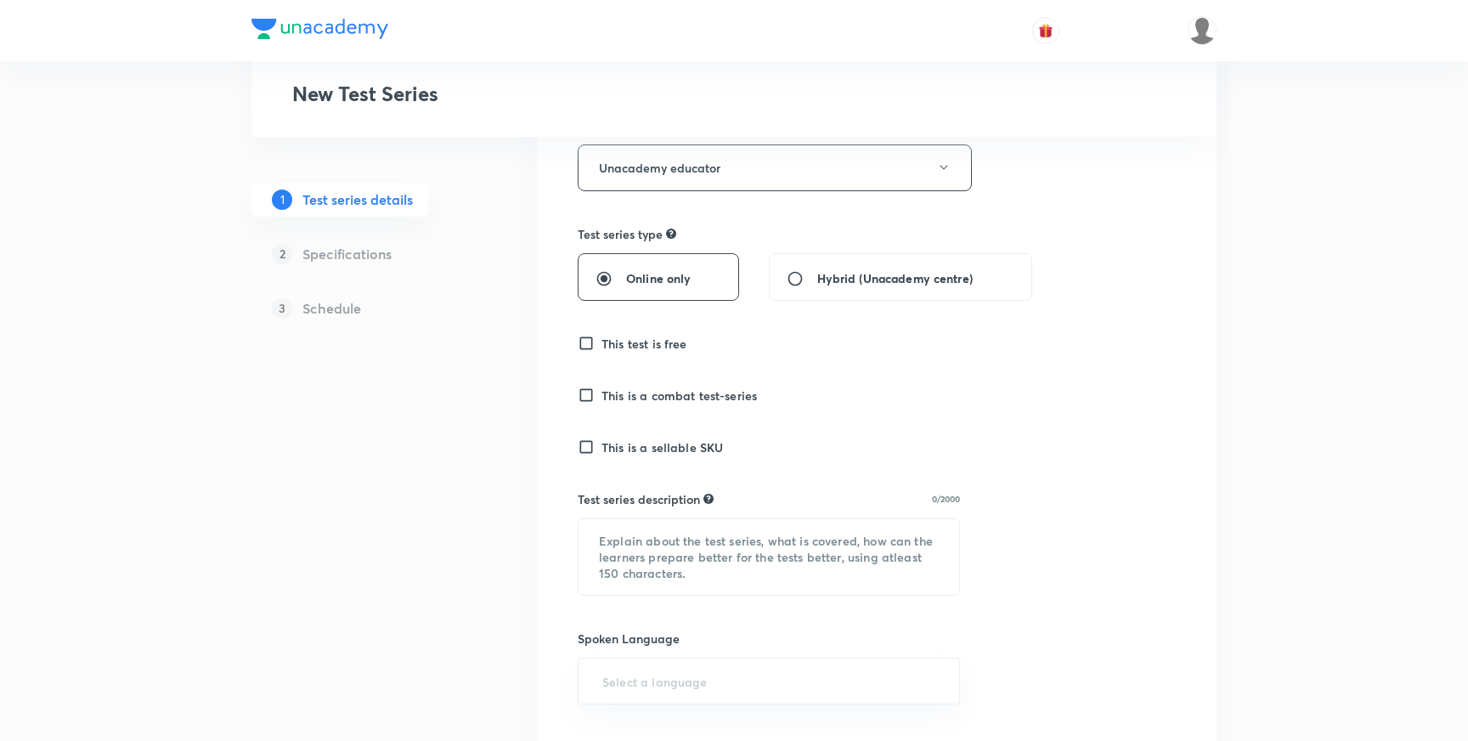
scroll to position [344, 0]
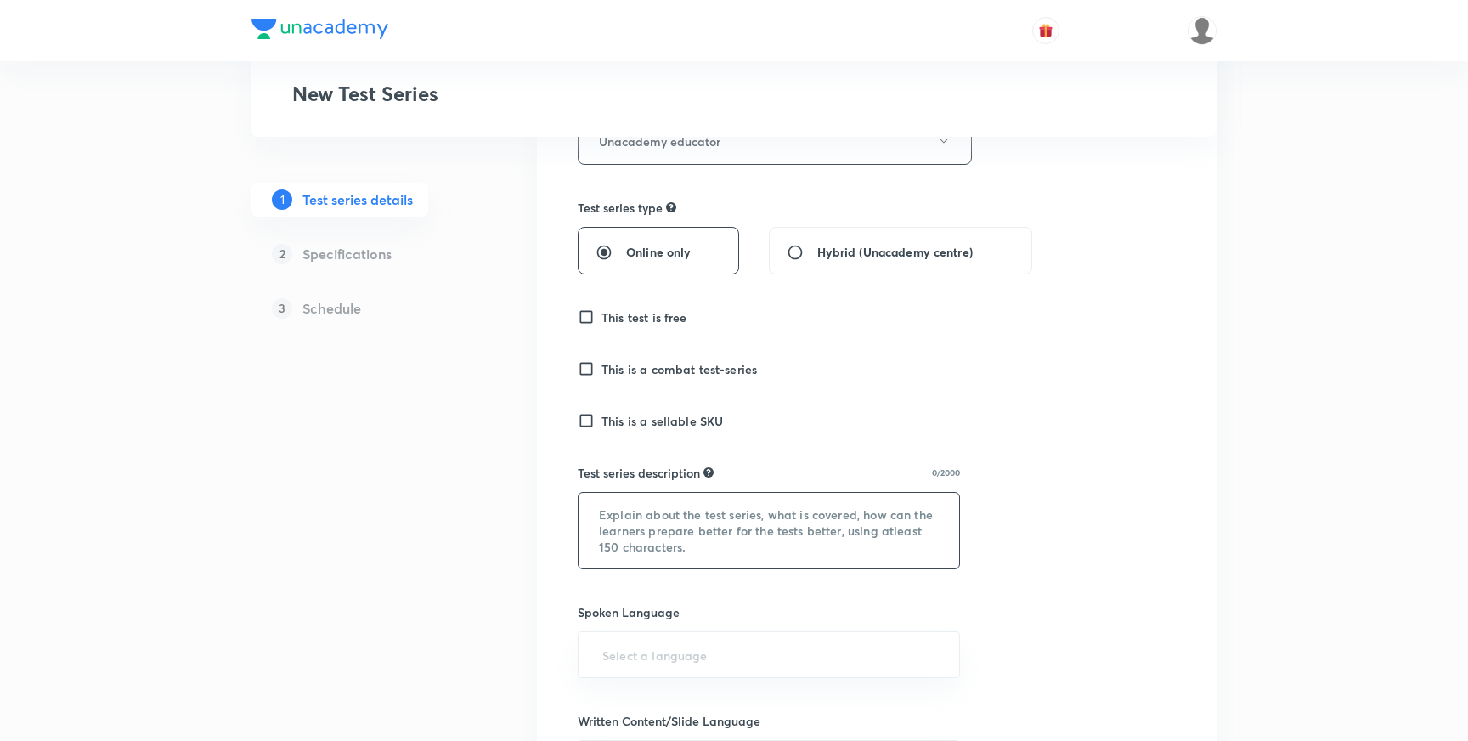
click at [658, 517] on textarea at bounding box center [768, 531] width 381 height 76
paste textarea "After much demand, Unacademy has come up with the largest online weekly-test se…"
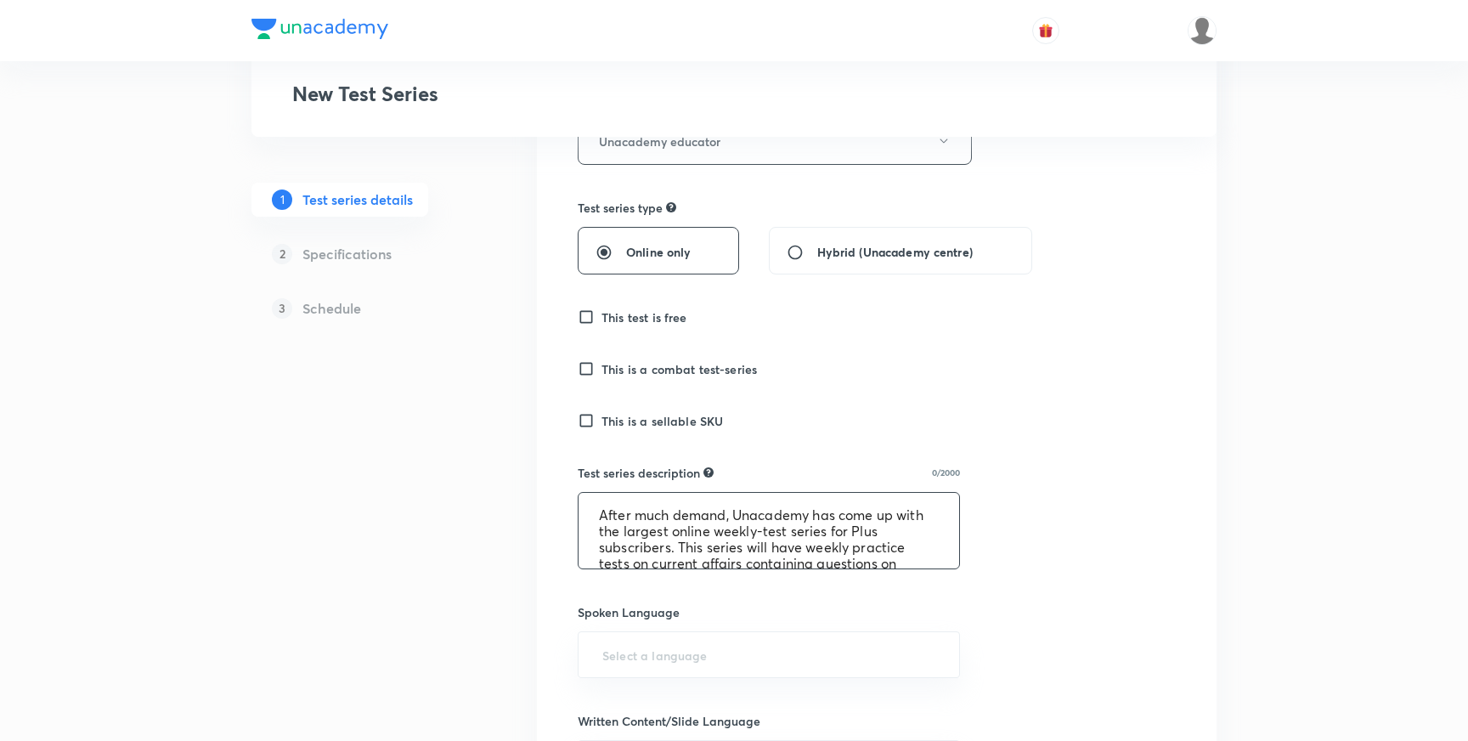
scroll to position [116, 0]
type textarea "After much demand, Unacademy has come up with the largest online weekly-test se…"
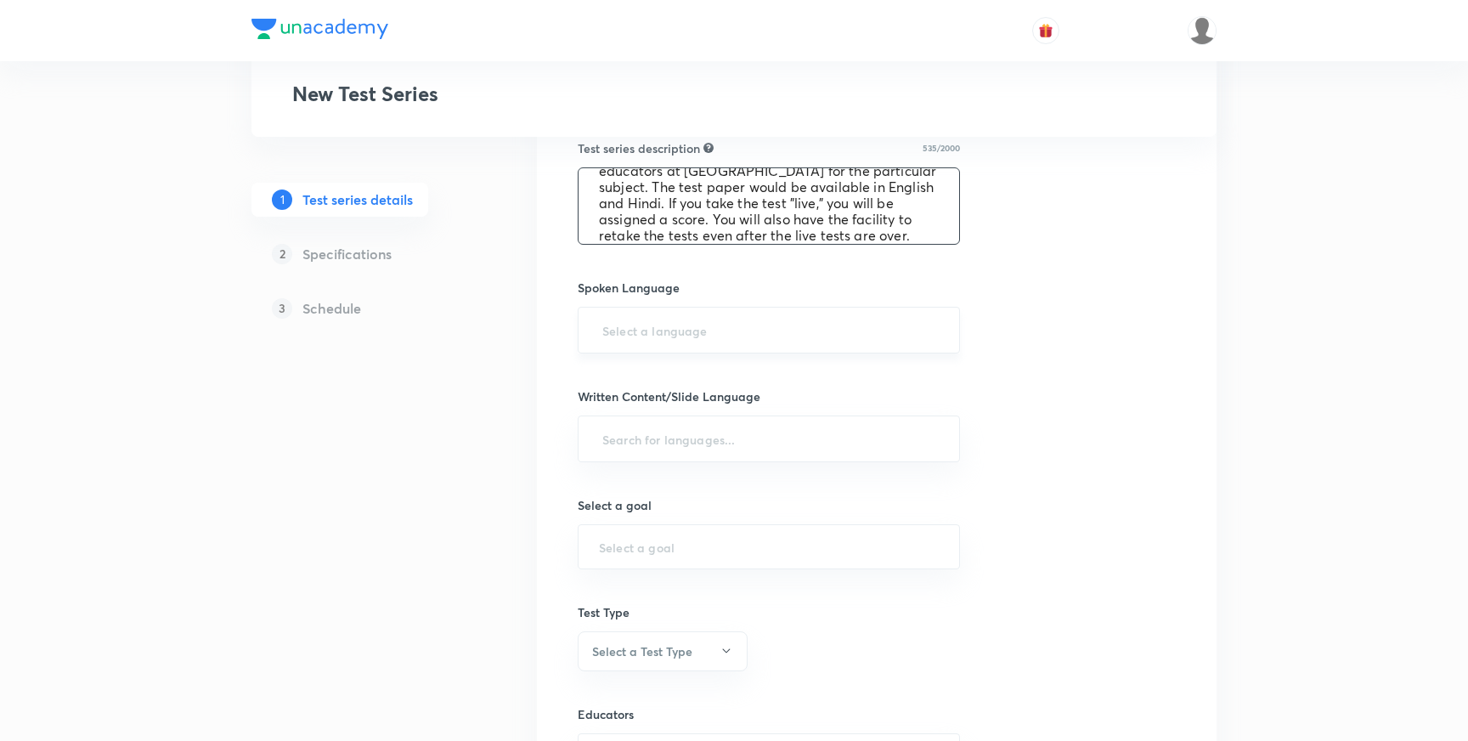
scroll to position [676, 0]
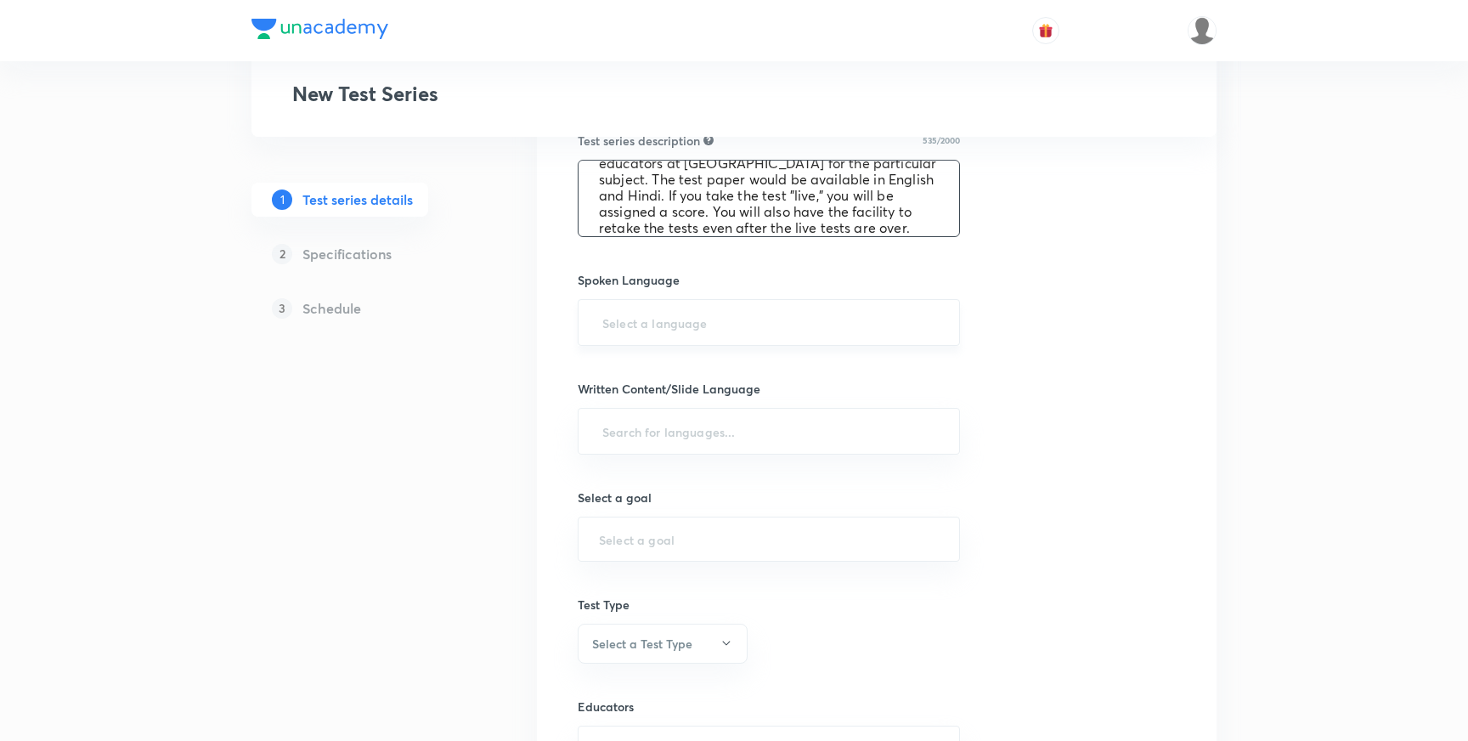
click at [666, 324] on input "text" at bounding box center [769, 322] width 340 height 31
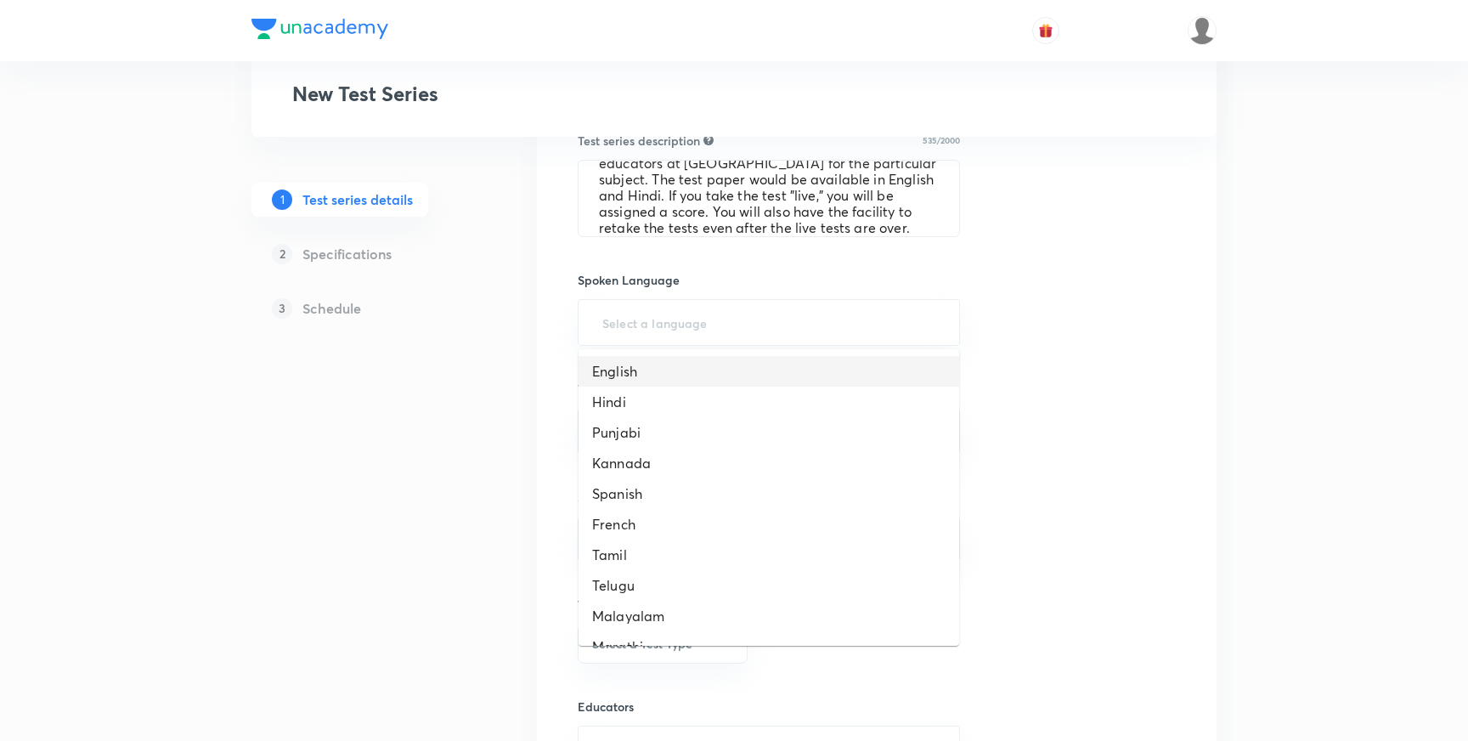
click at [623, 365] on li "English" at bounding box center [768, 371] width 381 height 31
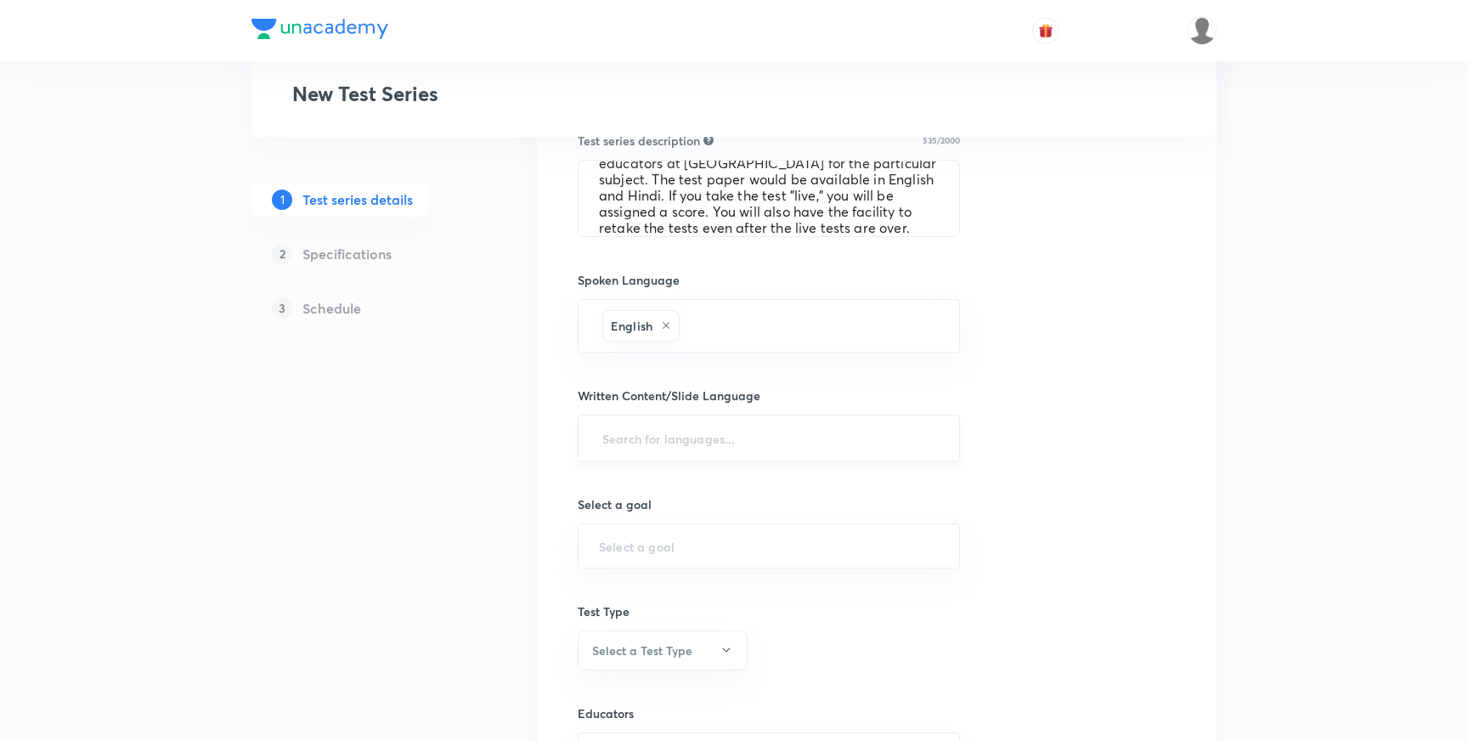
click at [651, 443] on input "text" at bounding box center [769, 437] width 340 height 31
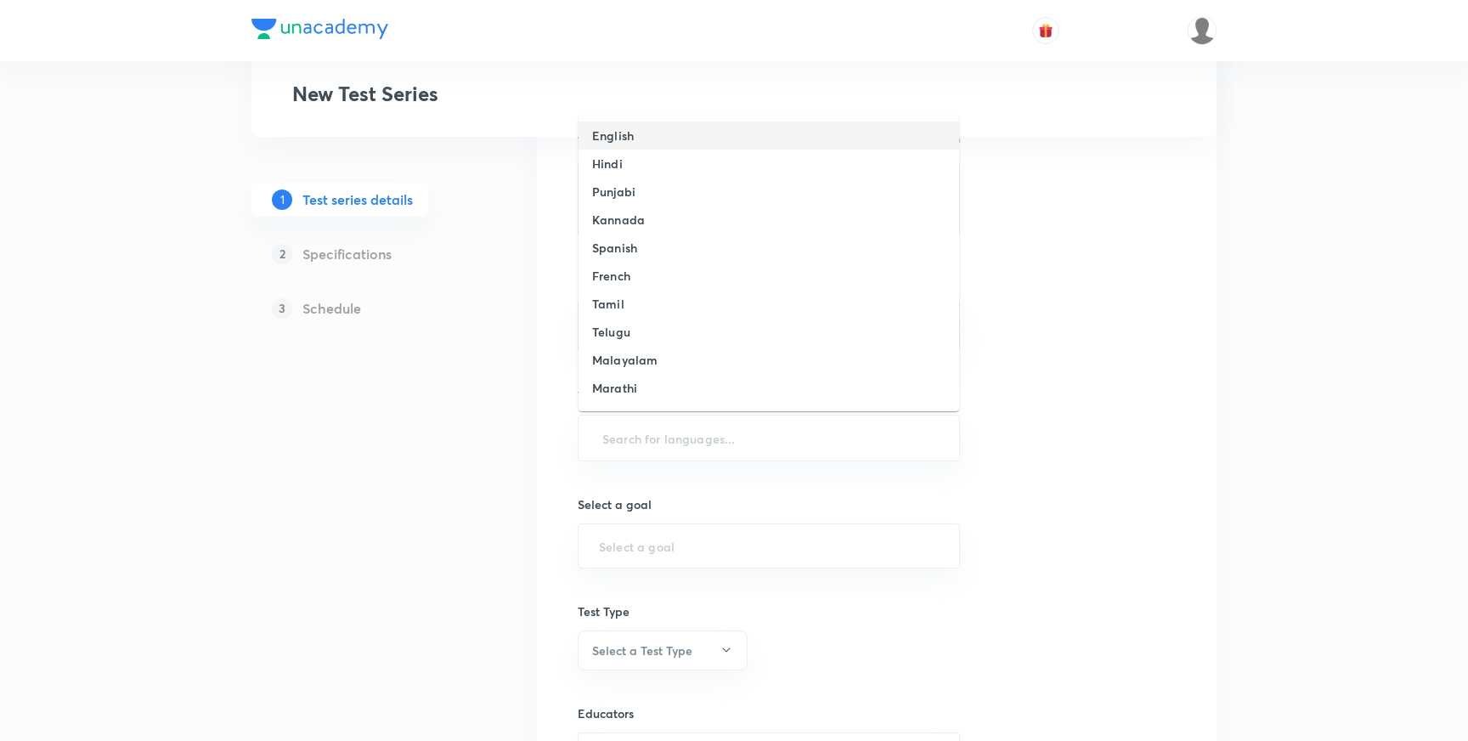
click at [623, 136] on h6 "English" at bounding box center [613, 136] width 42 height 18
click at [735, 433] on input "text" at bounding box center [811, 441] width 256 height 31
click at [635, 140] on li "Hindi" at bounding box center [768, 135] width 381 height 28
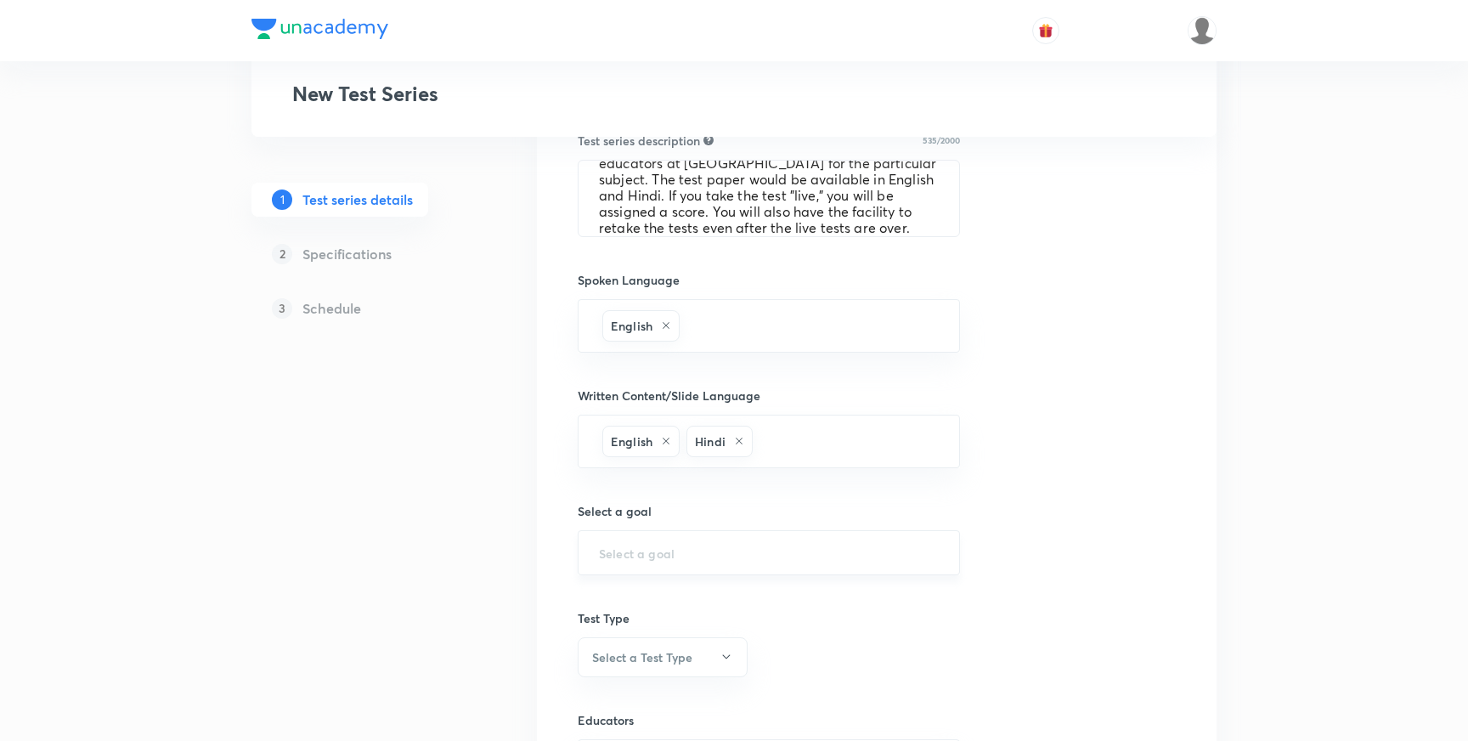
click at [690, 555] on input "text" at bounding box center [769, 552] width 340 height 16
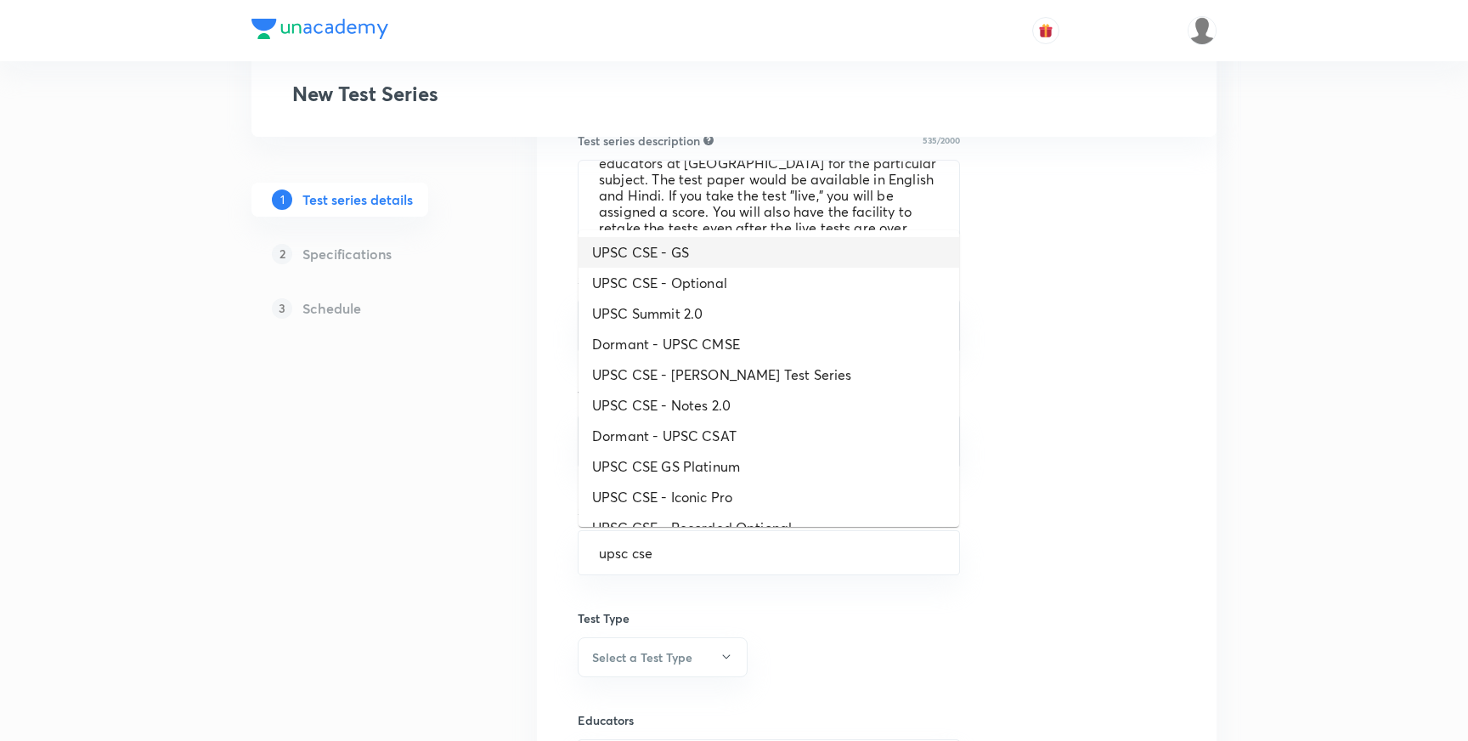
click at [684, 256] on li "UPSC CSE - GS" at bounding box center [768, 252] width 381 height 31
type input "UPSC CSE - GS"
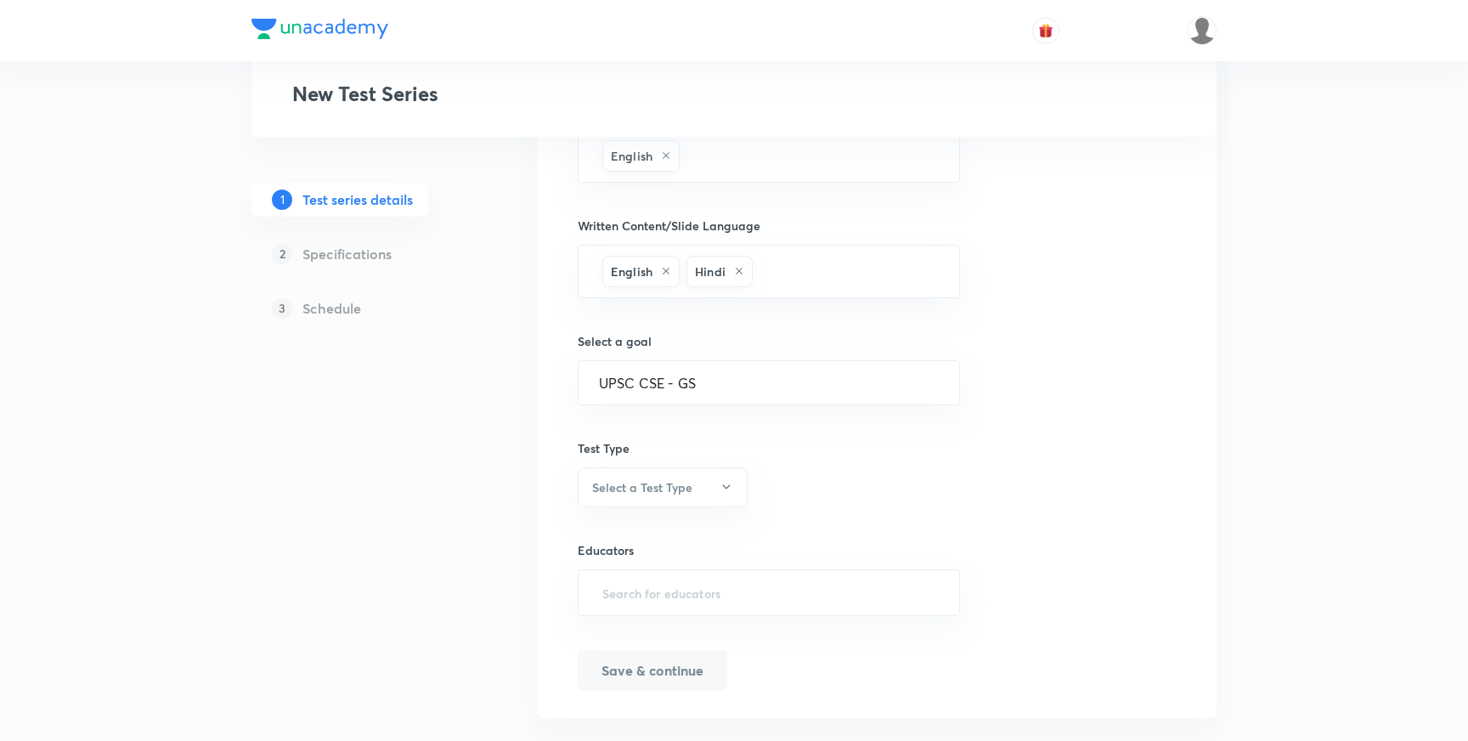
scroll to position [877, 0]
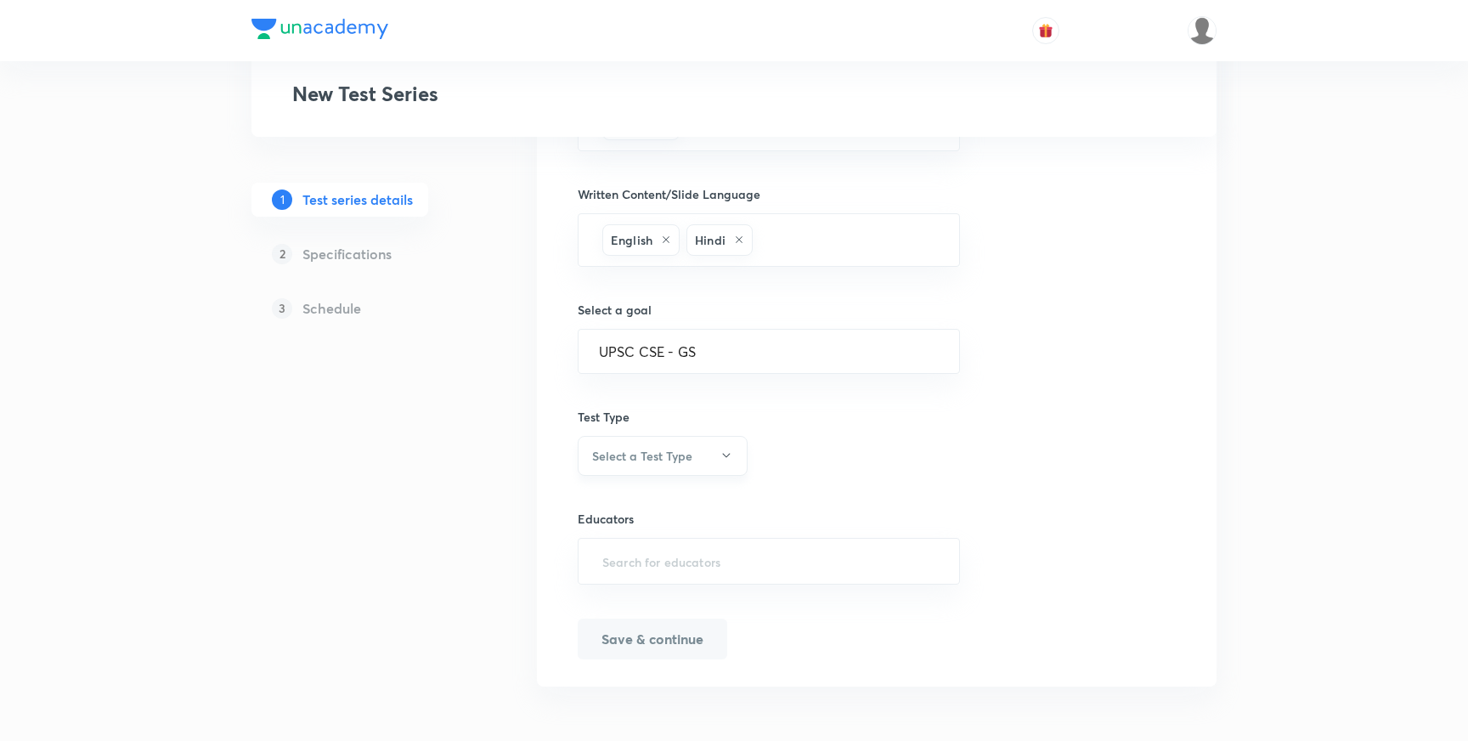
click at [672, 461] on h6 "Select a Test Type" at bounding box center [642, 456] width 100 height 18
click at [624, 534] on span "Minor Test" at bounding box center [663, 539] width 148 height 18
click at [656, 555] on input "text" at bounding box center [769, 560] width 340 height 31
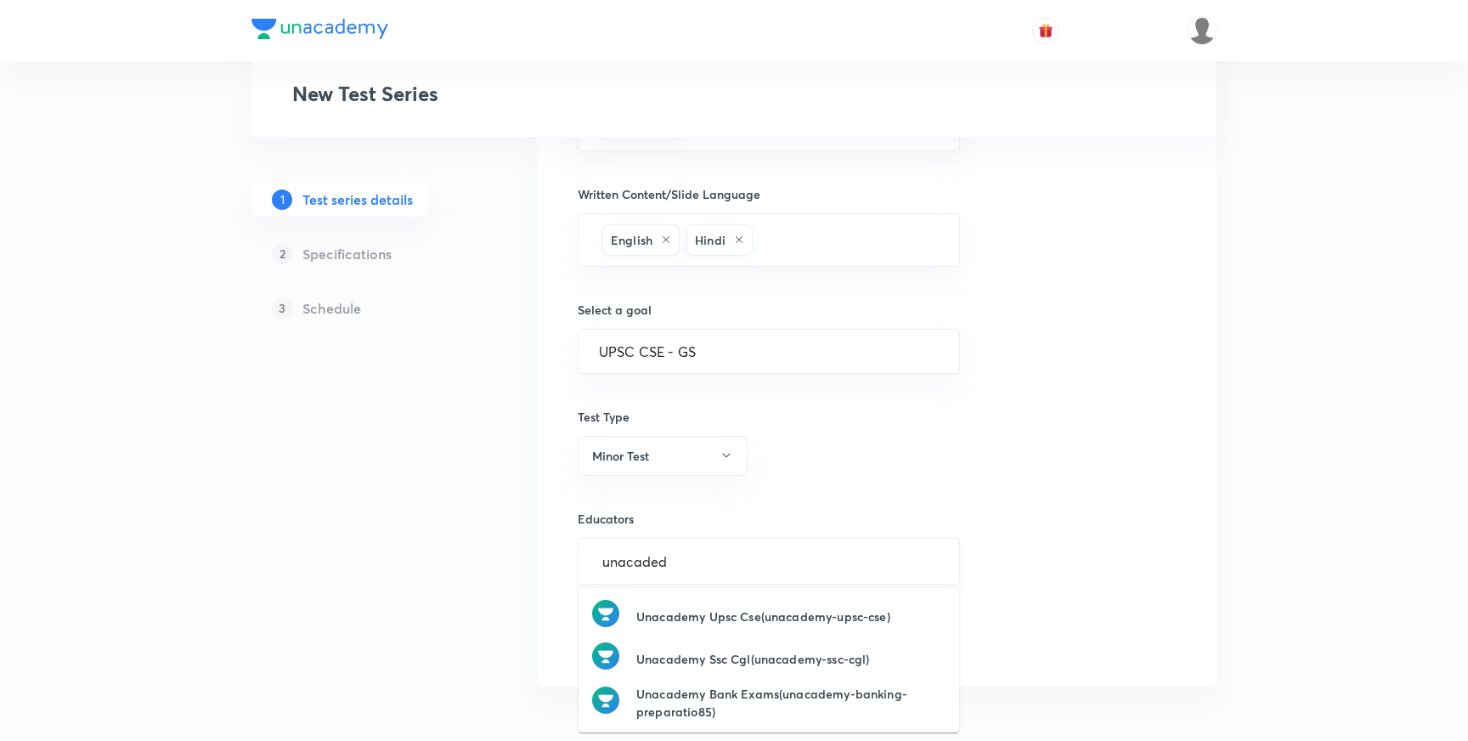
type input "unacade"
click at [723, 610] on h6 "Unacademy Upsc Cse(unacademy-upsc-cse)" at bounding box center [763, 616] width 254 height 18
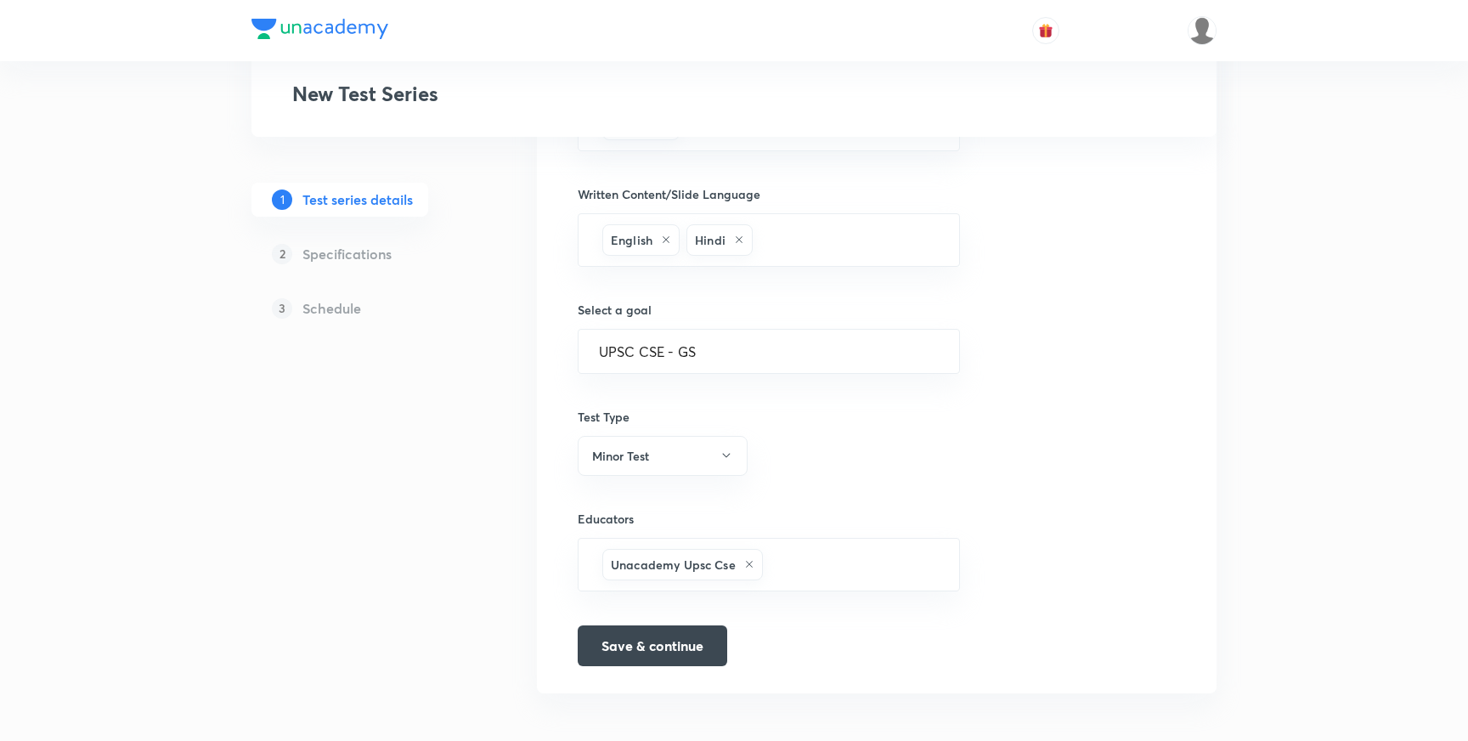
click at [1124, 562] on div "Test series title 51/80 Weekly Current Affairs MCQs Test (For October 2025) ​ E…" at bounding box center [877, 41] width 598 height 1250
click at [676, 645] on button "Save & continue" at bounding box center [652, 643] width 149 height 41
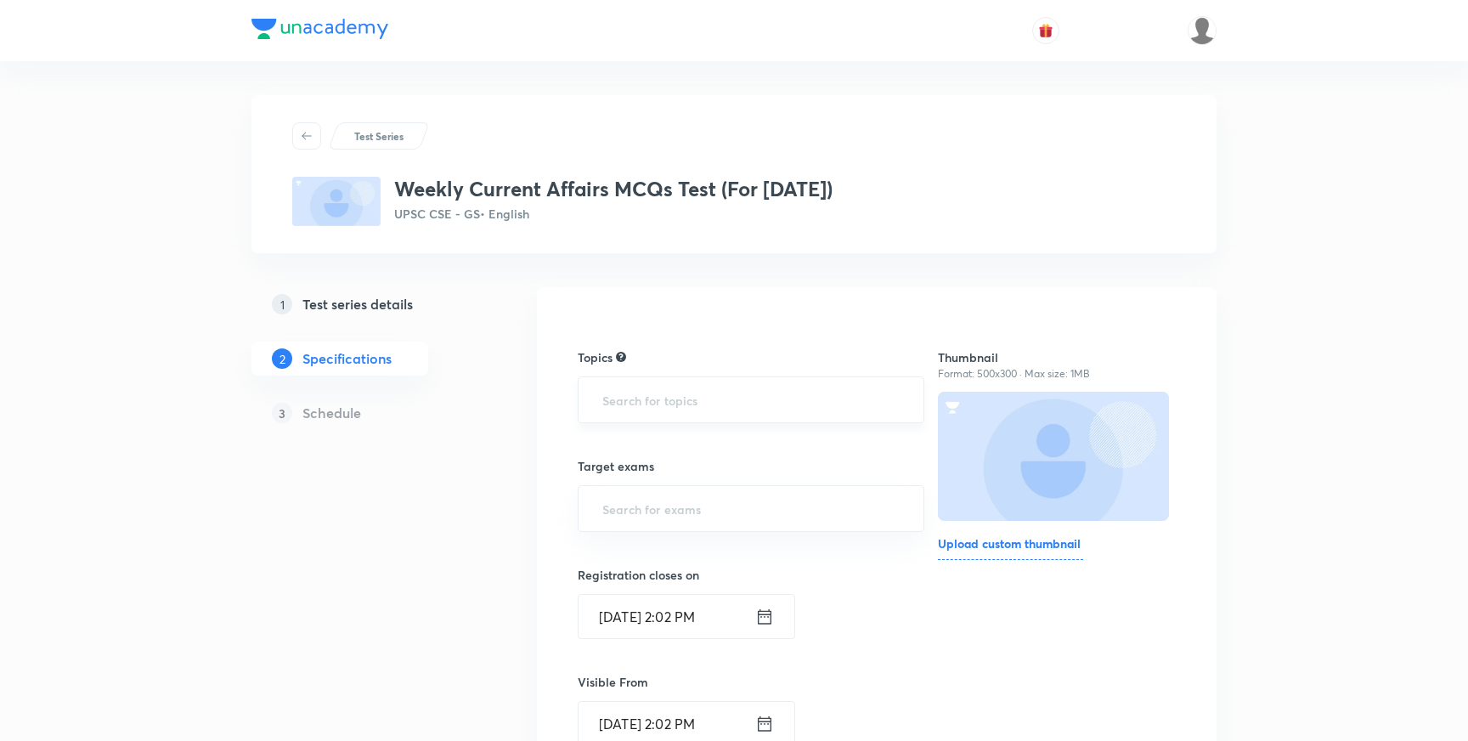
click at [656, 414] on input "text" at bounding box center [751, 399] width 304 height 31
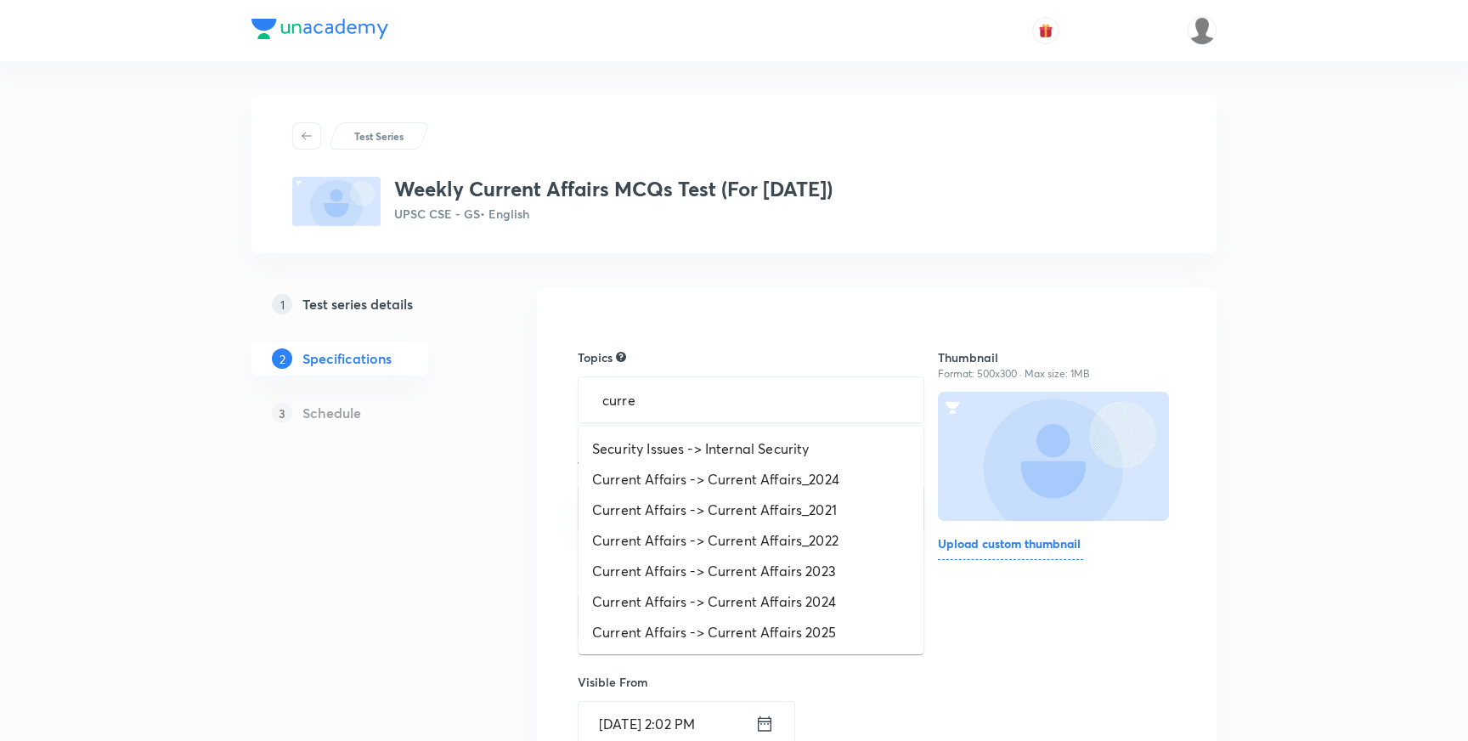
type input "curren"
click at [769, 593] on li "Current Affairs -> Current Affairs 2025" at bounding box center [750, 601] width 345 height 31
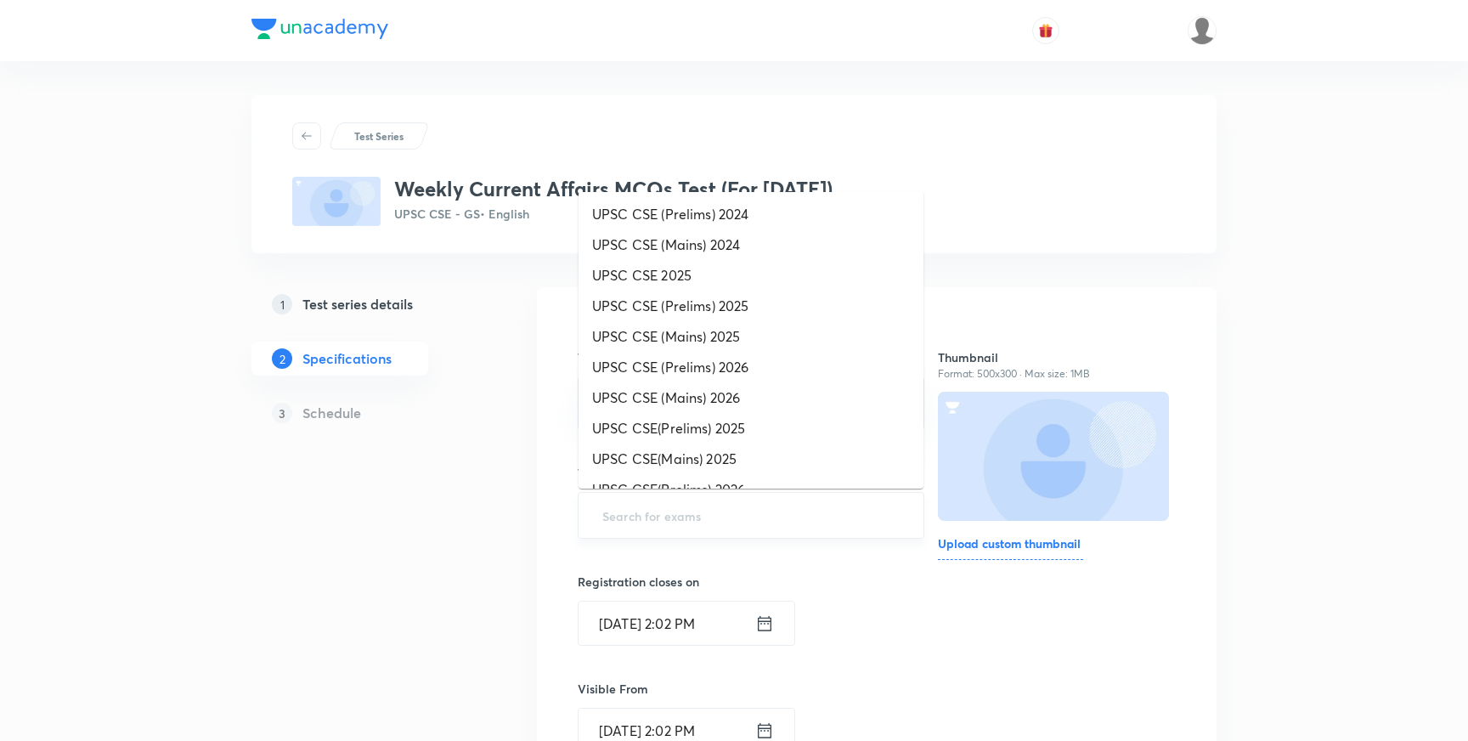
click at [674, 521] on input "text" at bounding box center [751, 514] width 304 height 31
click at [714, 431] on li "UPSC CSE(Prelims) 2025" at bounding box center [750, 428] width 345 height 31
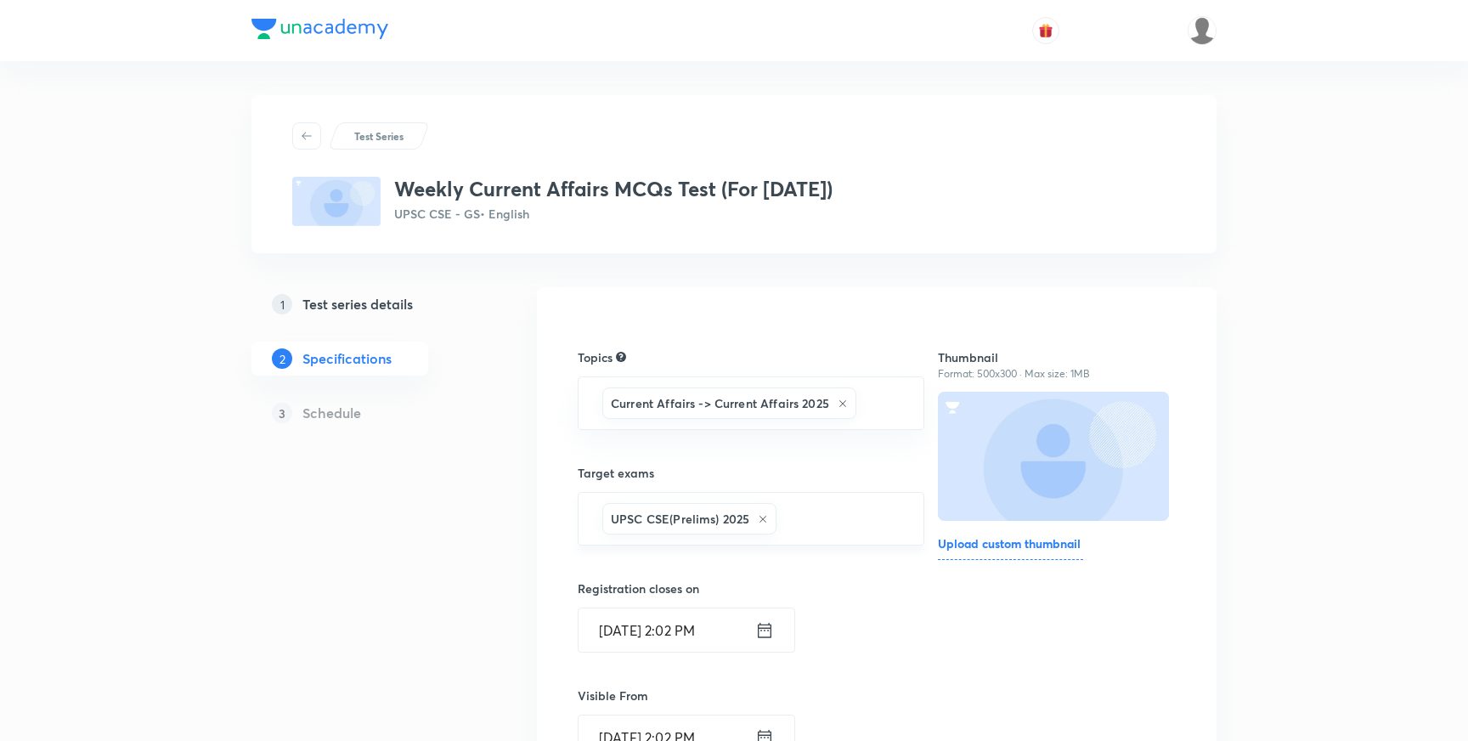
click at [764, 517] on icon at bounding box center [762, 519] width 7 height 7
click at [698, 515] on input "text" at bounding box center [751, 514] width 304 height 31
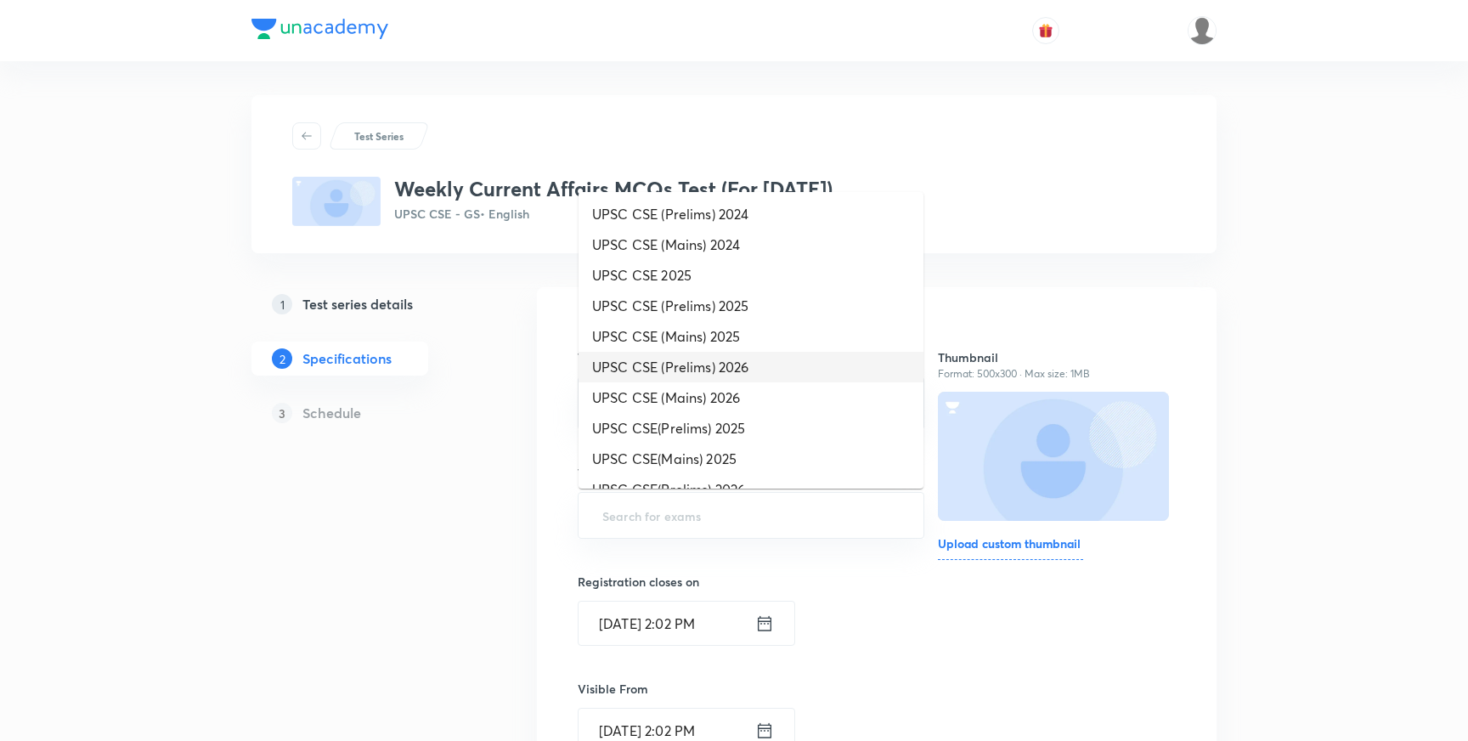
click at [731, 367] on li "UPSC CSE (Prelims) 2026" at bounding box center [750, 367] width 345 height 31
click at [808, 515] on input "text" at bounding box center [842, 518] width 119 height 31
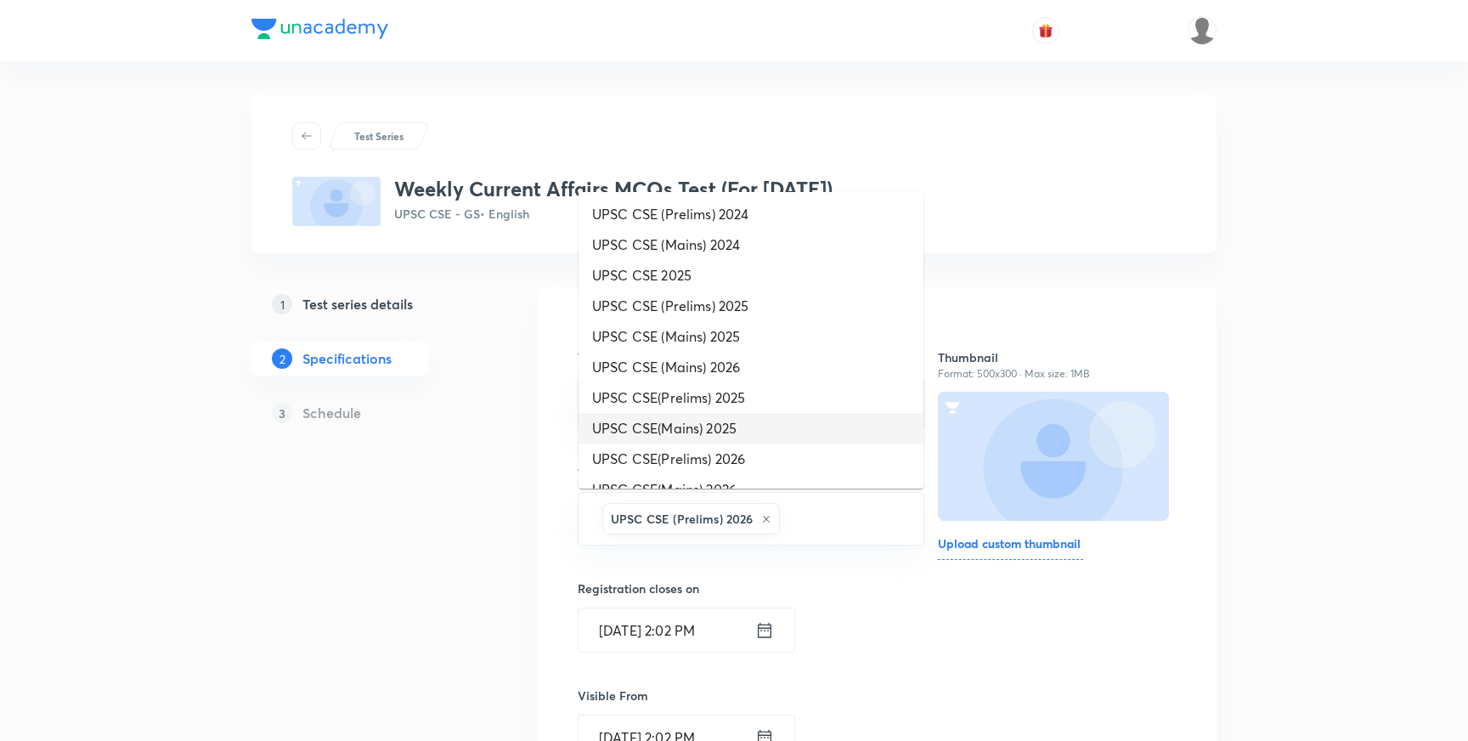
scroll to position [298, 0]
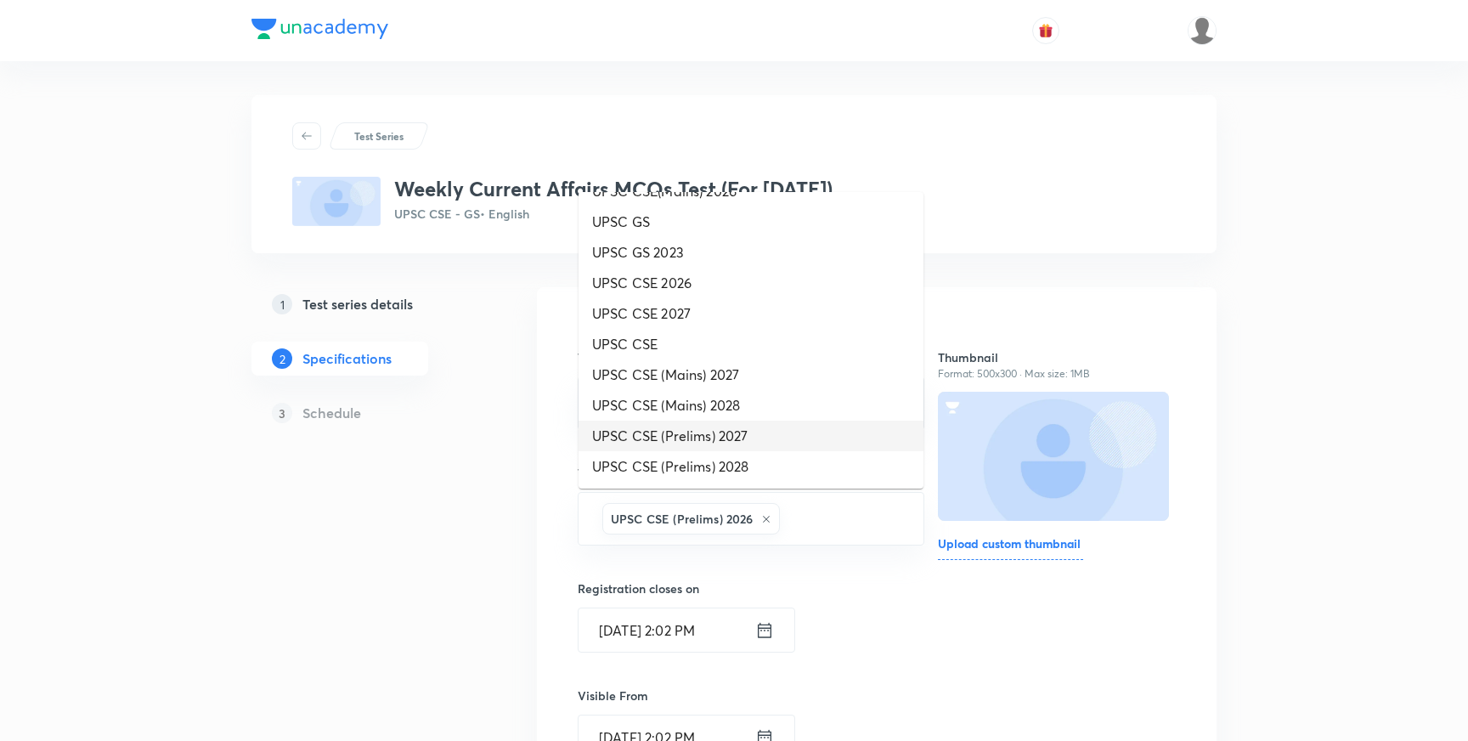
click at [722, 434] on li "UPSC CSE (Prelims) 2027" at bounding box center [750, 435] width 345 height 31
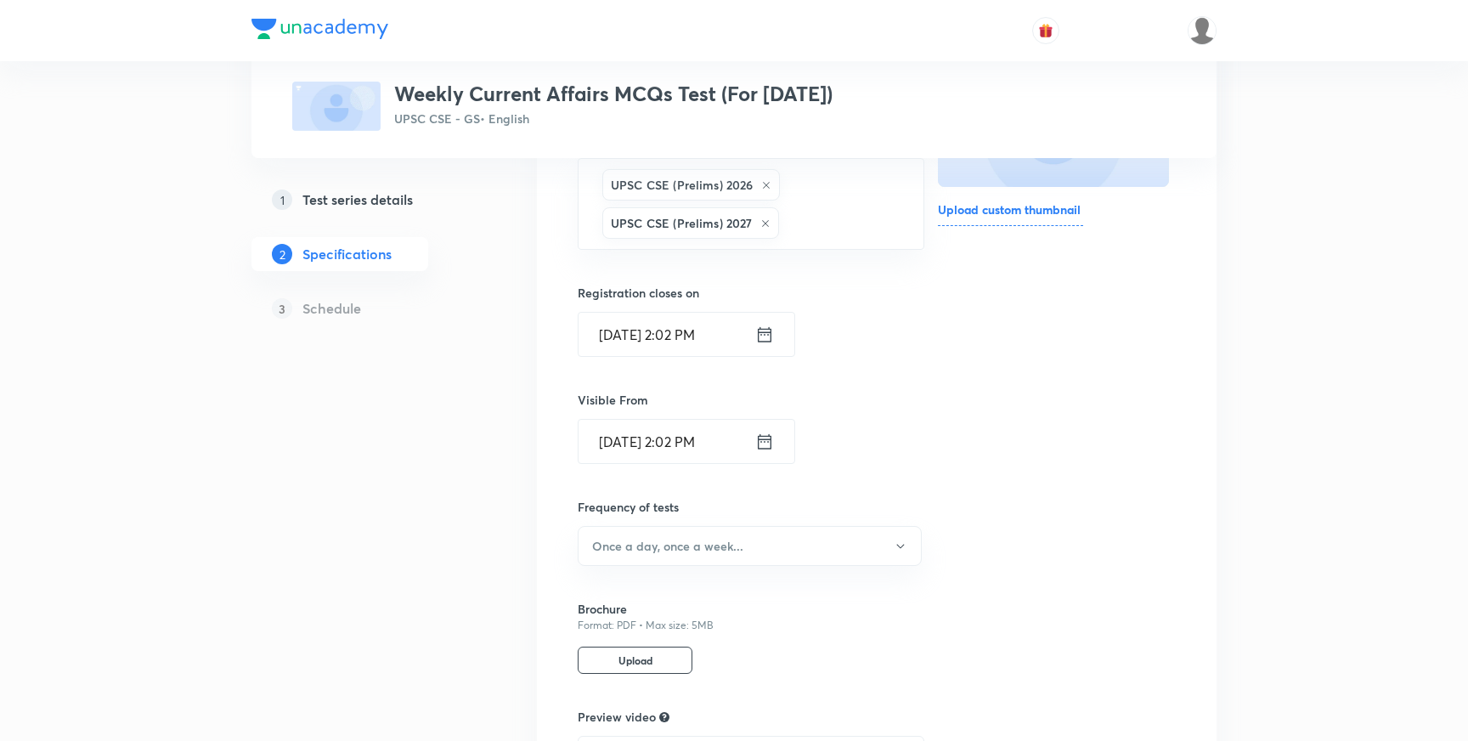
scroll to position [335, 0]
click at [736, 552] on h6 "Once a day, once a week..." at bounding box center [667, 545] width 151 height 18
click at [634, 553] on span "Once a week" at bounding box center [750, 556] width 322 height 18
click at [465, 544] on div "1 Test series details 2 Specifications 3 Schedule" at bounding box center [366, 428] width 231 height 953
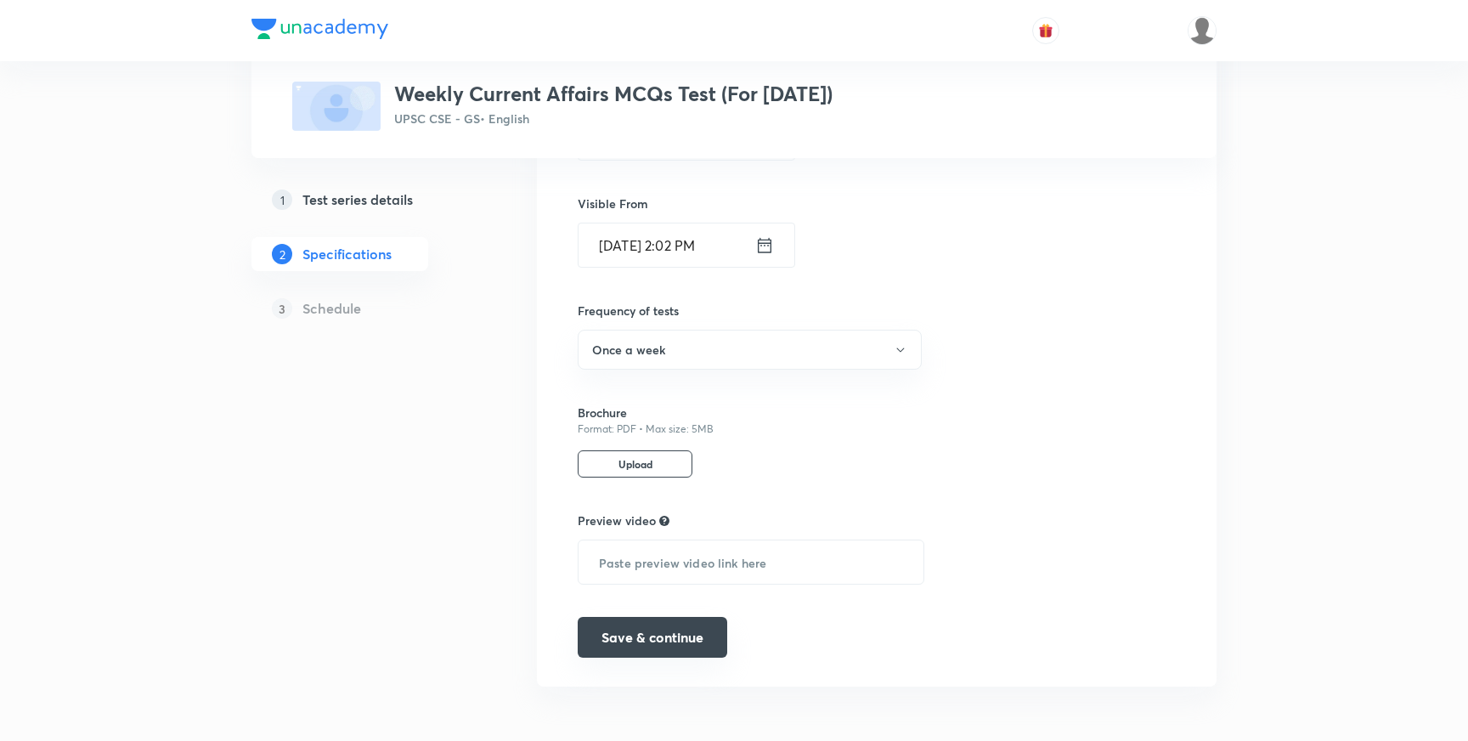
click at [679, 643] on button "Save & continue" at bounding box center [652, 637] width 149 height 41
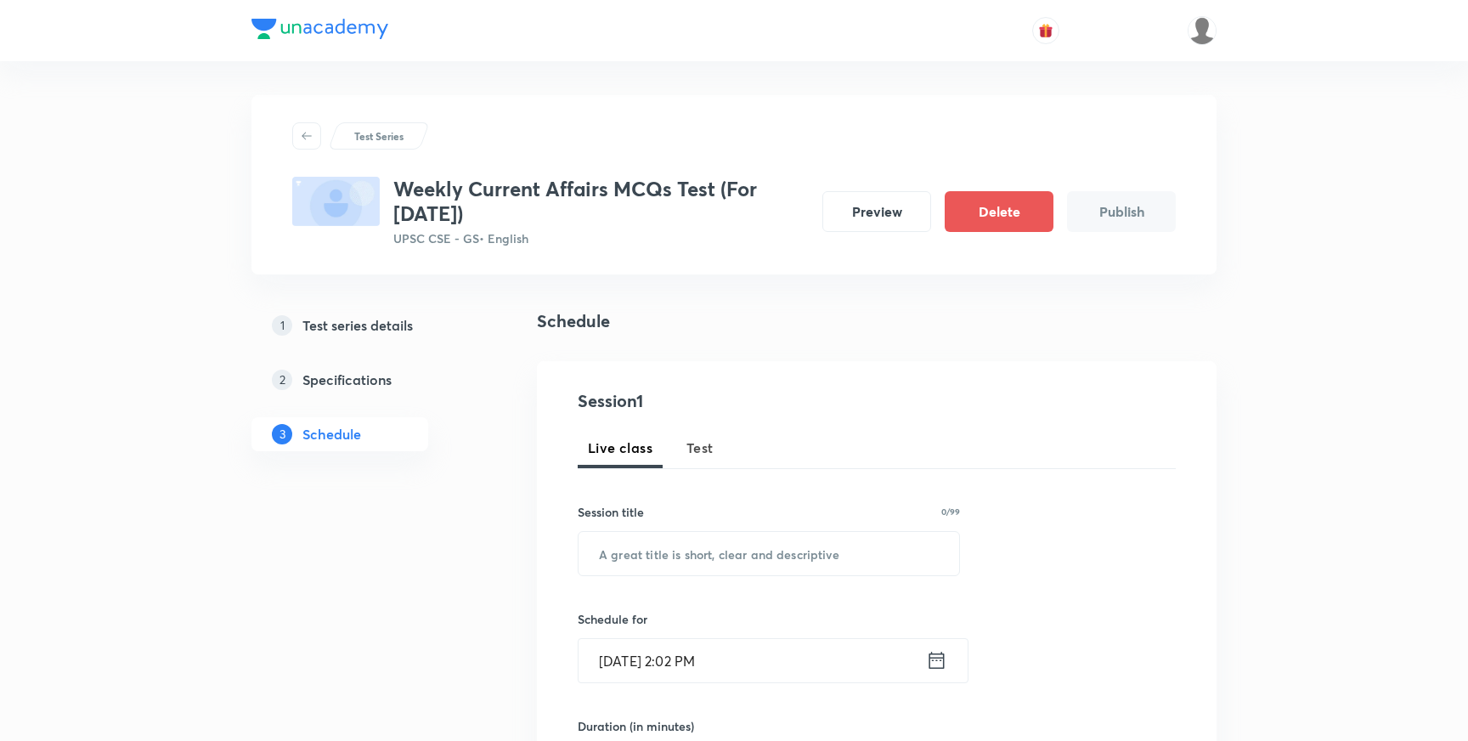
click at [707, 453] on span "Test" at bounding box center [699, 447] width 27 height 20
click at [758, 540] on input "text" at bounding box center [768, 553] width 381 height 43
paste input "Weekly CA Test 46"
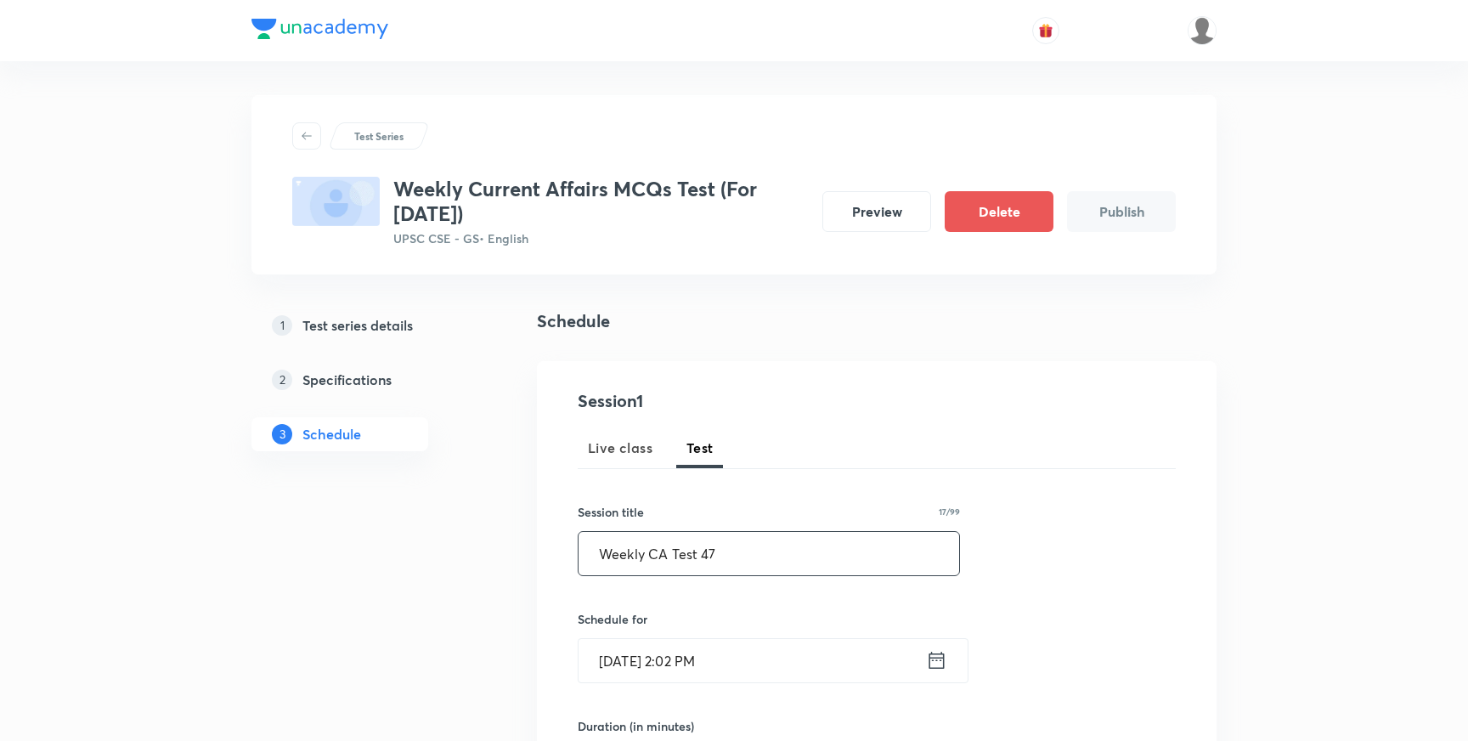
type input "Weekly CA Test 47"
click at [709, 662] on input "Sept 30, 2025, 2:02 PM" at bounding box center [751, 660] width 347 height 43
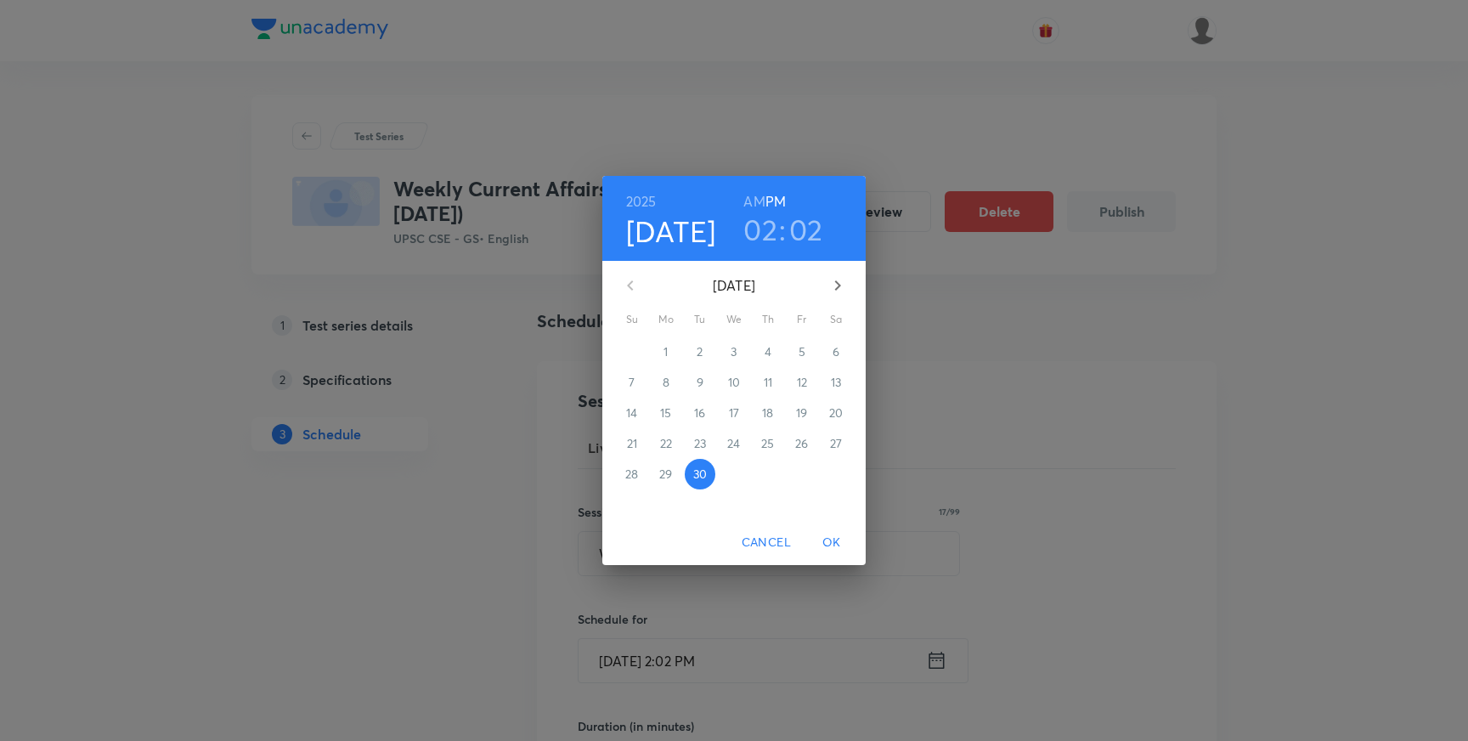
click at [837, 289] on icon "button" at bounding box center [837, 285] width 20 height 20
click at [629, 381] on p "5" at bounding box center [632, 382] width 7 height 17
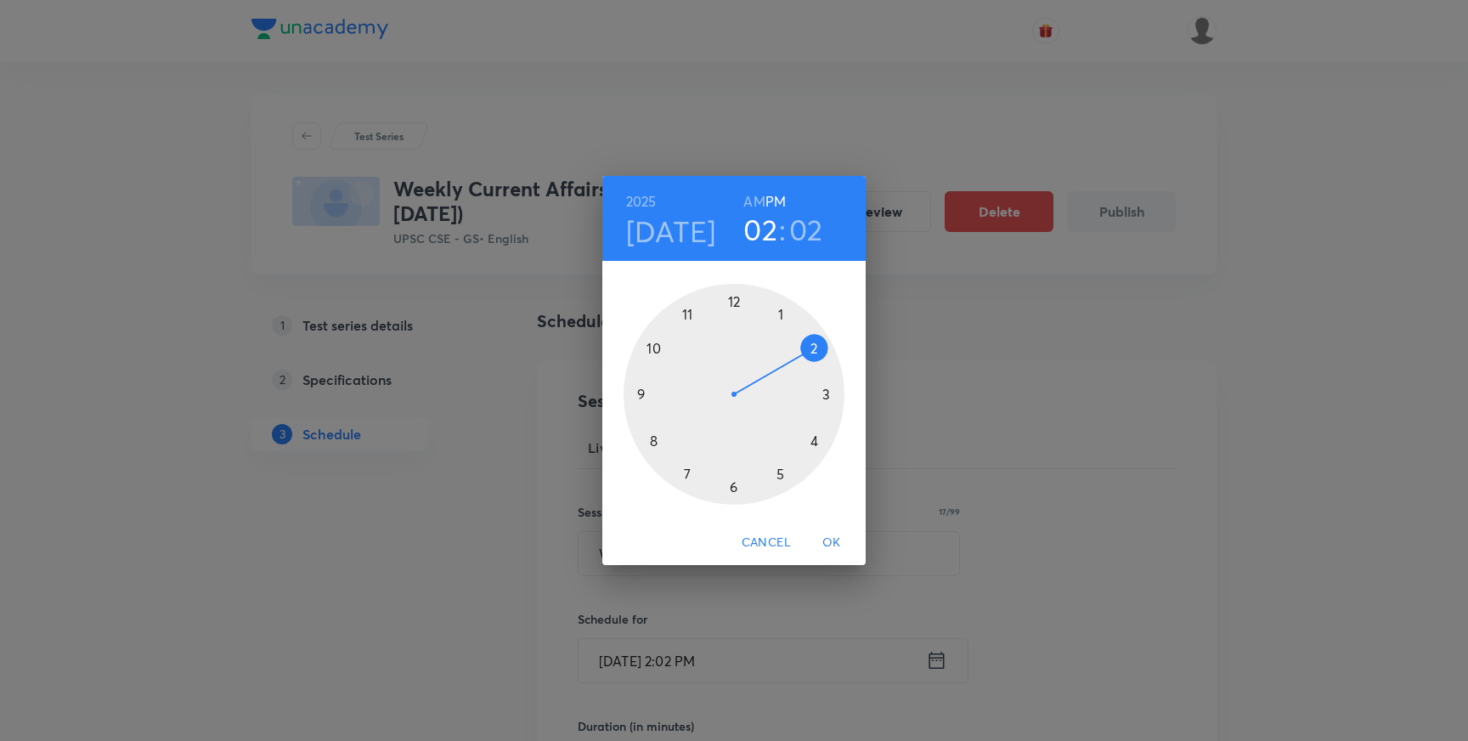
click at [781, 473] on div at bounding box center [733, 394] width 221 height 221
click at [734, 301] on div at bounding box center [733, 394] width 221 height 221
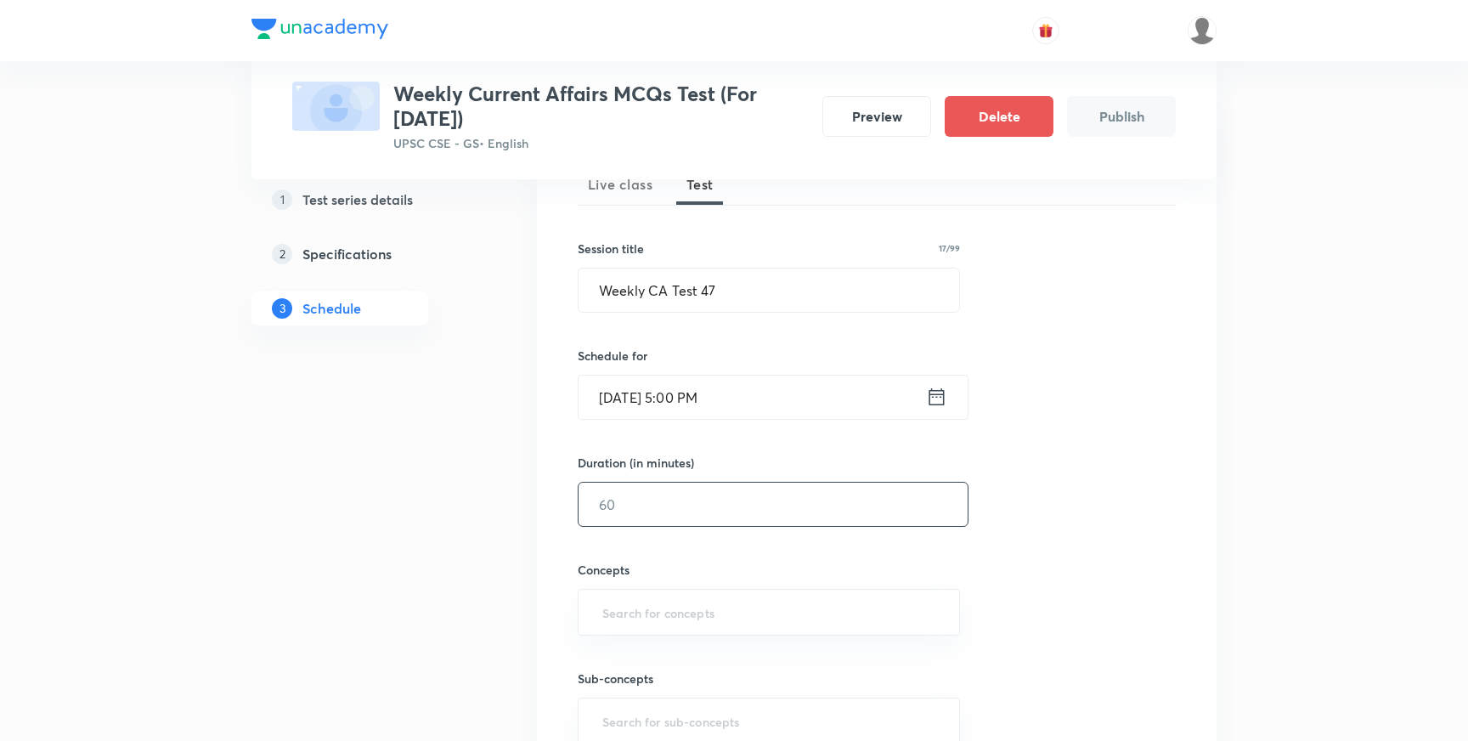
scroll to position [270, 0]
click at [643, 499] on input "text" at bounding box center [772, 497] width 389 height 43
type input "45"
click at [657, 606] on input "text" at bounding box center [769, 604] width 340 height 31
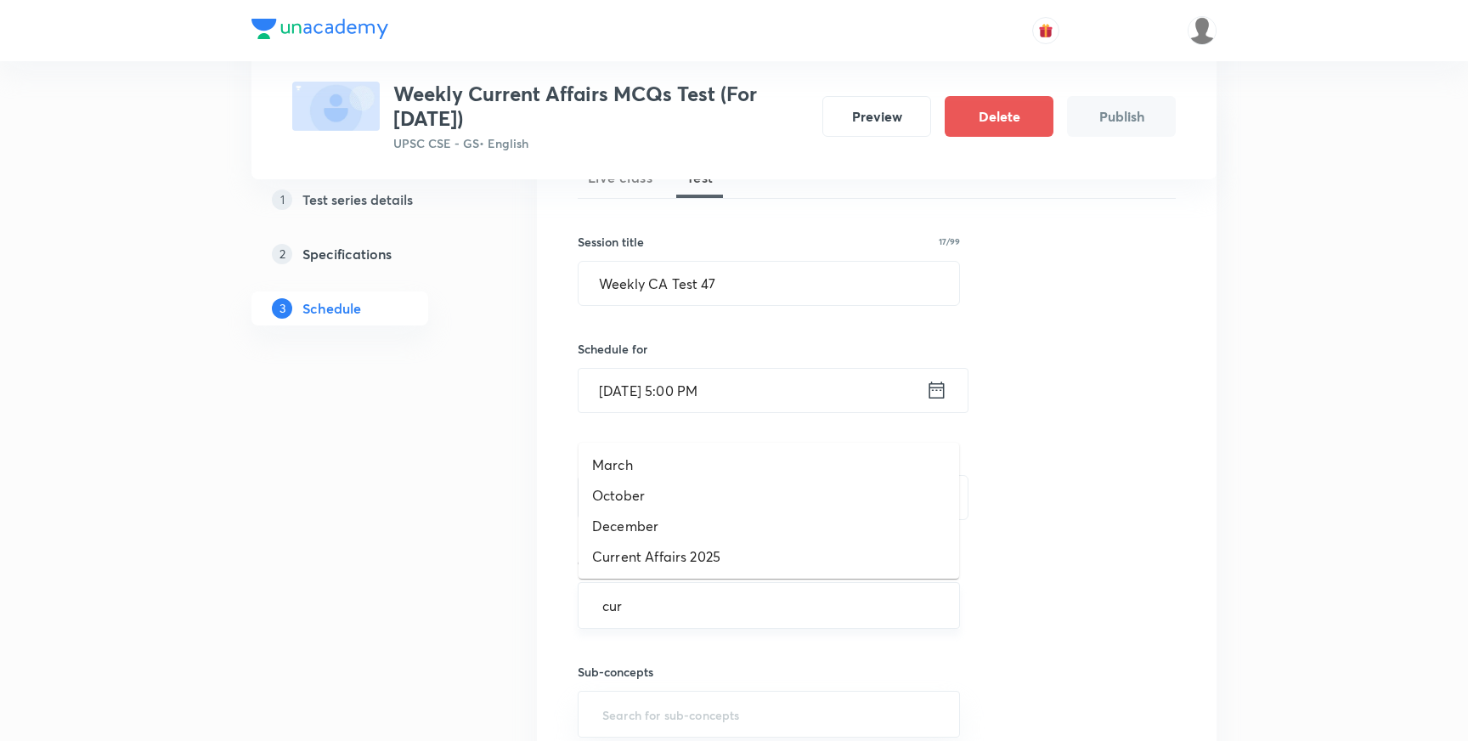
type input "curr"
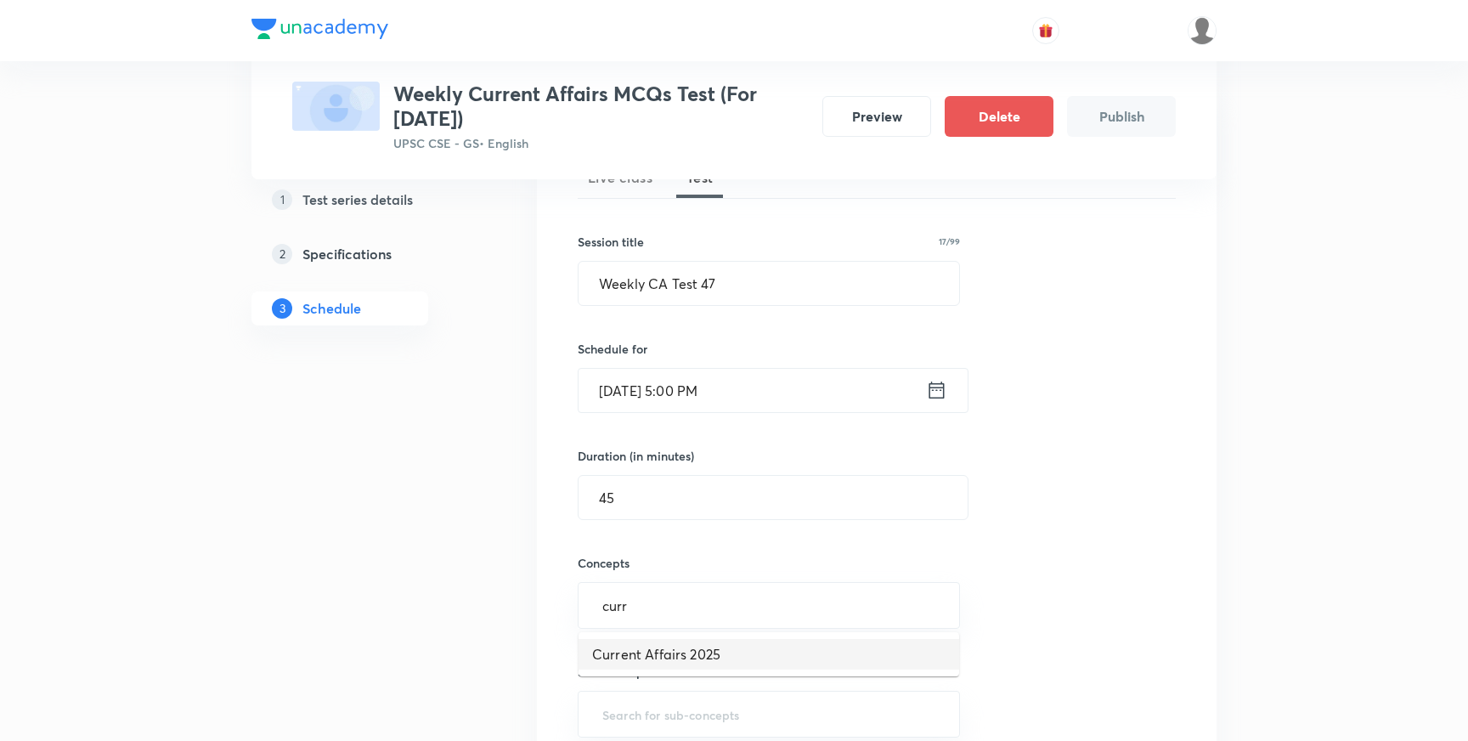
click at [684, 655] on li "Current Affairs 2025" at bounding box center [768, 654] width 381 height 31
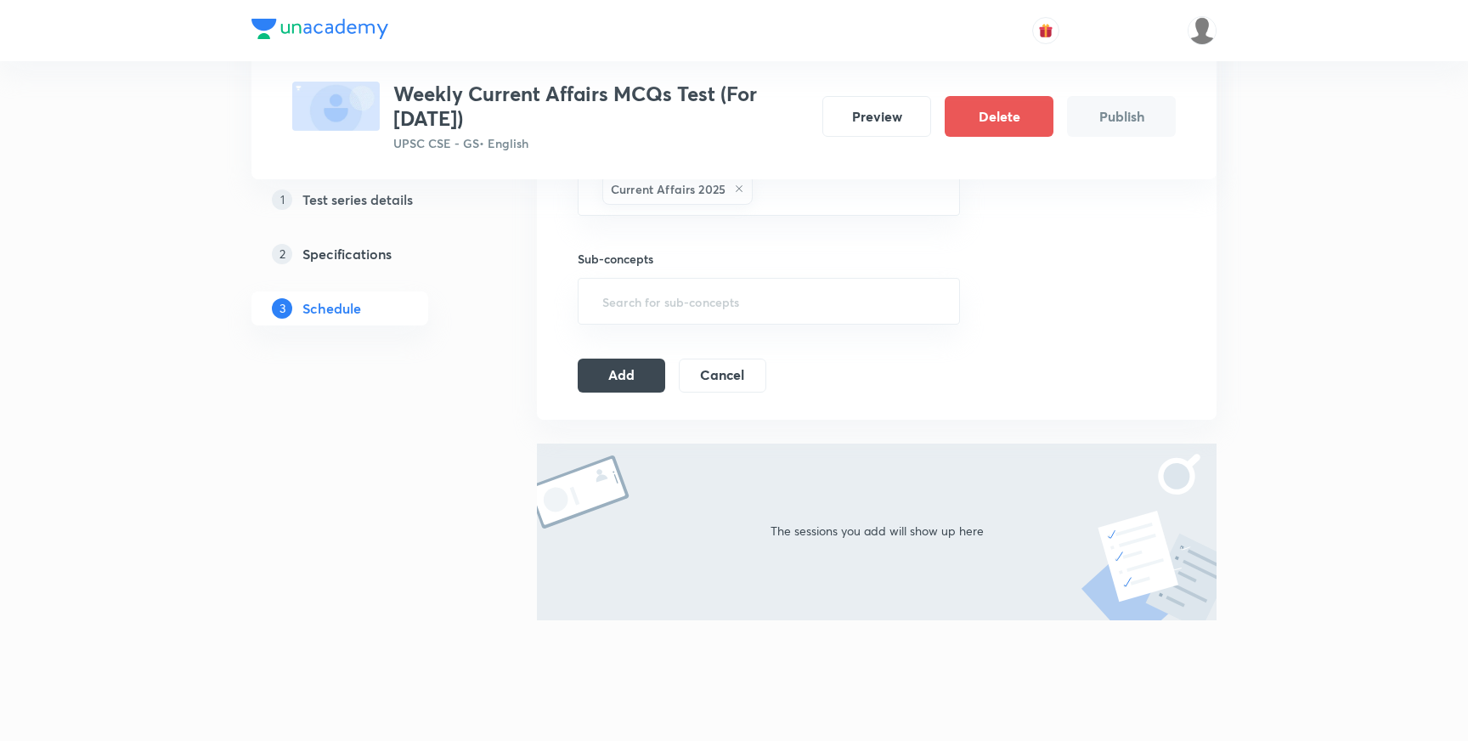
scroll to position [708, 0]
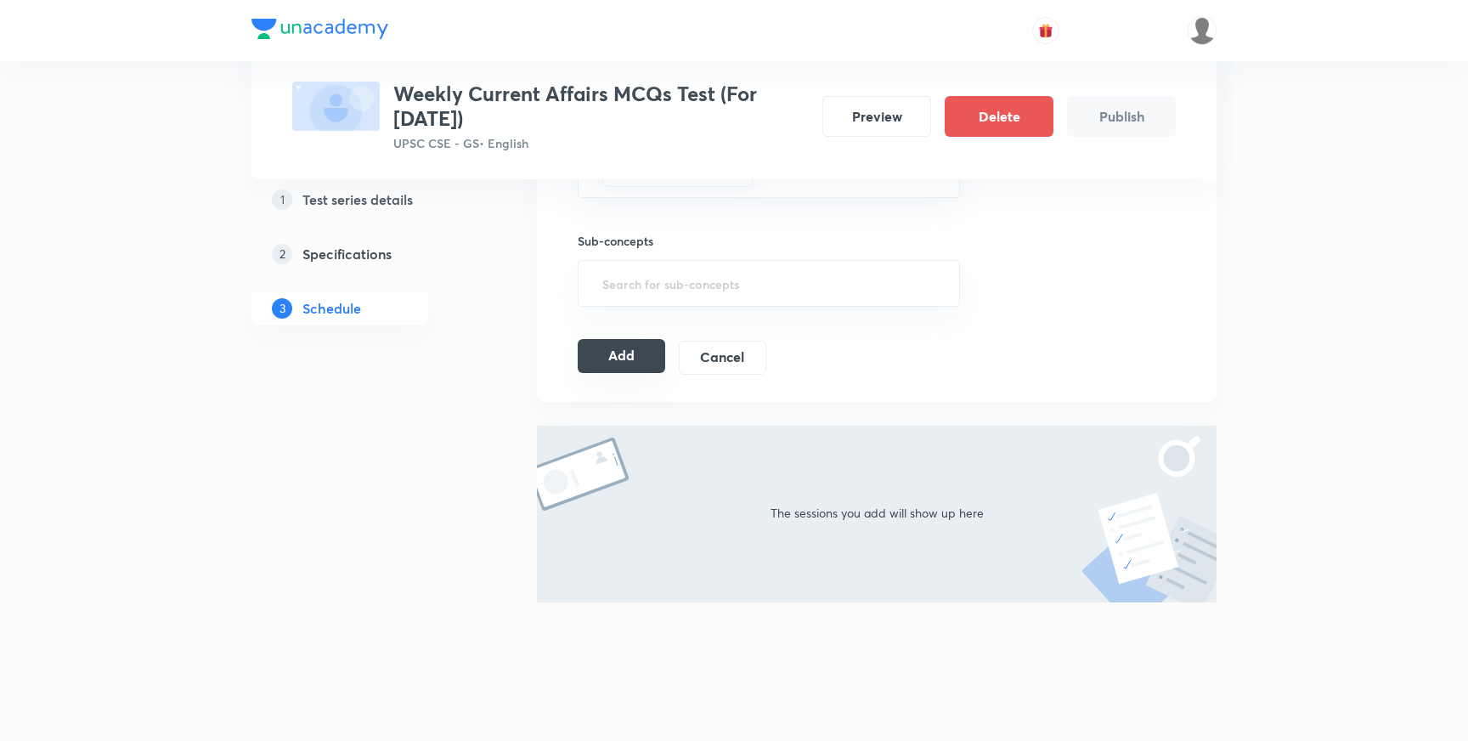
click at [617, 358] on button "Add" at bounding box center [621, 356] width 87 height 34
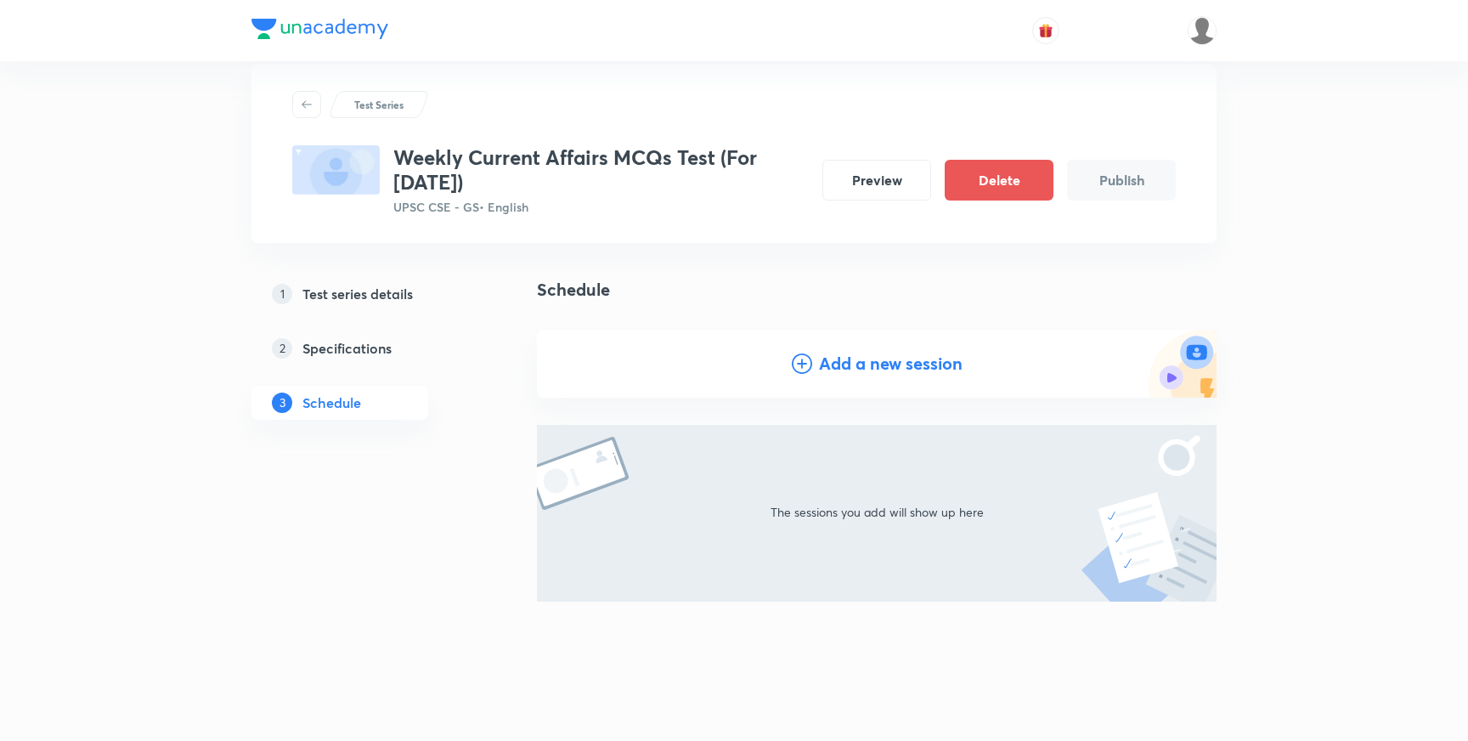
scroll to position [0, 0]
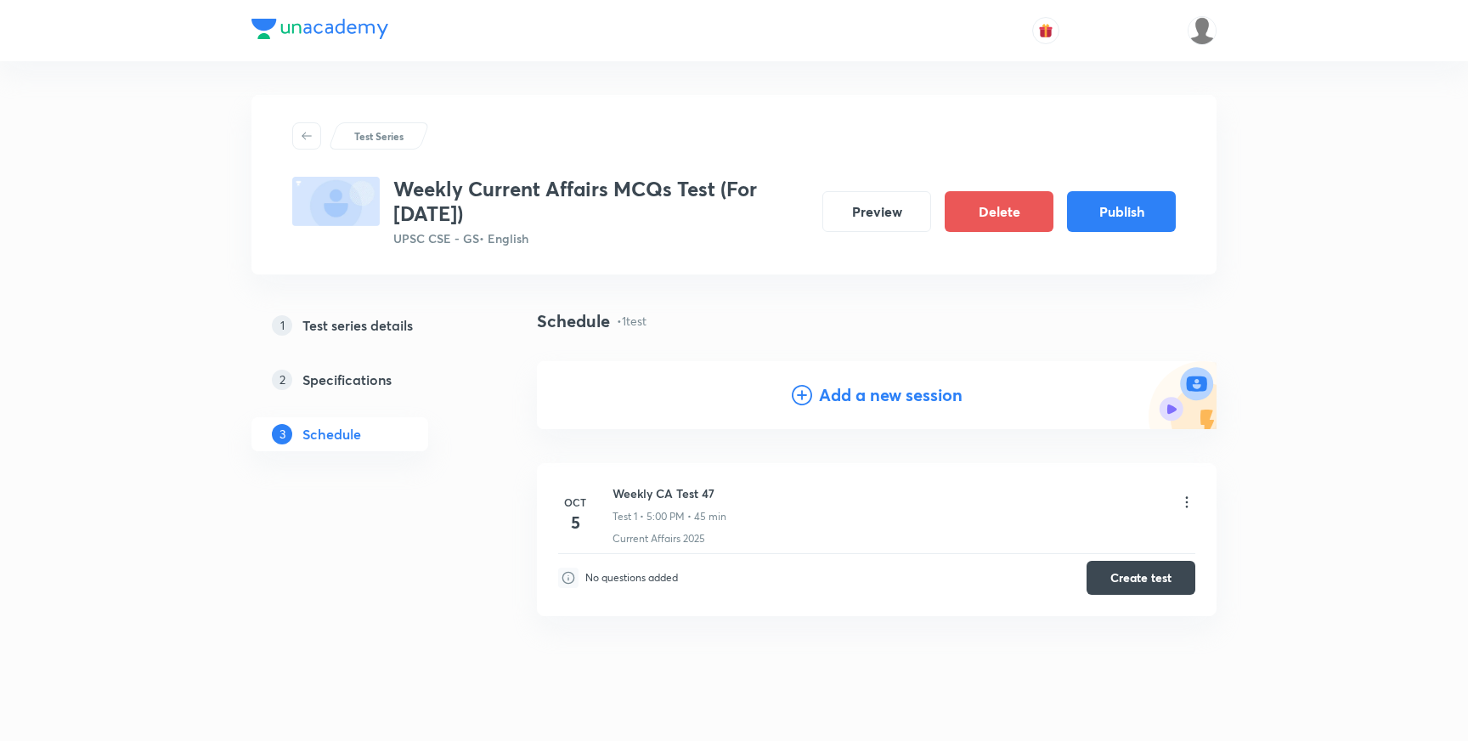
click at [48, 292] on div "Test Series Weekly Current Affairs MCQs Test (For October 2025) UPSC CSE - GS •…" at bounding box center [734, 387] width 1468 height 775
click at [1106, 217] on button "Publish" at bounding box center [1121, 209] width 109 height 41
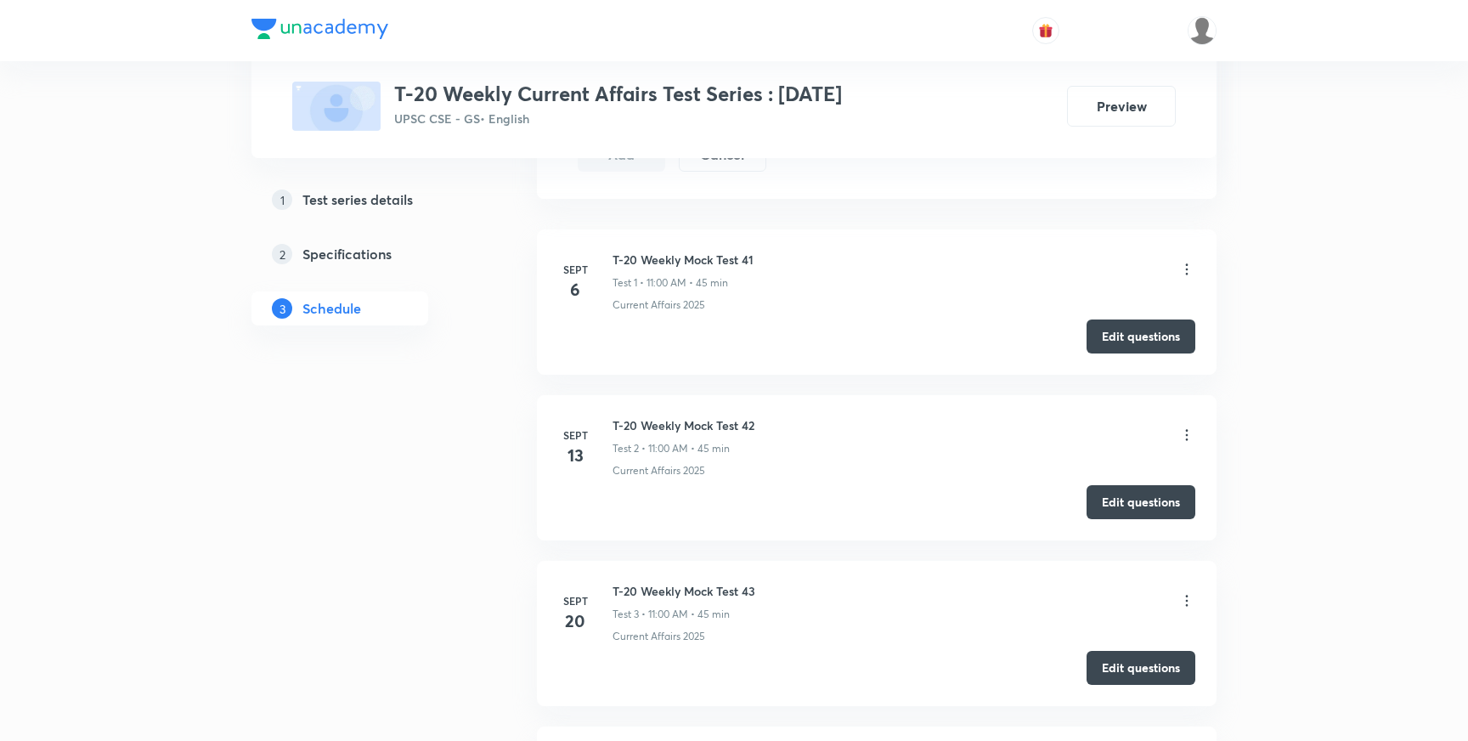
scroll to position [1064, 0]
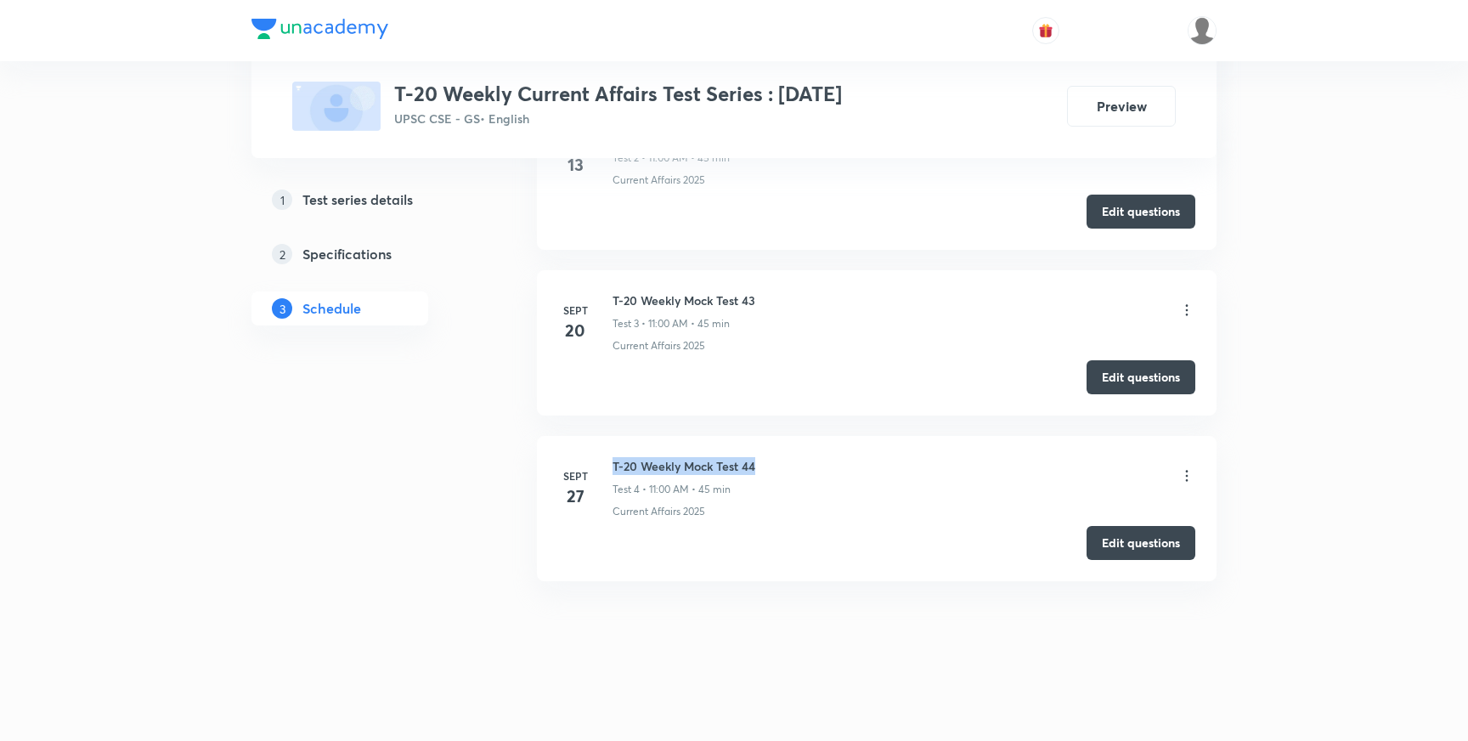
drag, startPoint x: 613, startPoint y: 464, endPoint x: 760, endPoint y: 463, distance: 146.9
click at [760, 463] on div "T-20 Weekly Mock Test 44 Test 4 • 11:00 AM • 45 min" at bounding box center [903, 477] width 583 height 40
copy h6 "T-20 Weekly Mock Test 44"
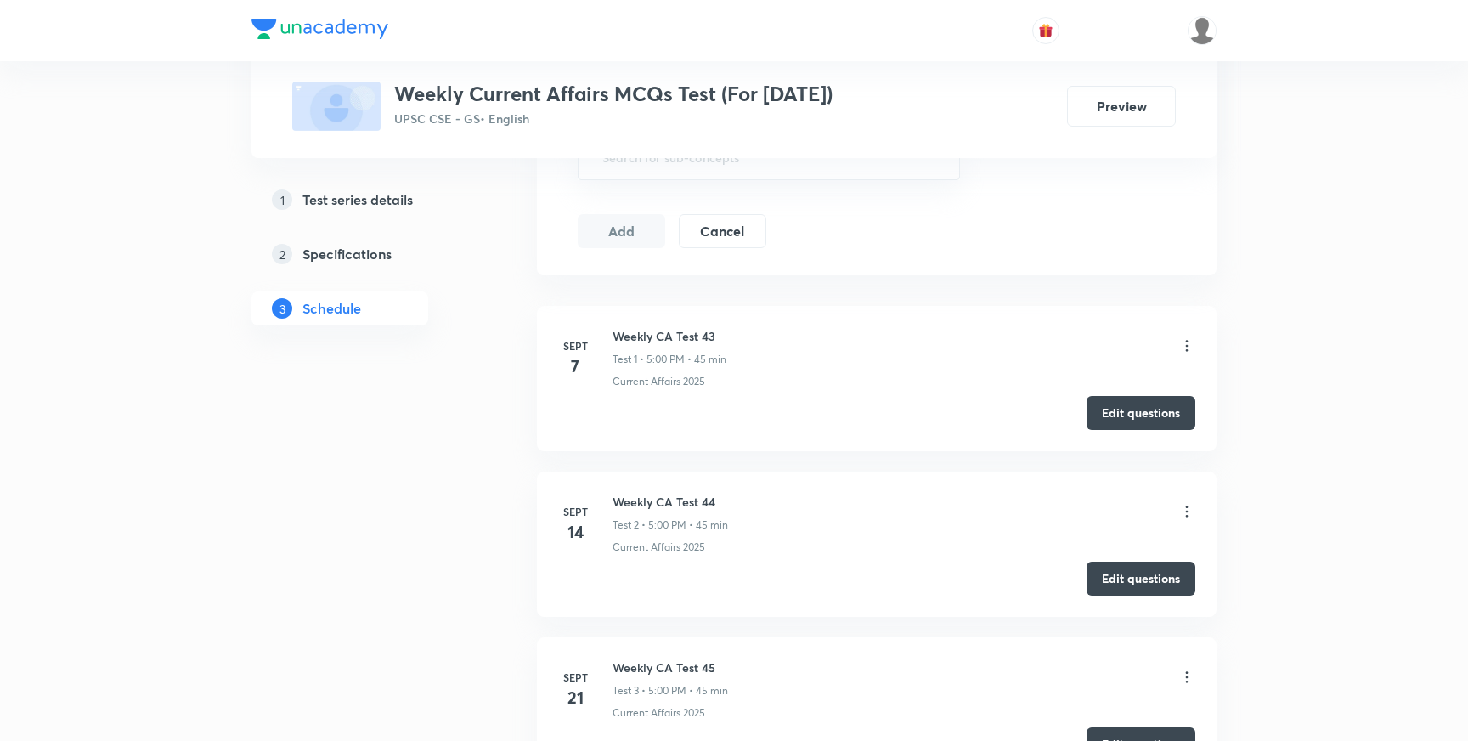
scroll to position [1064, 0]
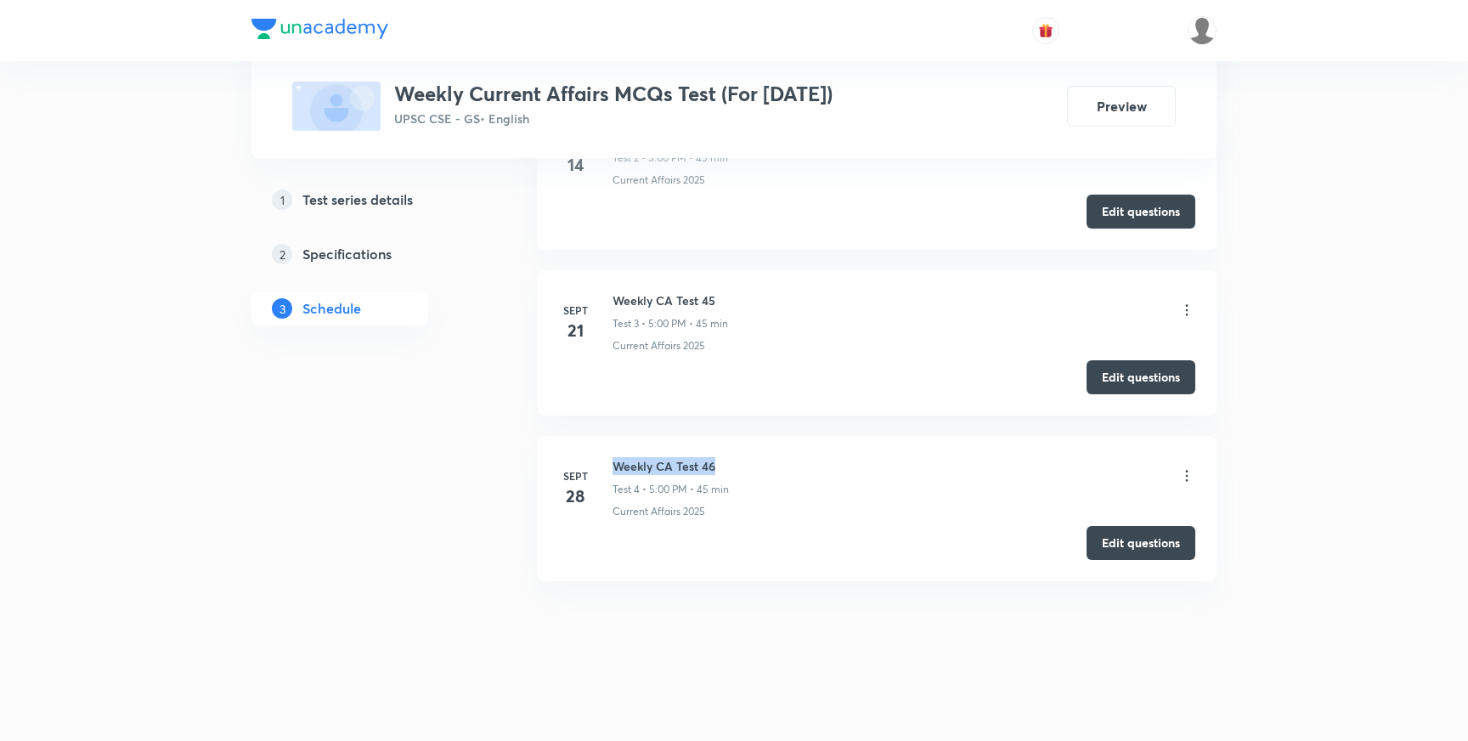
drag, startPoint x: 614, startPoint y: 465, endPoint x: 724, endPoint y: 465, distance: 109.6
click at [724, 465] on h6 "Weekly CA Test 46" at bounding box center [670, 466] width 116 height 18
copy h6 "Weekly CA Test 46"
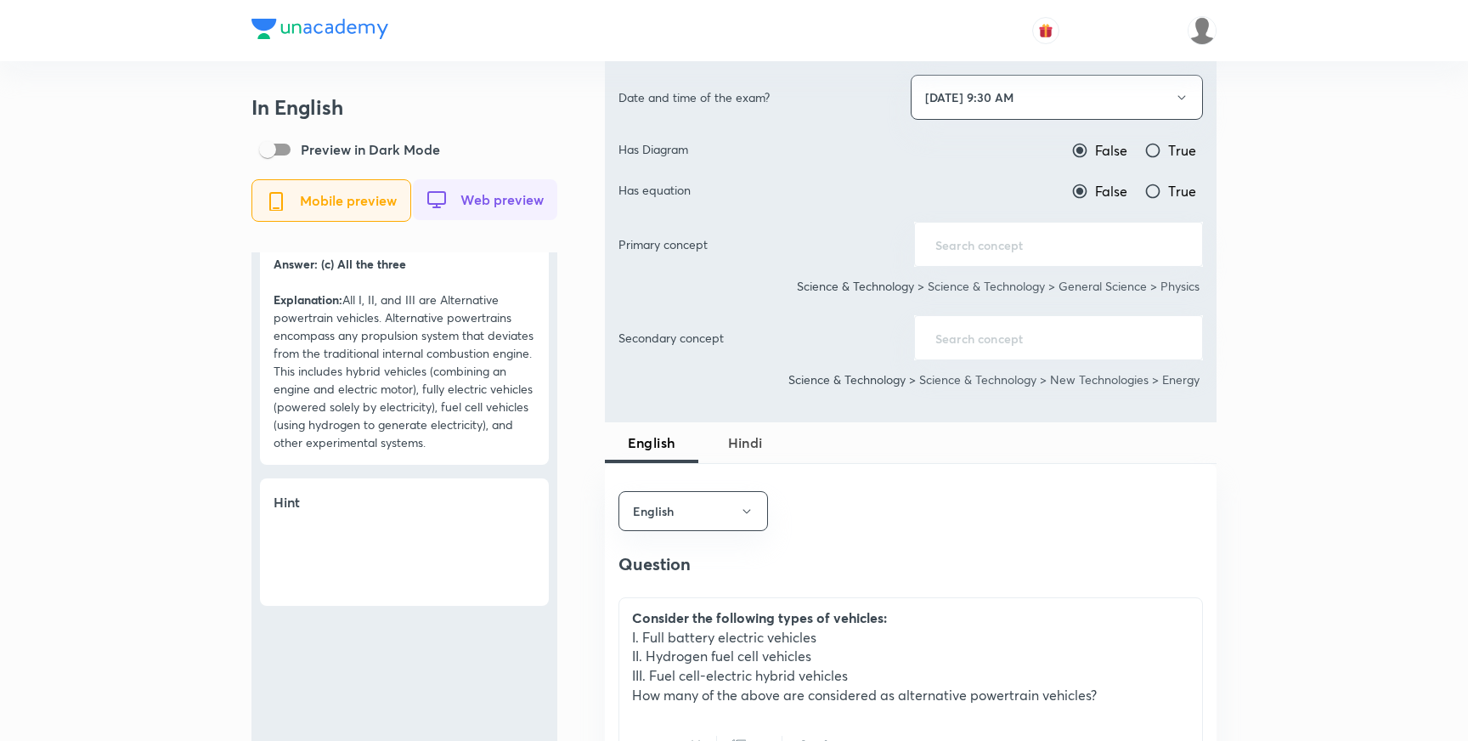
scroll to position [1056, 0]
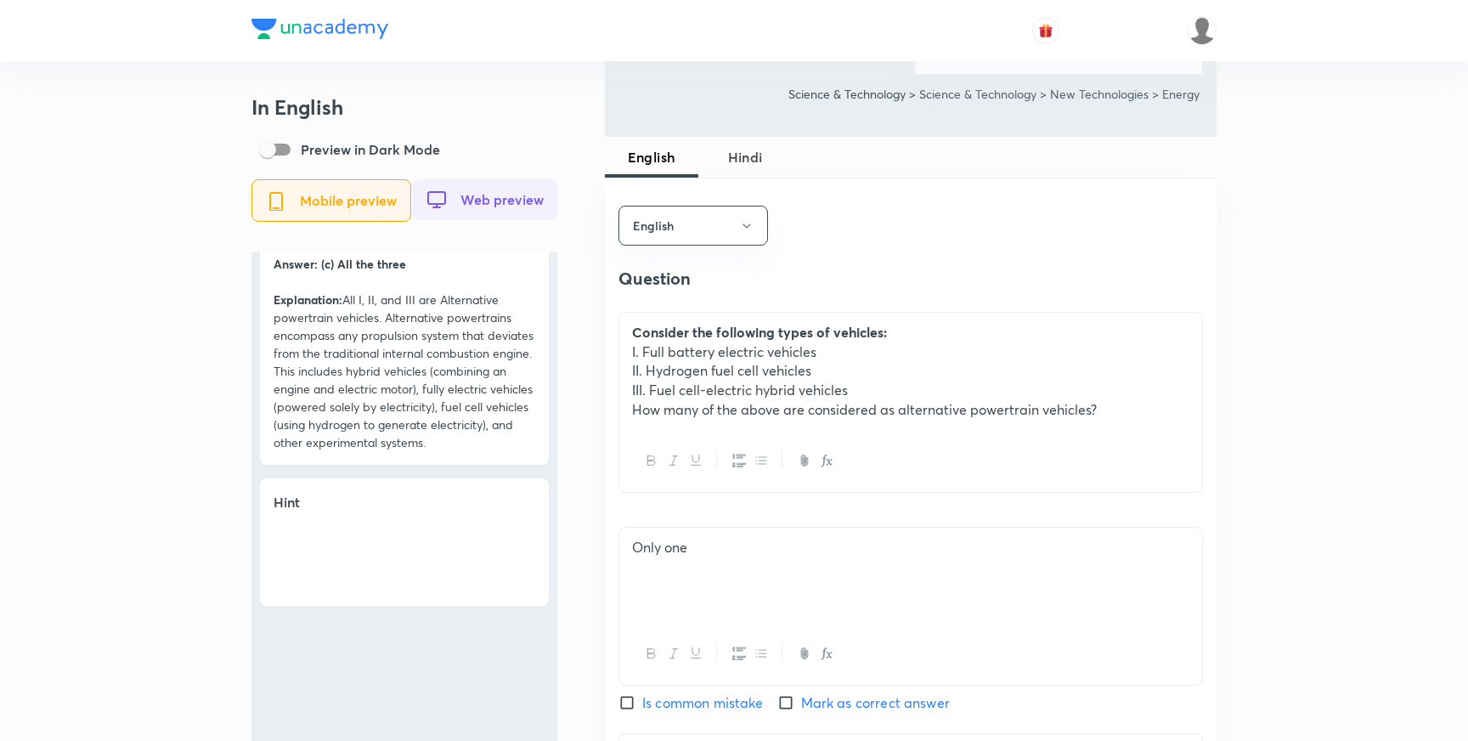
click at [746, 158] on span "Hindi" at bounding box center [744, 157] width 73 height 20
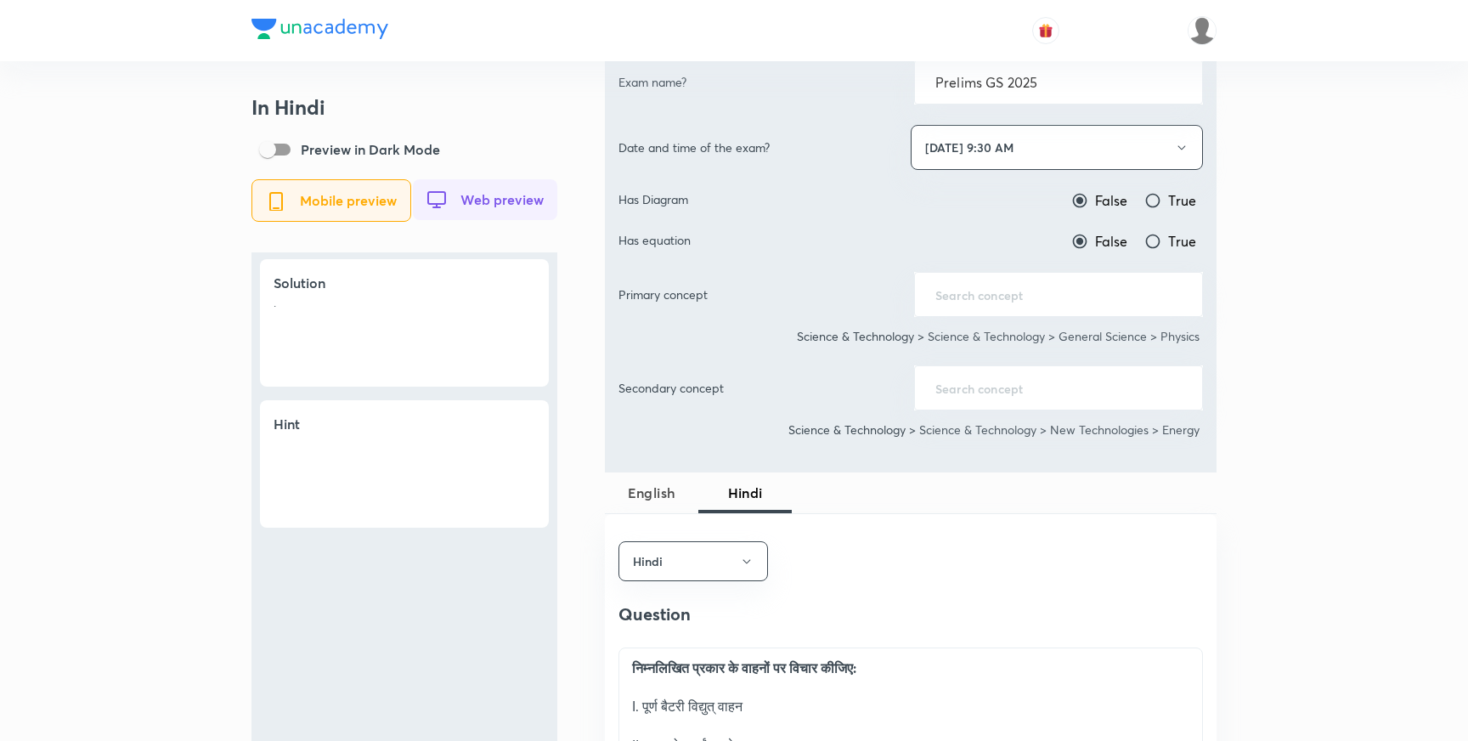
scroll to position [734, 0]
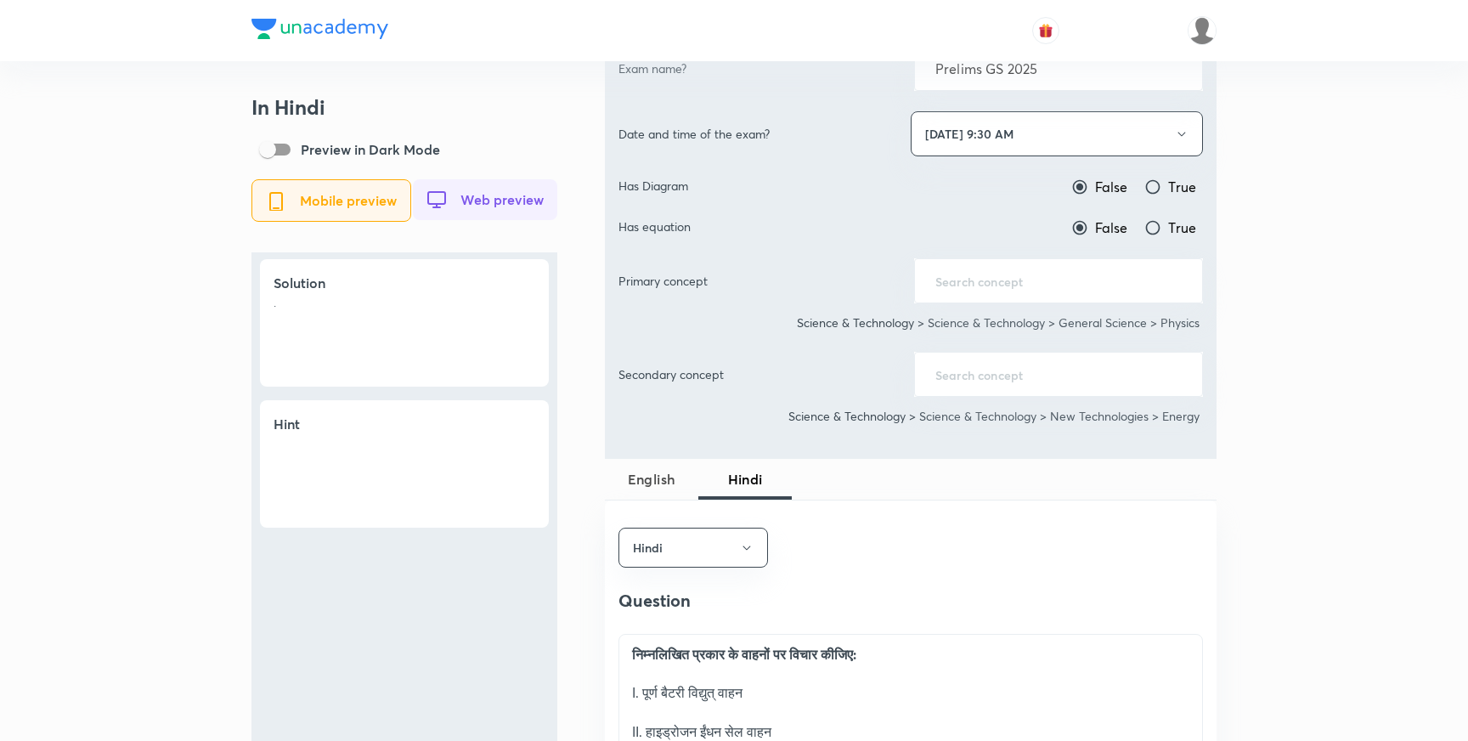
click at [639, 482] on span "English" at bounding box center [651, 479] width 73 height 20
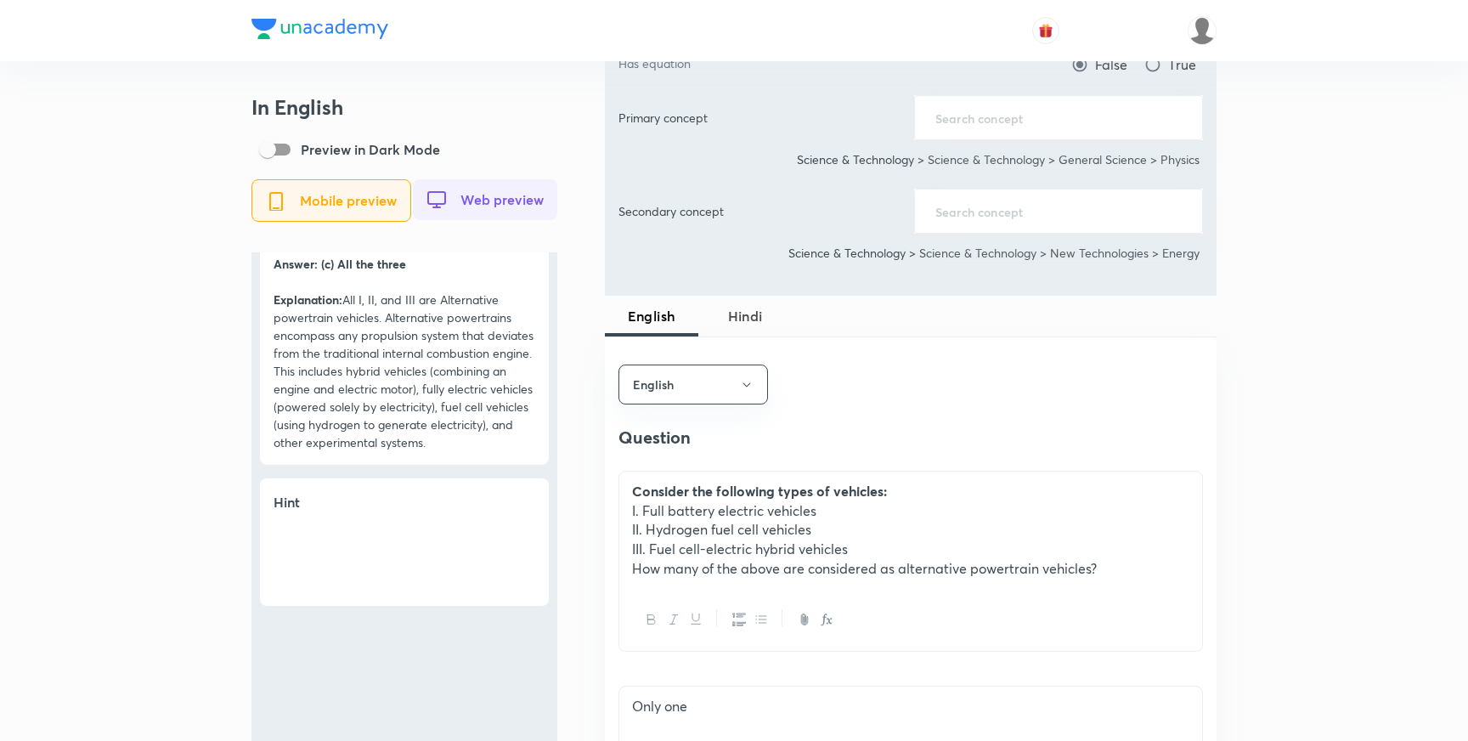
scroll to position [924, 0]
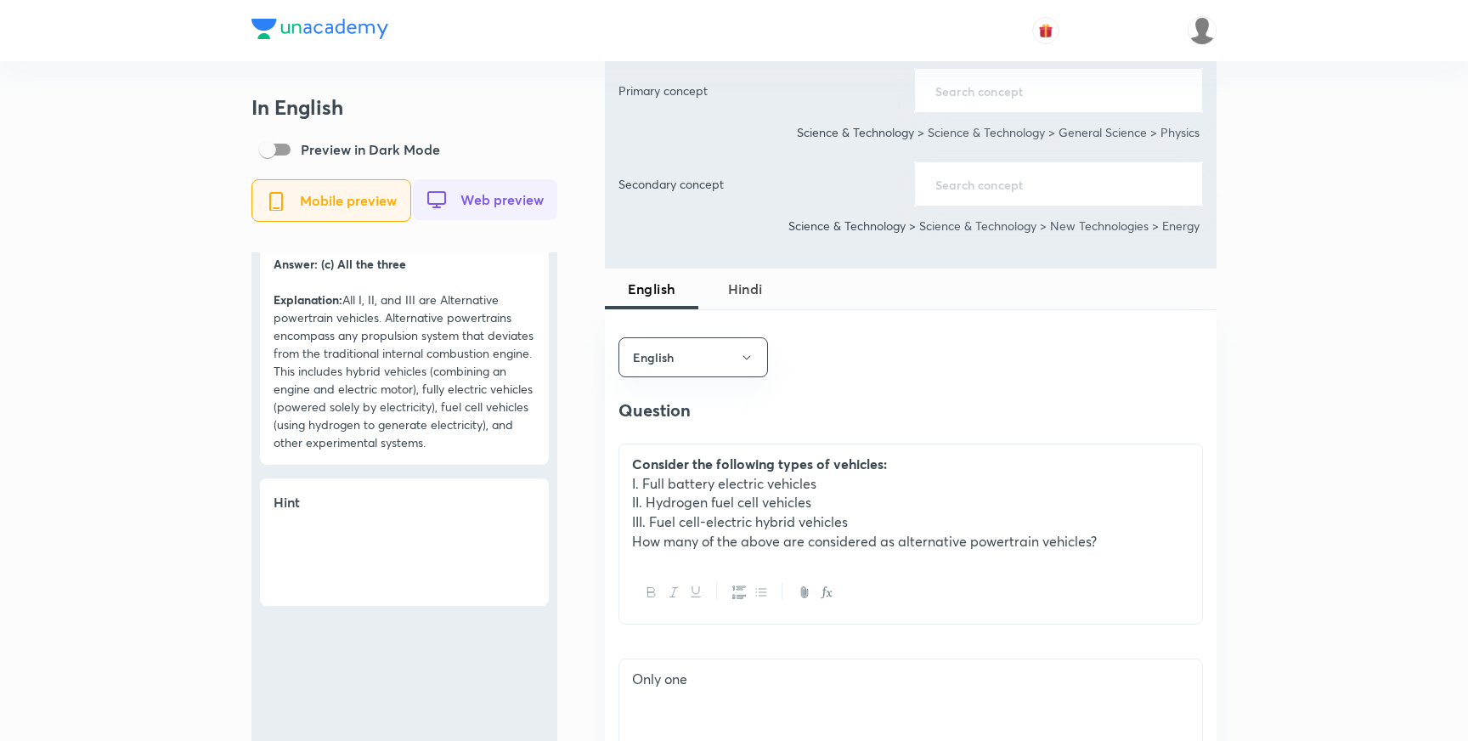
click at [745, 283] on span "Hindi" at bounding box center [744, 289] width 73 height 20
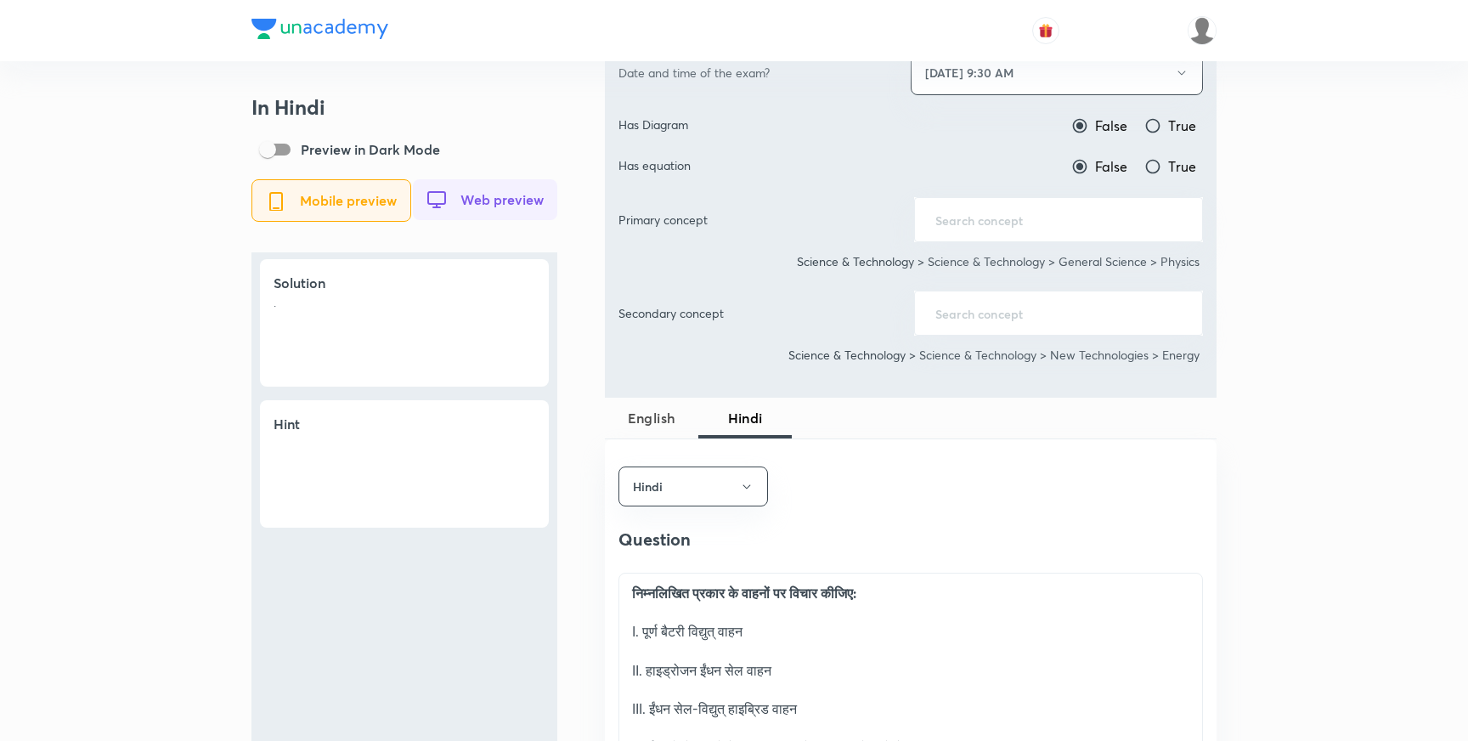
scroll to position [0, 0]
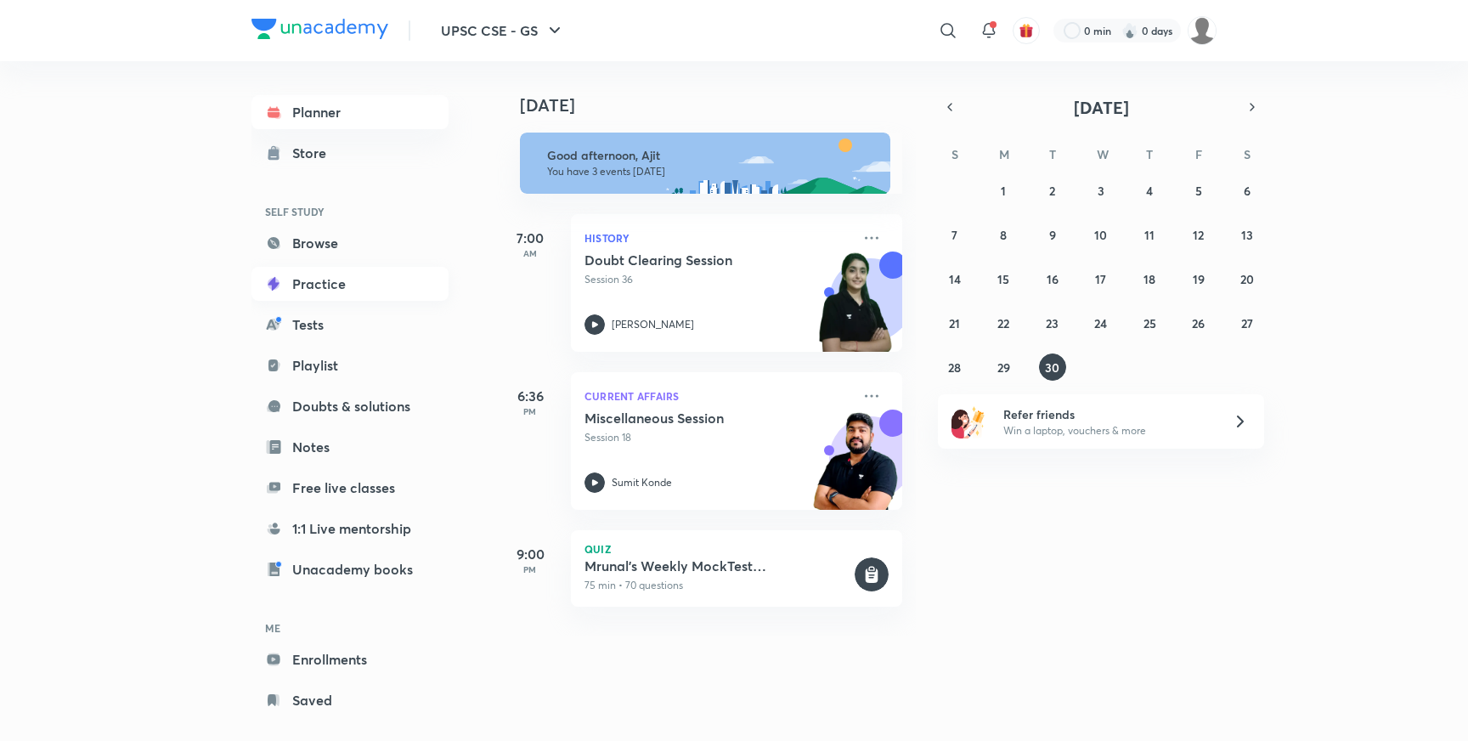
click at [321, 284] on link "Practice" at bounding box center [349, 284] width 197 height 34
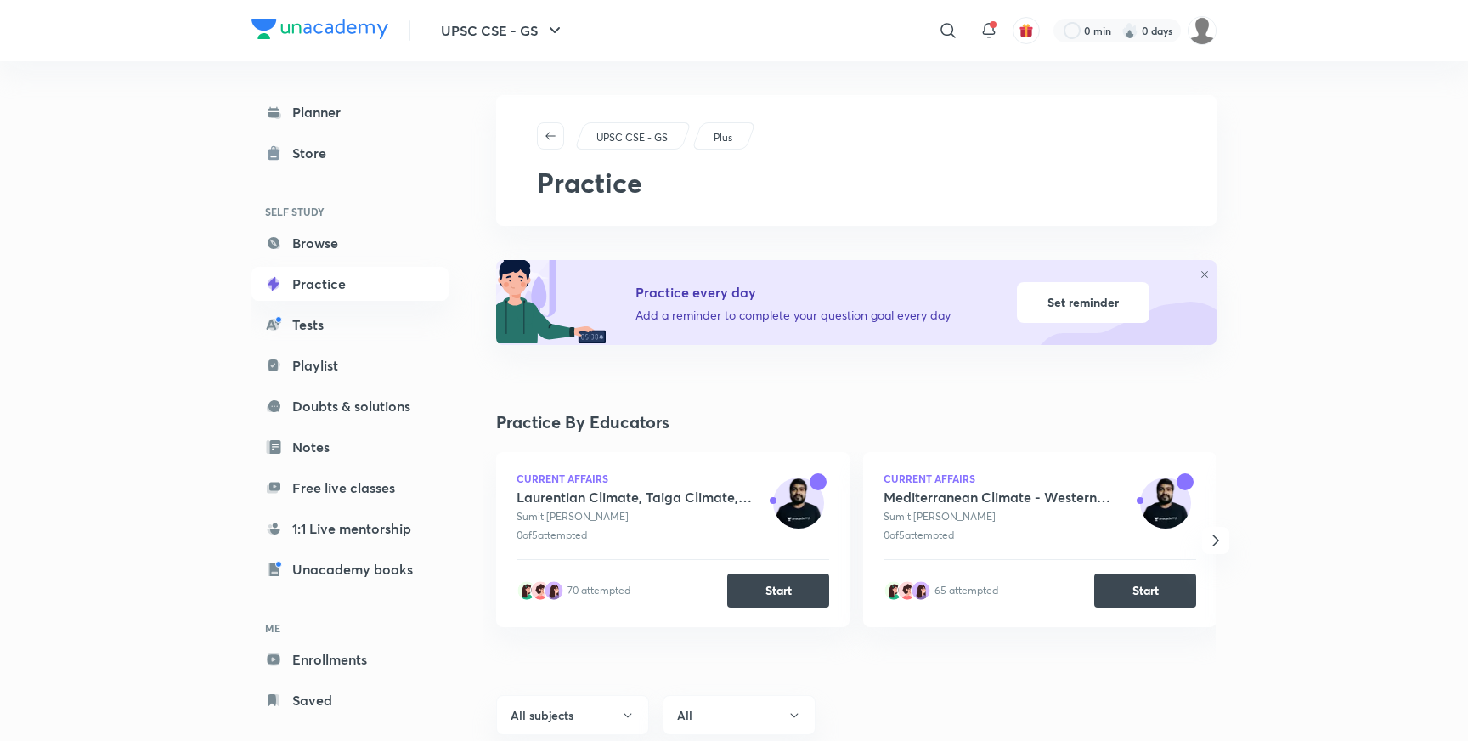
click at [1204, 273] on icon at bounding box center [1204, 274] width 10 height 10
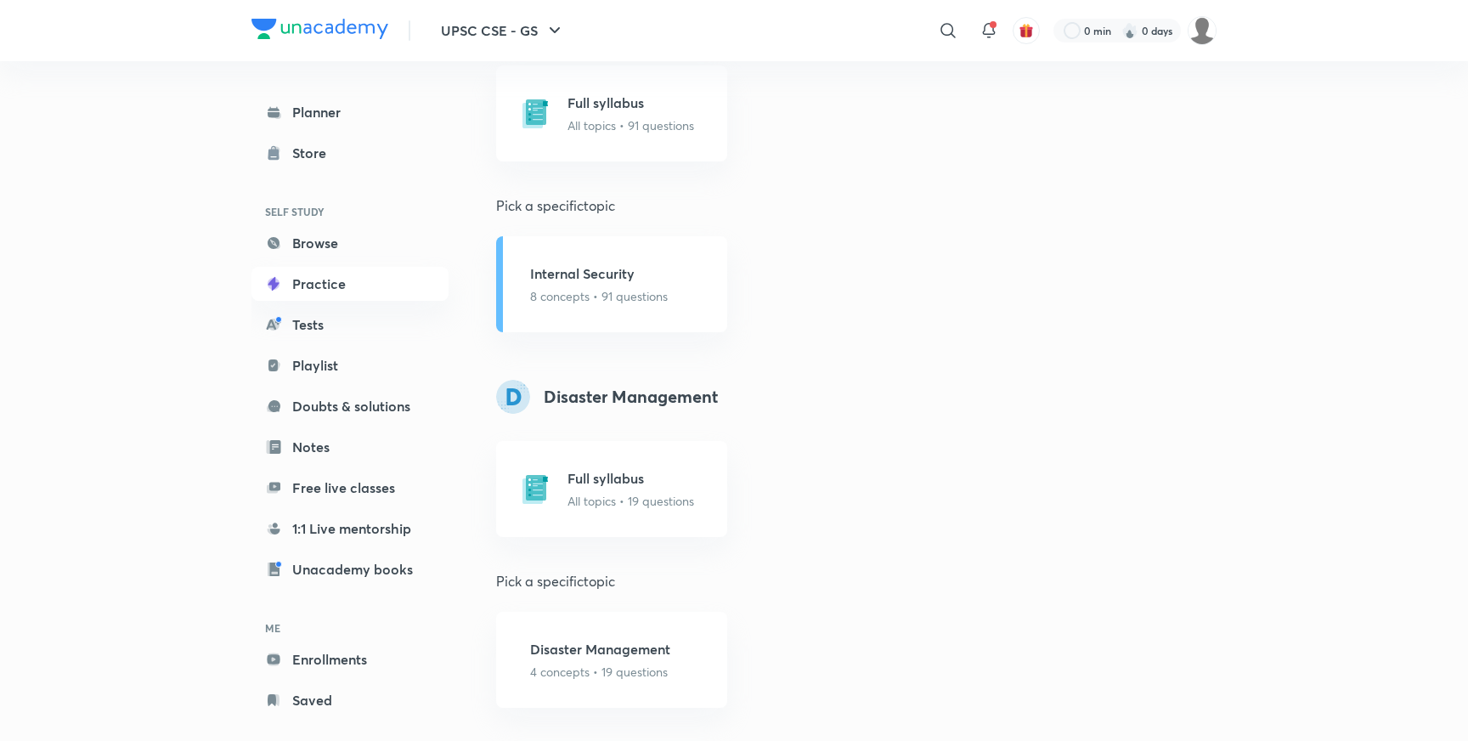
scroll to position [5440, 0]
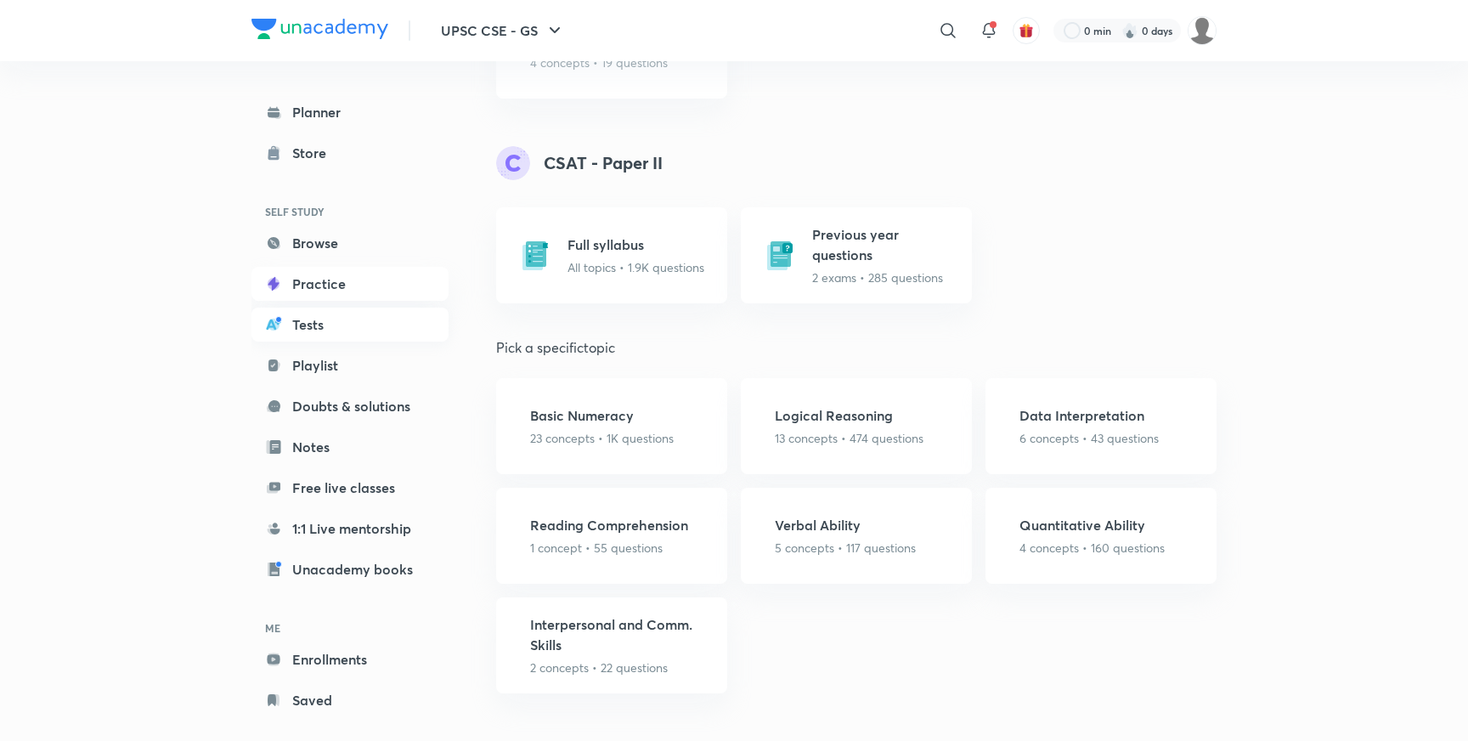
click at [300, 333] on link "Tests" at bounding box center [349, 324] width 197 height 34
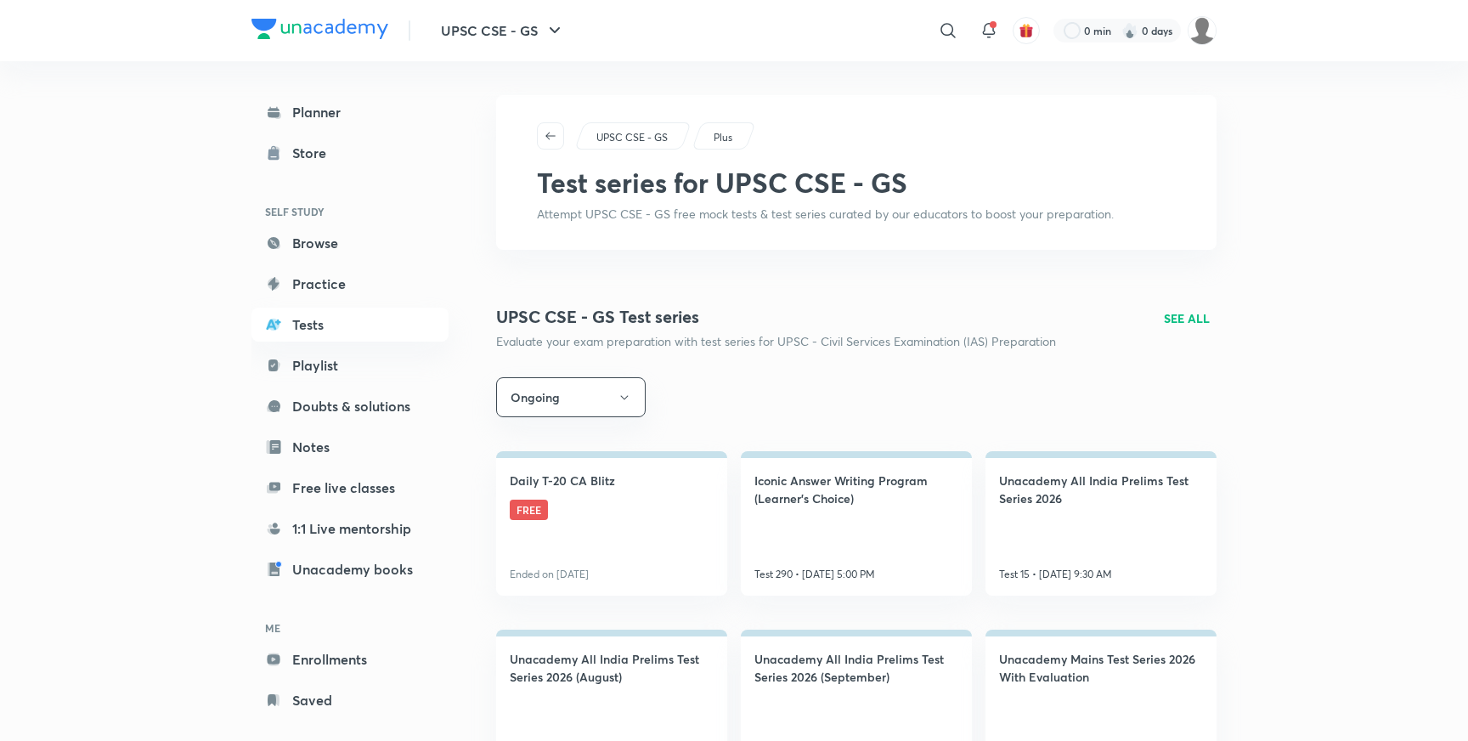
click at [302, 289] on link "Practice" at bounding box center [349, 284] width 197 height 34
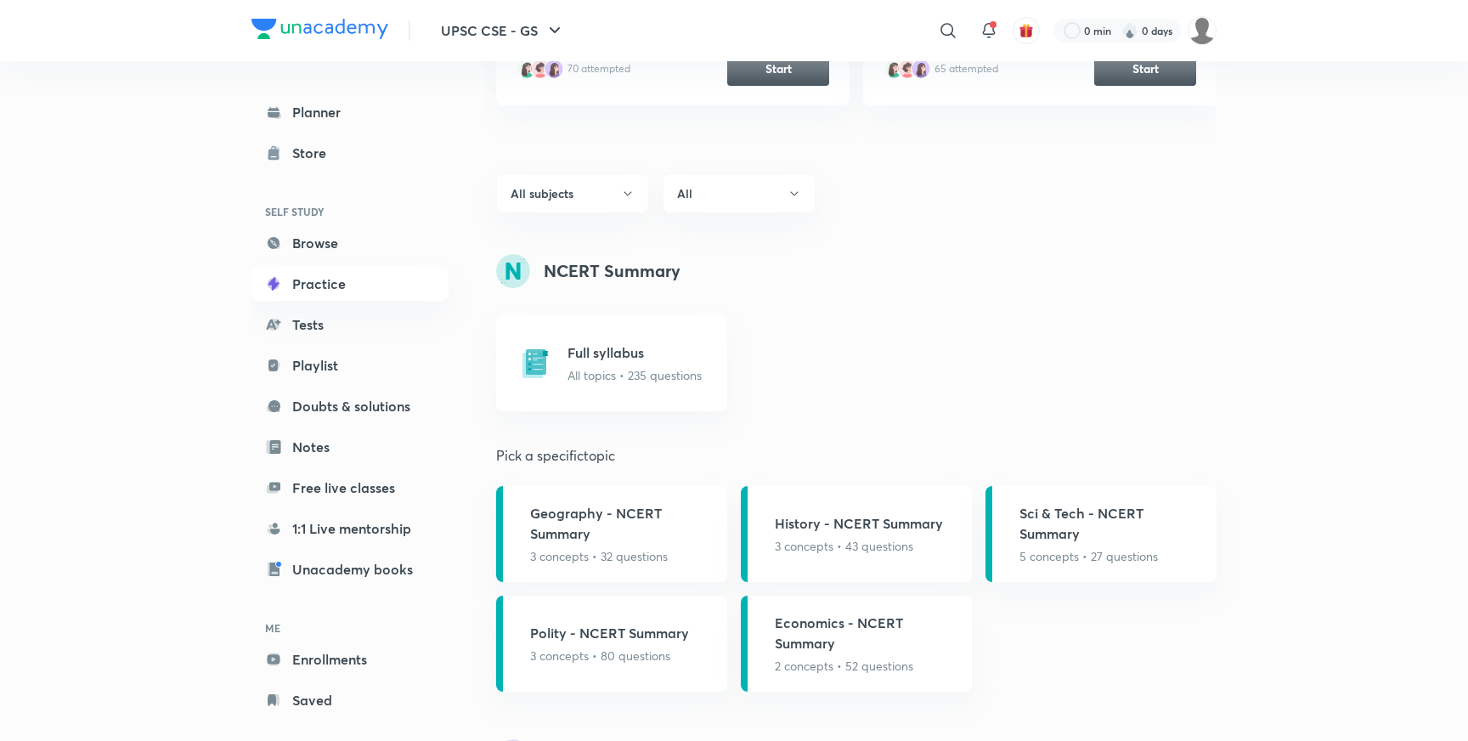
scroll to position [396, 0]
